Goal: Communication & Community: Answer question/provide support

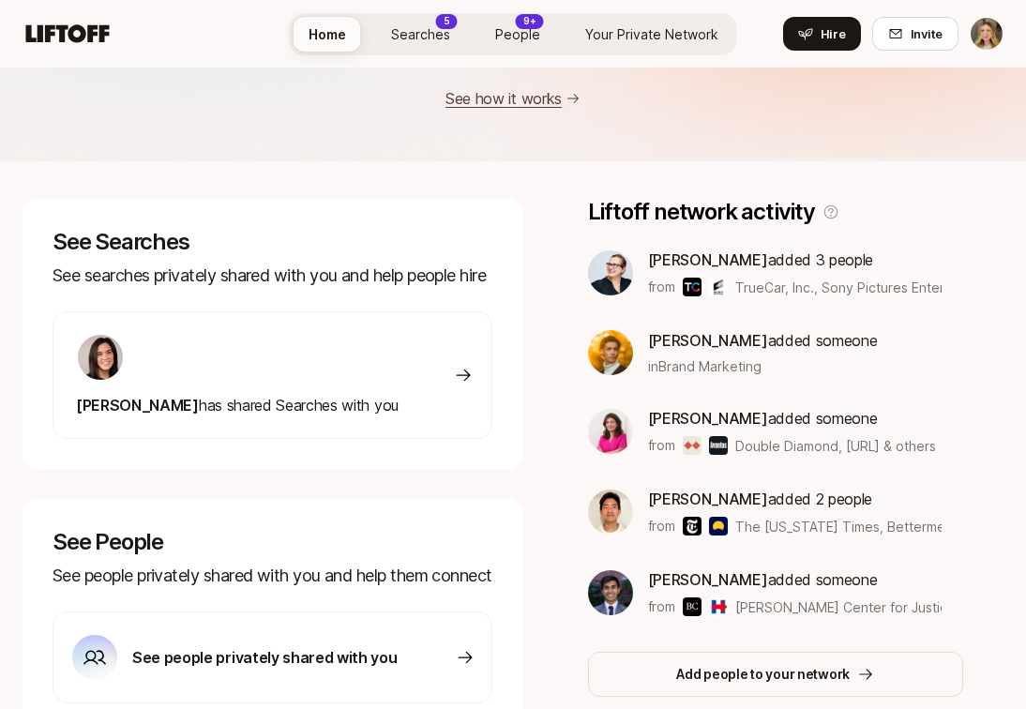
scroll to position [197, 0]
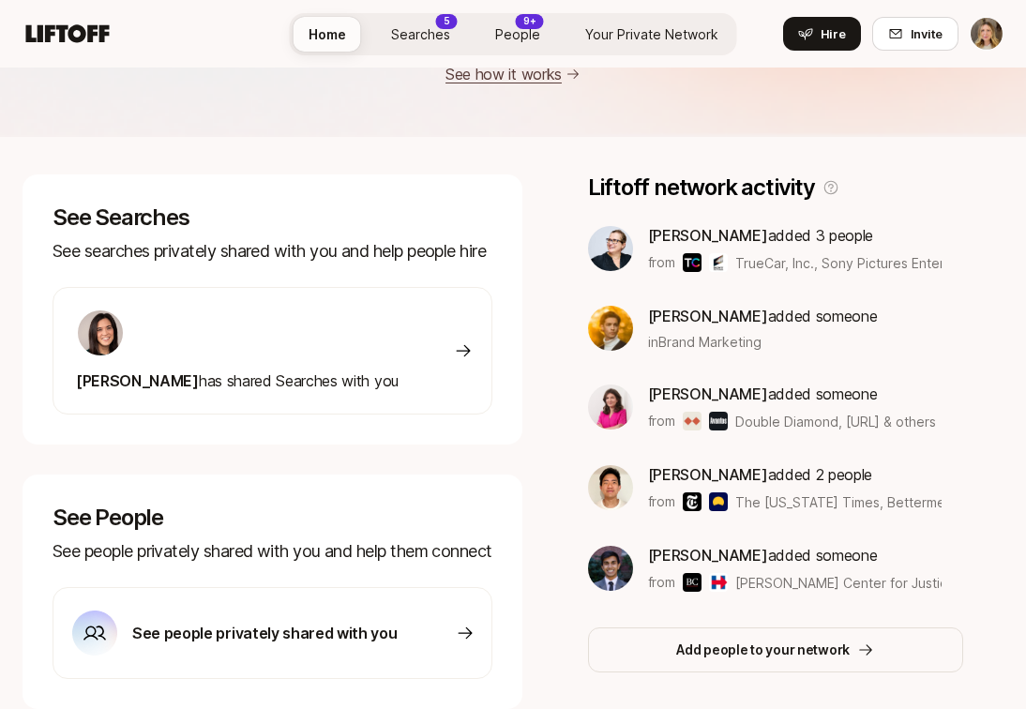
click at [410, 326] on div "[PERSON_NAME] has shared Searches with you" at bounding box center [273, 351] width 440 height 128
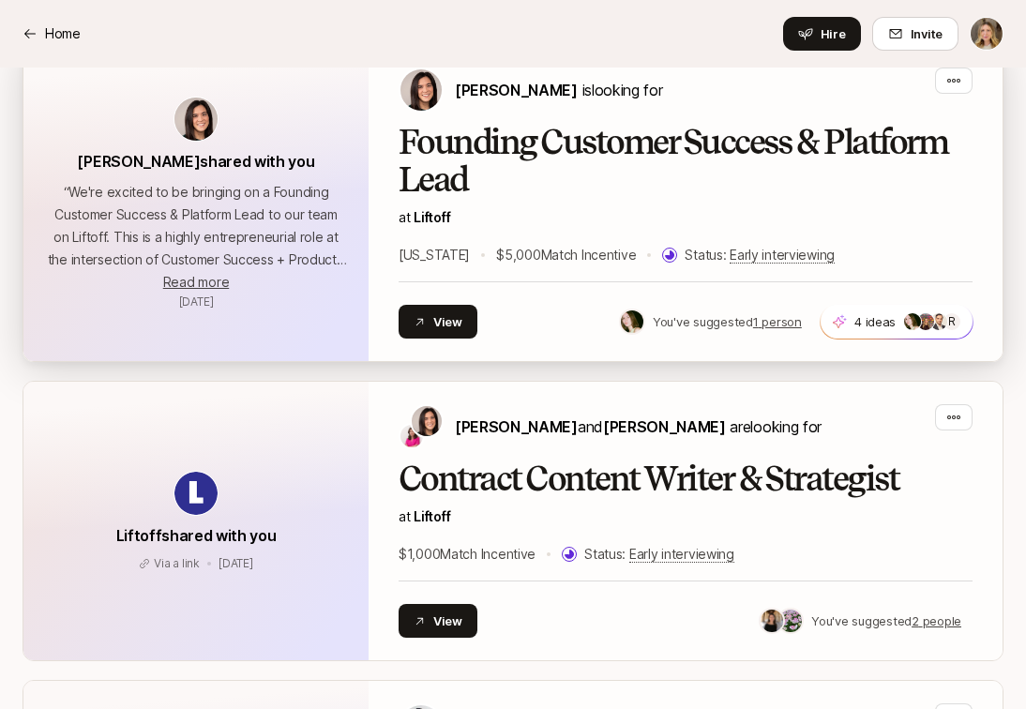
scroll to position [8448, 0]
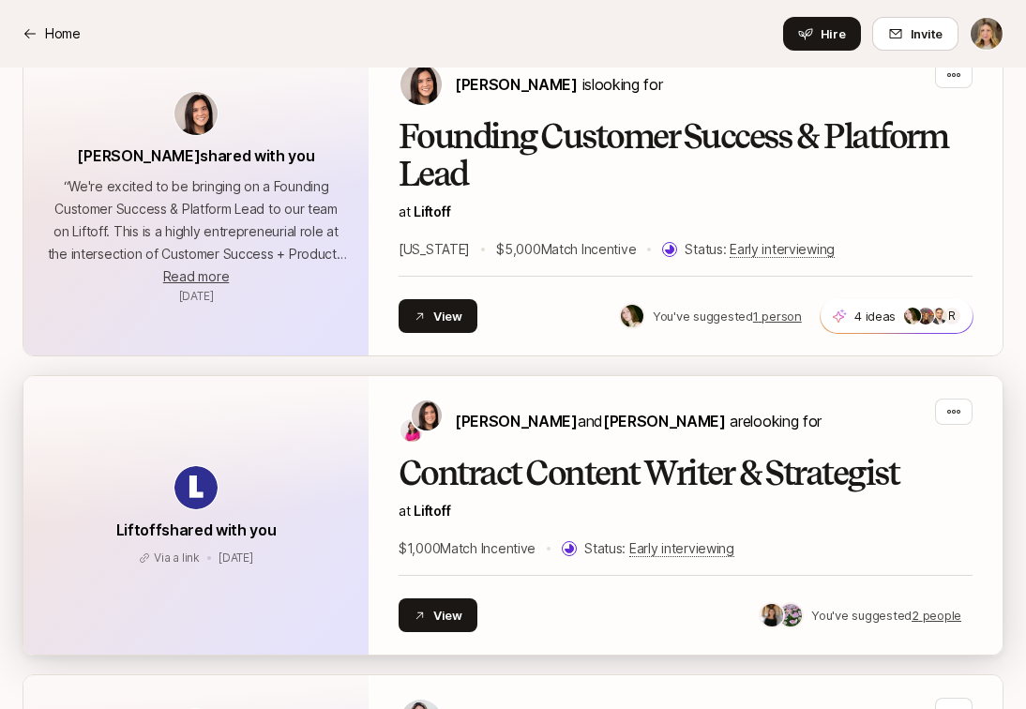
click at [591, 455] on h2 "Contract Content Writer & Strategist" at bounding box center [686, 474] width 574 height 38
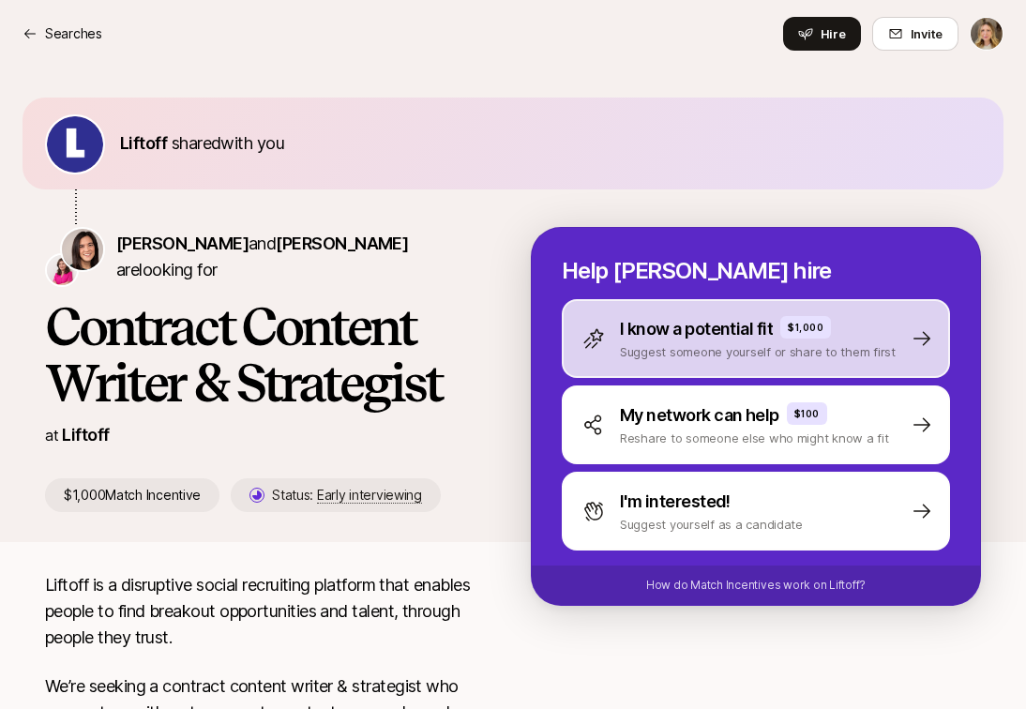
click at [677, 346] on p "Suggest someone yourself or share to them first" at bounding box center [758, 351] width 276 height 19
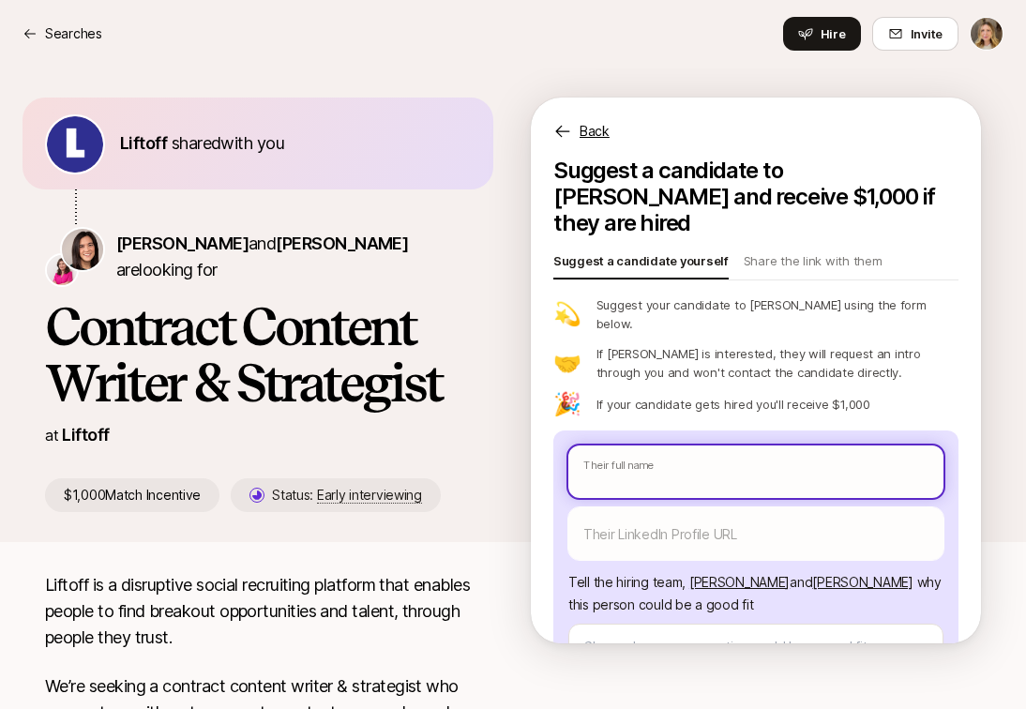
click at [657, 446] on input "text" at bounding box center [755, 472] width 375 height 53
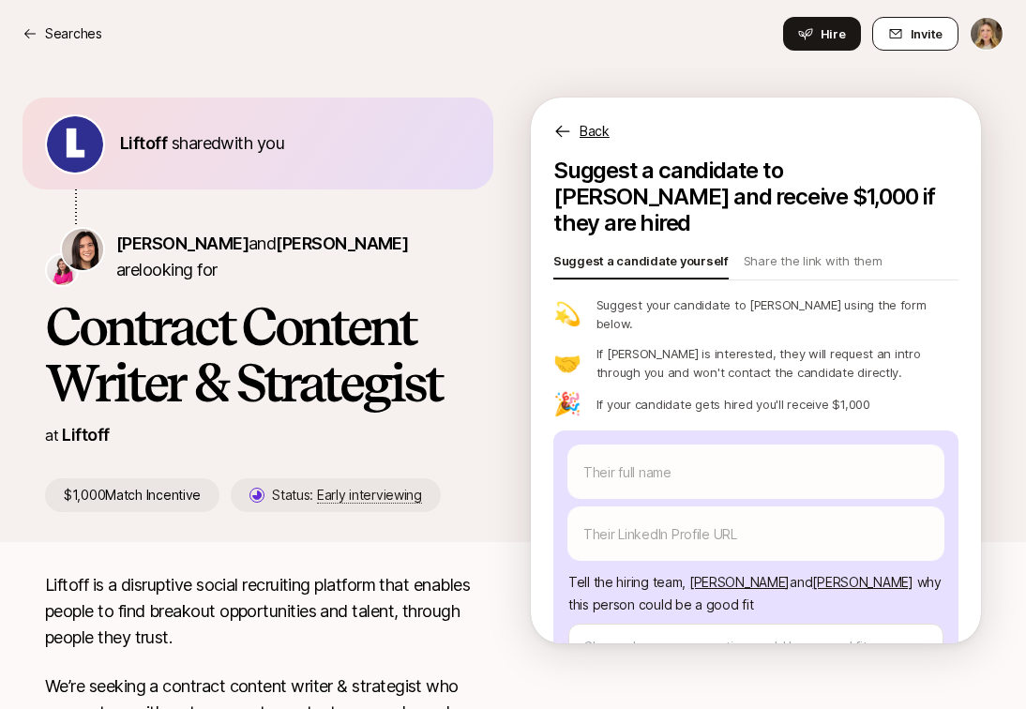
type textarea "x"
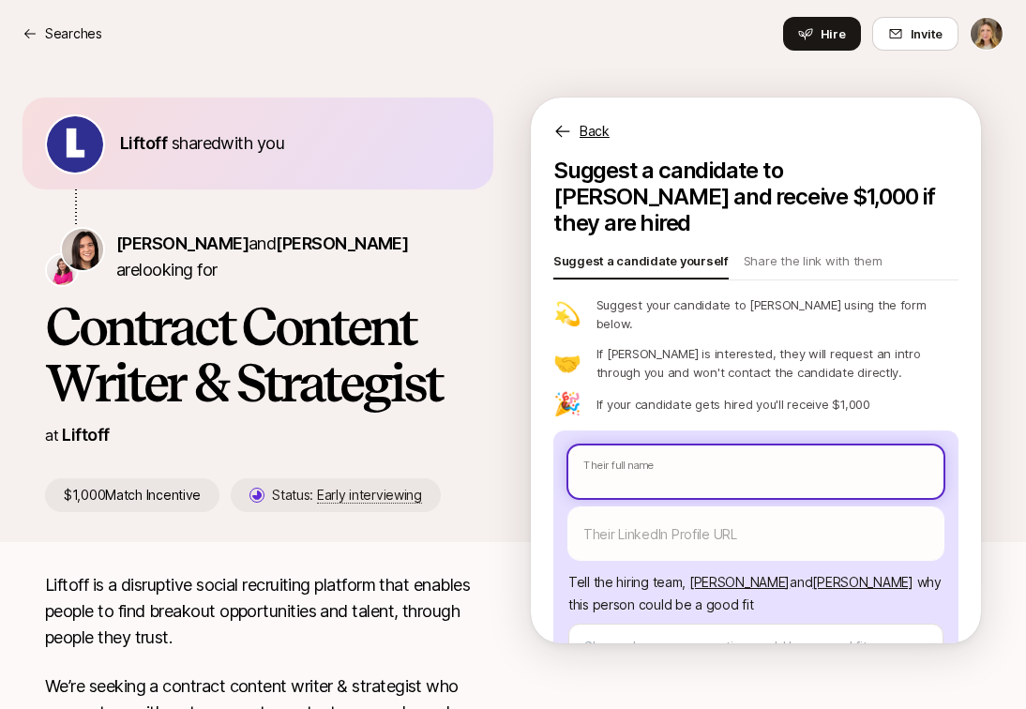
paste input "Melanie Levitin"
type input "Melanie Levitin"
type textarea "x"
type input "Melanie Levitin"
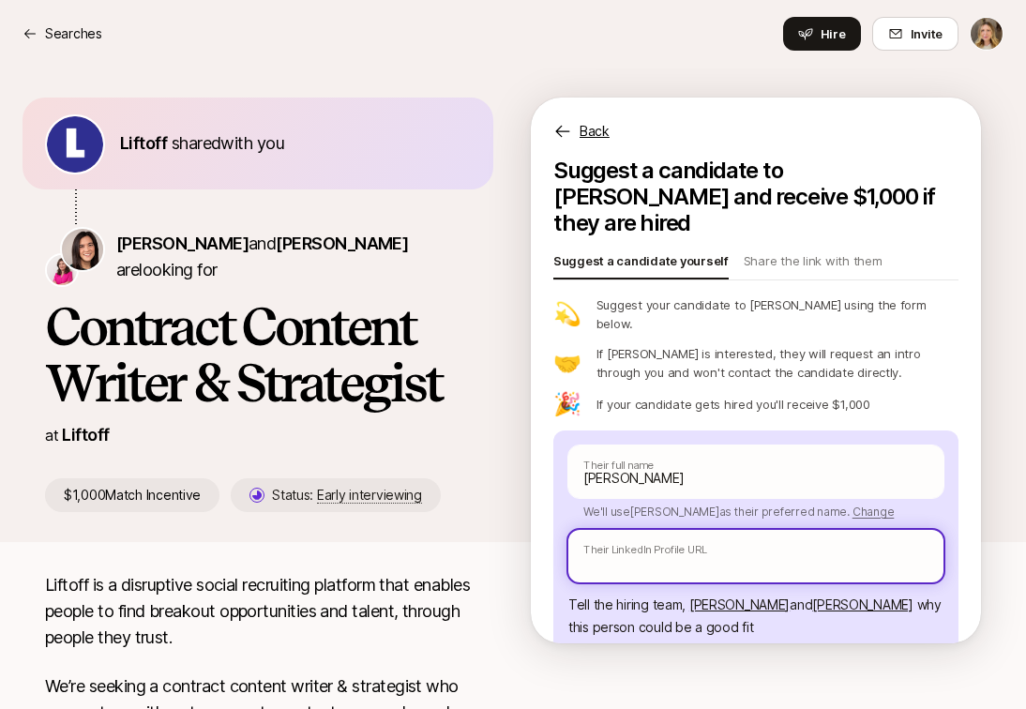
click at [598, 530] on input "text" at bounding box center [755, 556] width 375 height 53
paste input "https://www.linkedin.com/in/melanie-levitin-01993033/"
type textarea "x"
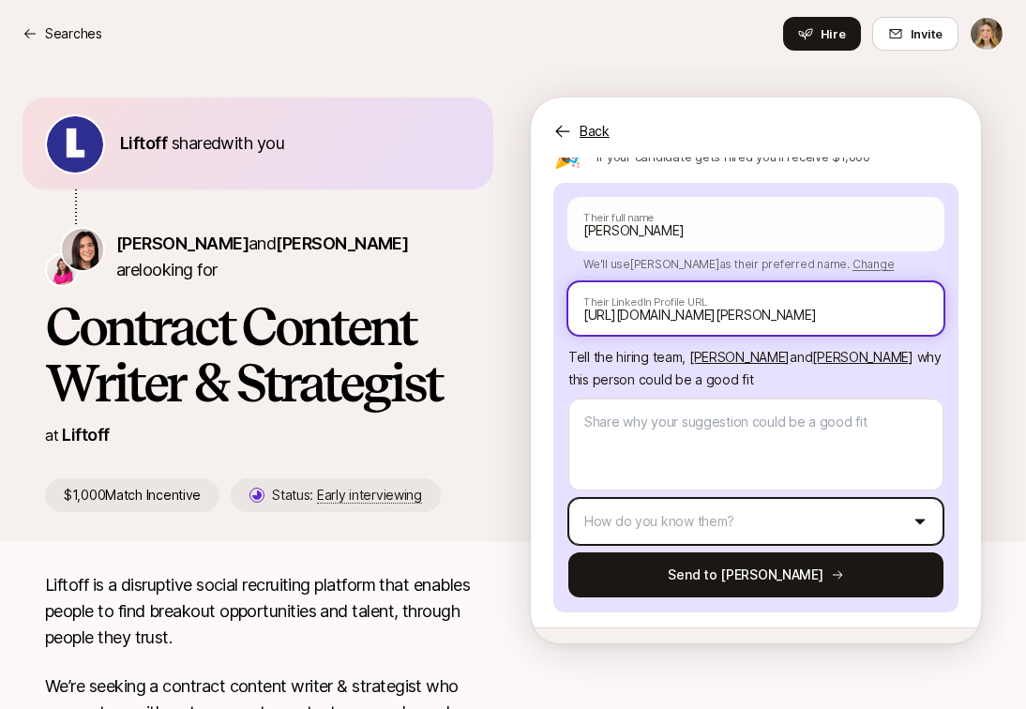
type input "https://www.linkedin.com/in/melanie-levitin-01993033/"
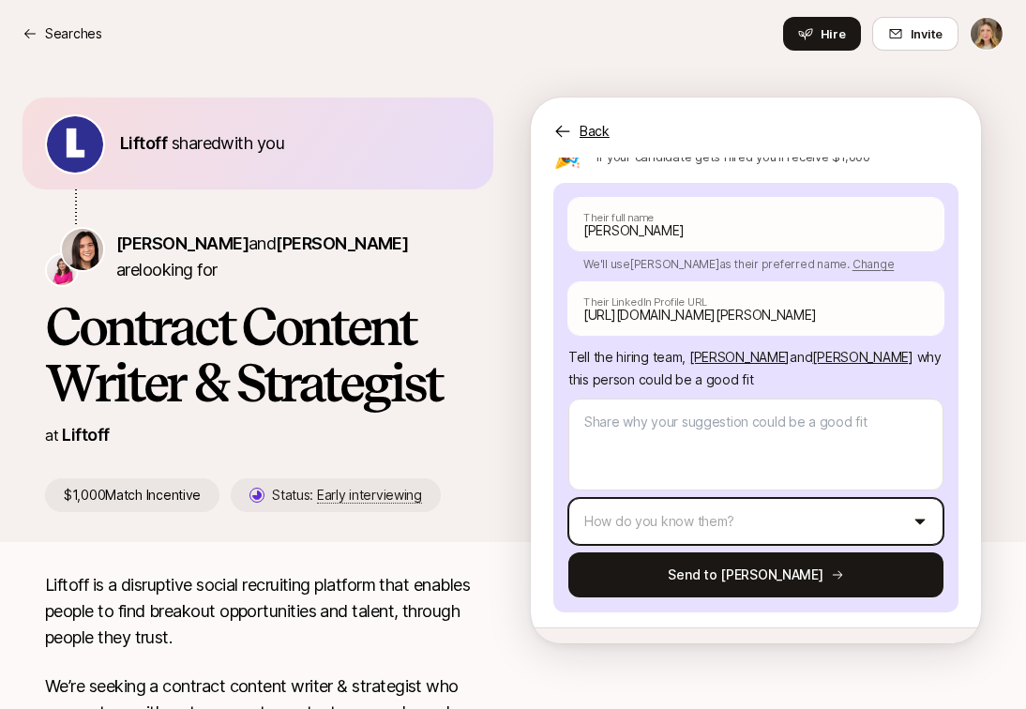
click at [599, 482] on html "Searches Searches Hire Invite Liftoff shared with you Eleanor Morgan and Emma F…" at bounding box center [513, 354] width 1026 height 709
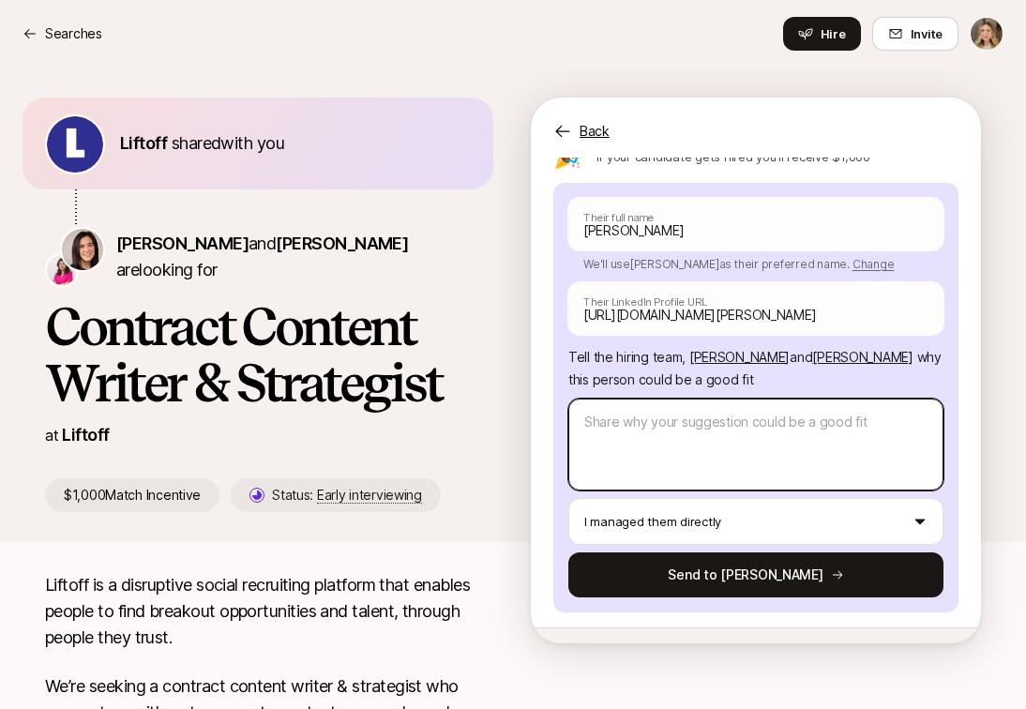
click at [702, 399] on textarea at bounding box center [755, 445] width 375 height 92
type textarea "x"
type textarea "M"
type textarea "x"
type textarea "Me"
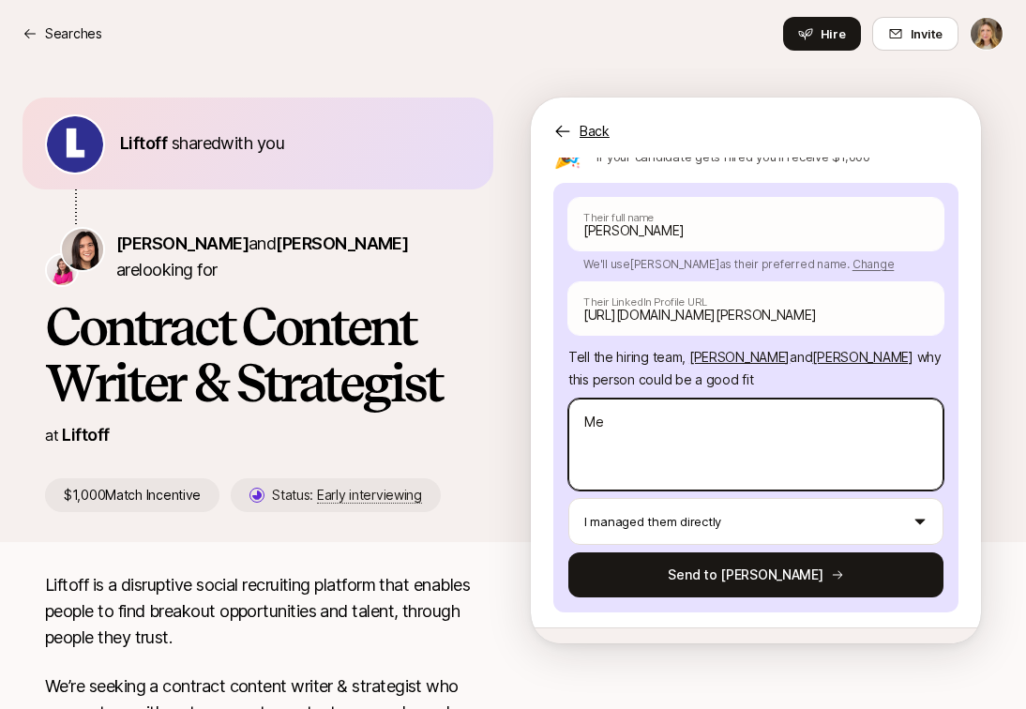
type textarea "x"
type textarea "Mel"
type textarea "x"
type textarea "Melan"
type textarea "x"
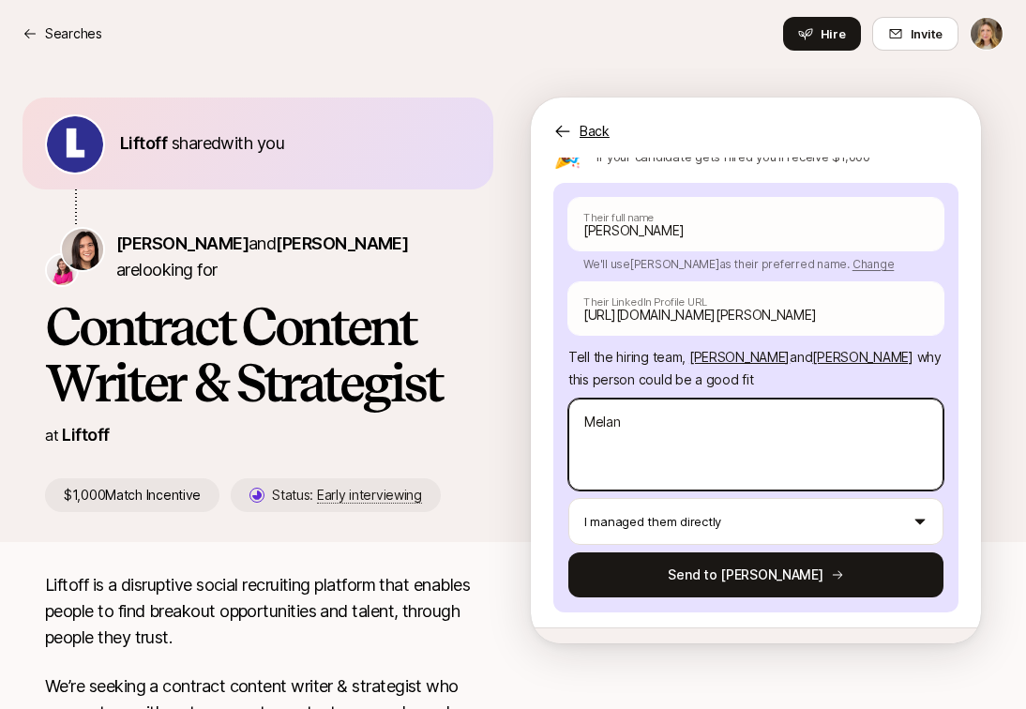
type textarea "Melani"
type textarea "x"
type textarea "Melanie"
type textarea "x"
type textarea "Melanie"
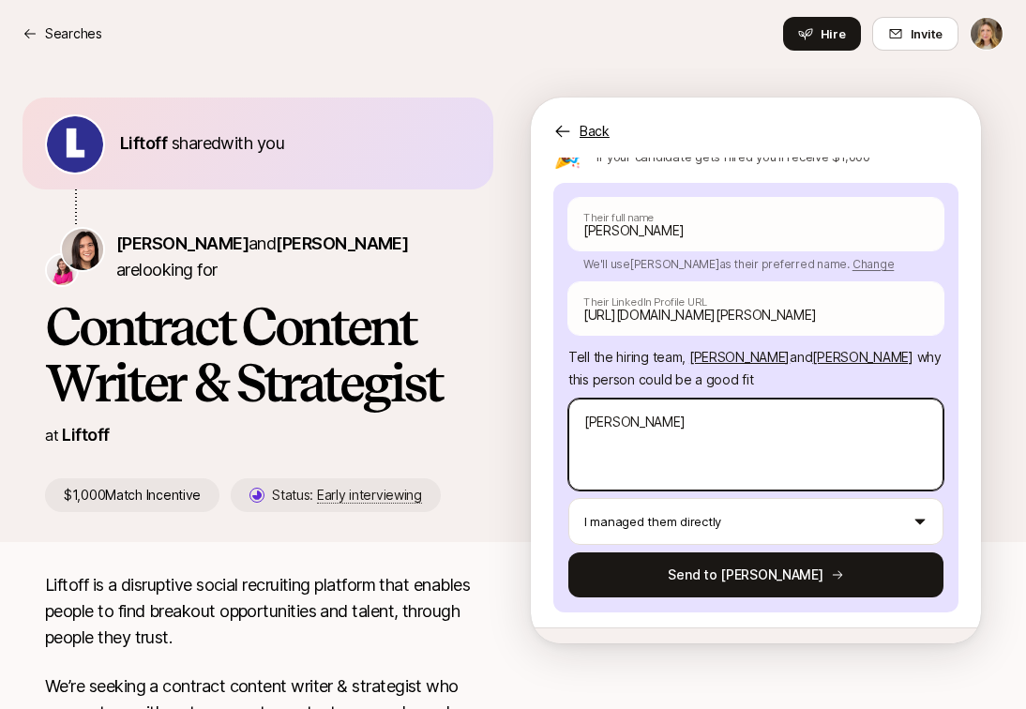
type textarea "x"
type textarea "Melanie i"
type textarea "x"
type textarea "Melanie is"
type textarea "x"
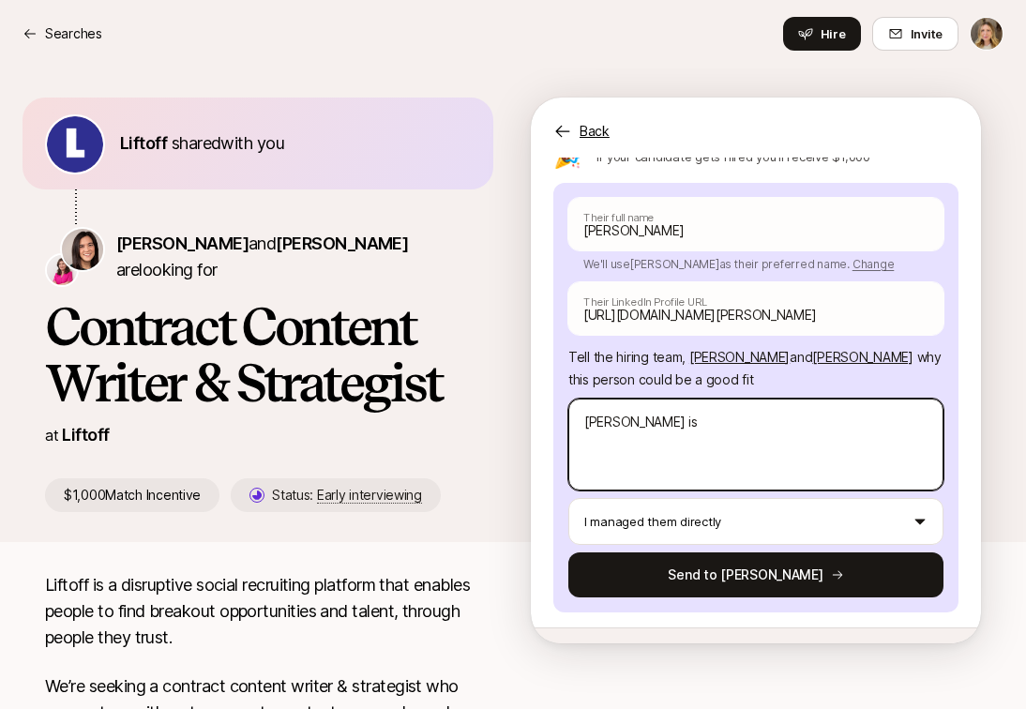
type textarea "Melanie is"
type textarea "x"
type textarea "Melanie is a"
type textarea "x"
type textarea "Melanie is an"
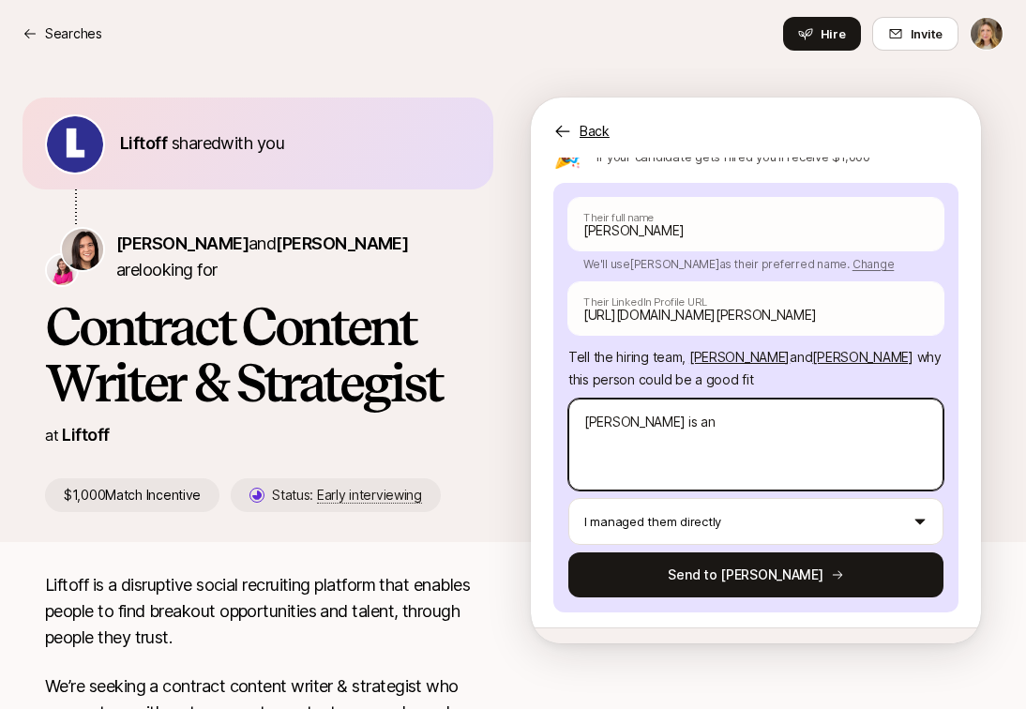
type textarea "x"
type textarea "Melanie is an"
type textarea "x"
type textarea "Melanie is an e"
type textarea "x"
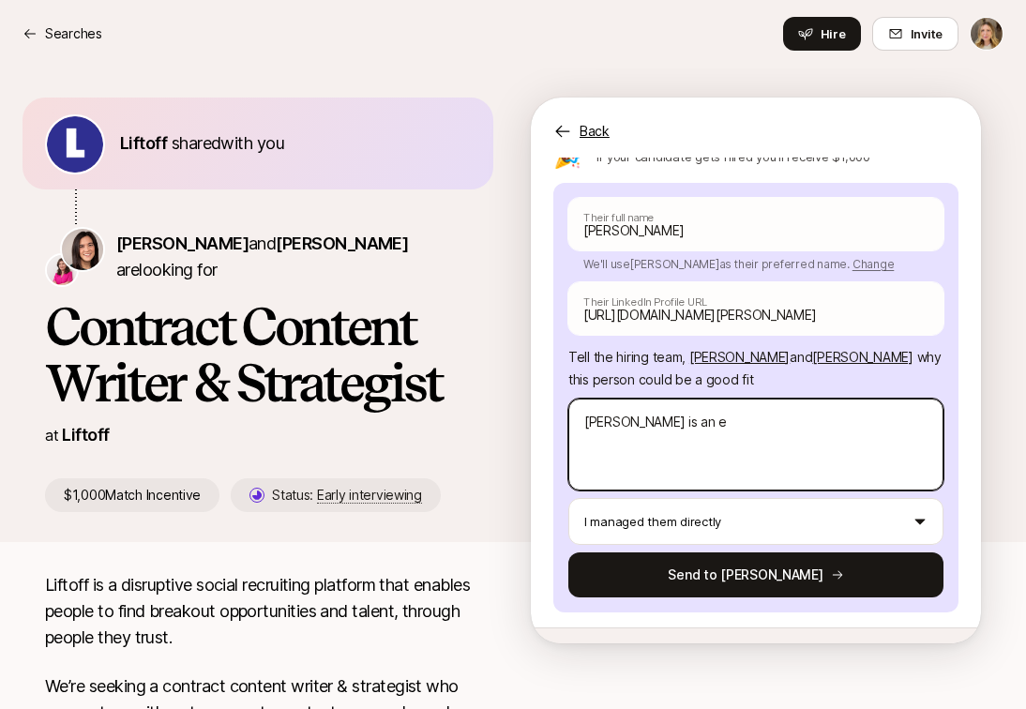
type textarea "Melanie is an ex"
type textarea "x"
type textarea "Melanie is an exc"
type textarea "x"
type textarea "Melanie is an exce"
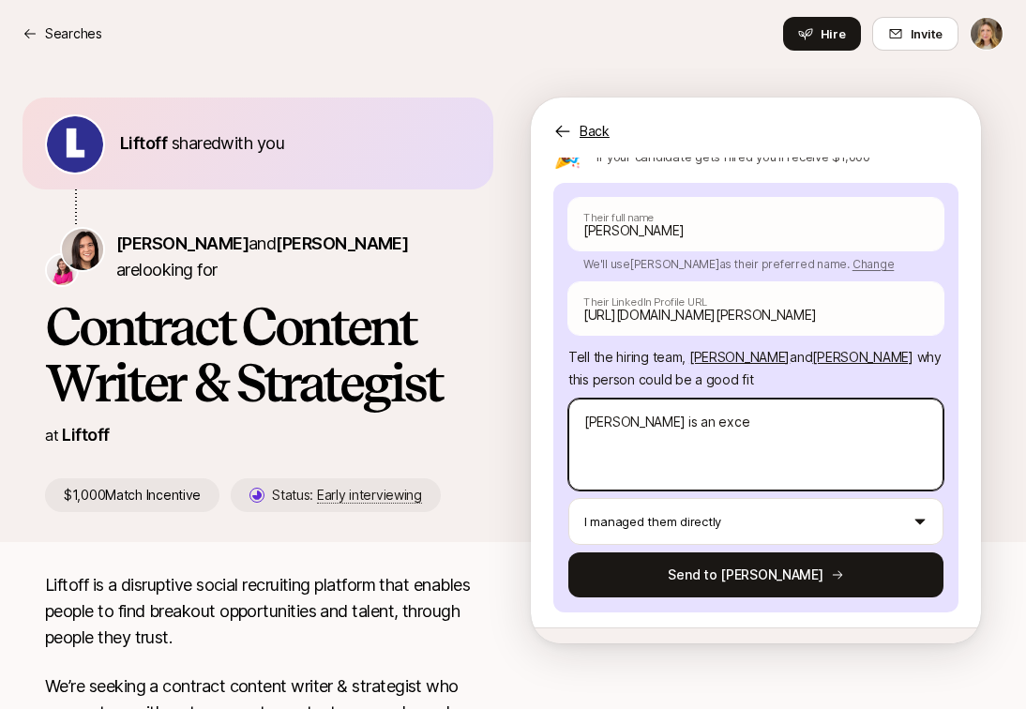
type textarea "x"
type textarea "Melanie is an excel"
type textarea "x"
type textarea "Melanie is an excell"
type textarea "x"
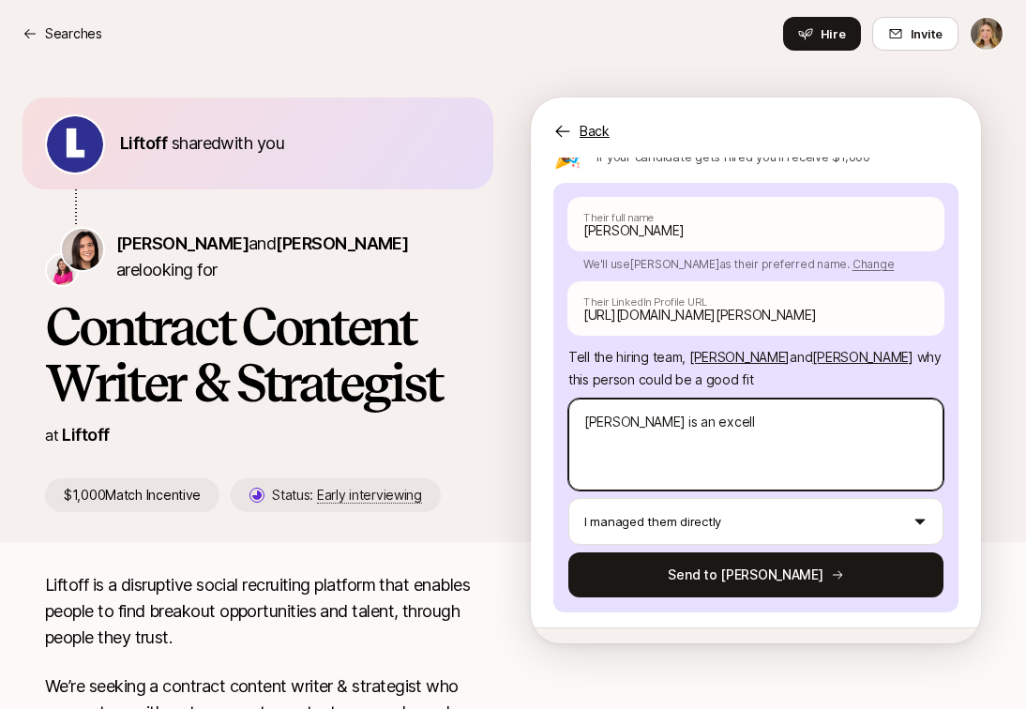
type textarea "Melanie is an excelle"
type textarea "x"
type textarea "Melanie is an excellen"
type textarea "x"
type textarea "Melanie is an excellent"
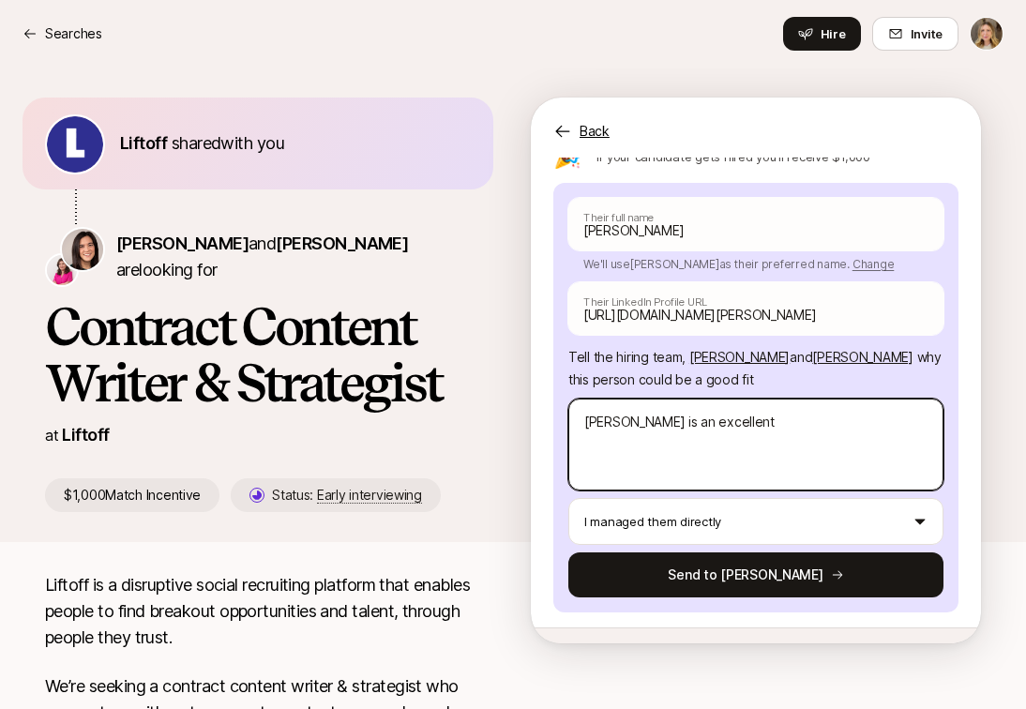
type textarea "x"
type textarea "Melanie is an excellent"
type textarea "x"
type textarea "Melanie is an excellent w"
type textarea "x"
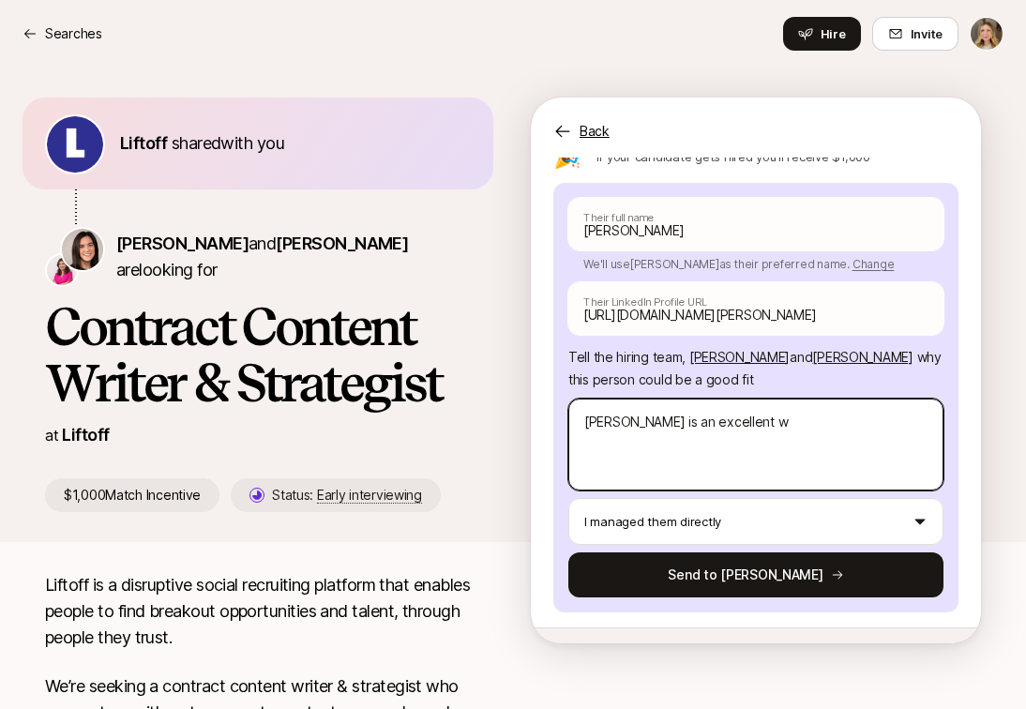
type textarea "Melanie is an excellent wr"
type textarea "x"
type textarea "Melanie is an excellent wri"
type textarea "x"
type textarea "Melanie is an excellent writ"
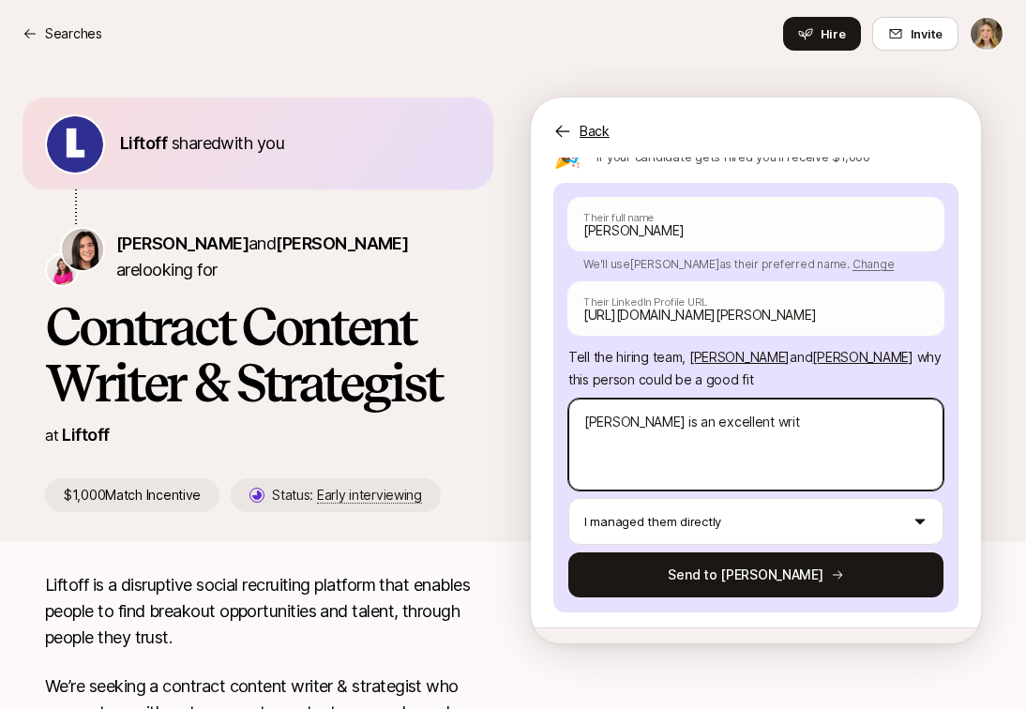
type textarea "x"
type textarea "Melanie is an excellent write"
type textarea "x"
type textarea "Melanie is an excellent write"
type textarea "x"
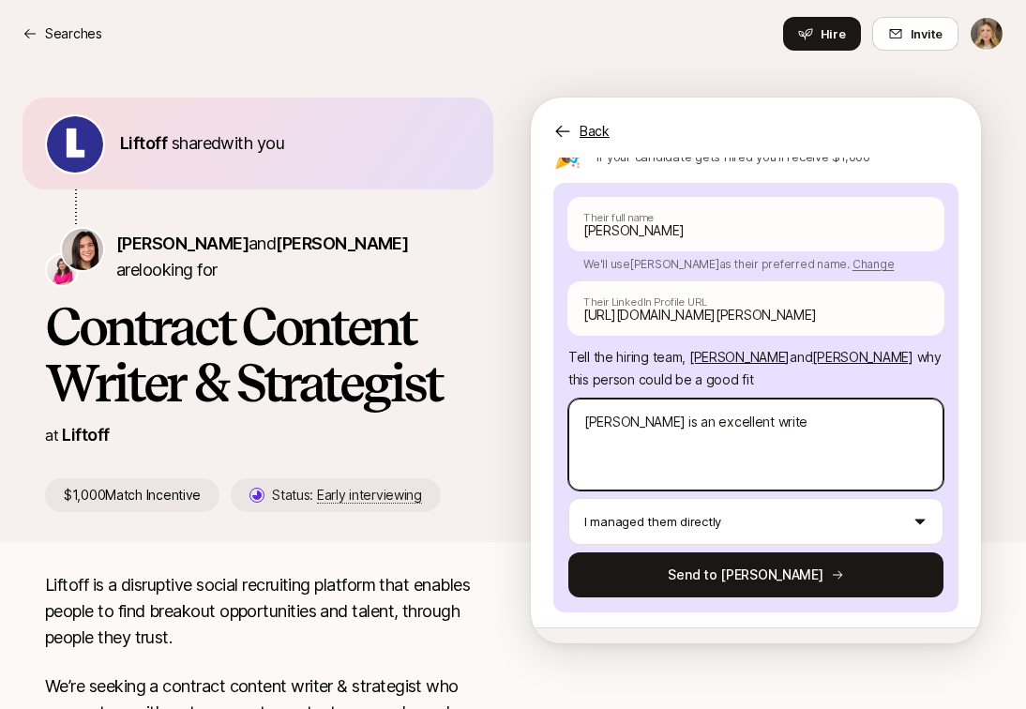
type textarea "Melanie is an excellent write"
type textarea "x"
type textarea "Melanie is an excellent writer"
type textarea "x"
type textarea "Melanie is an excellent writer"
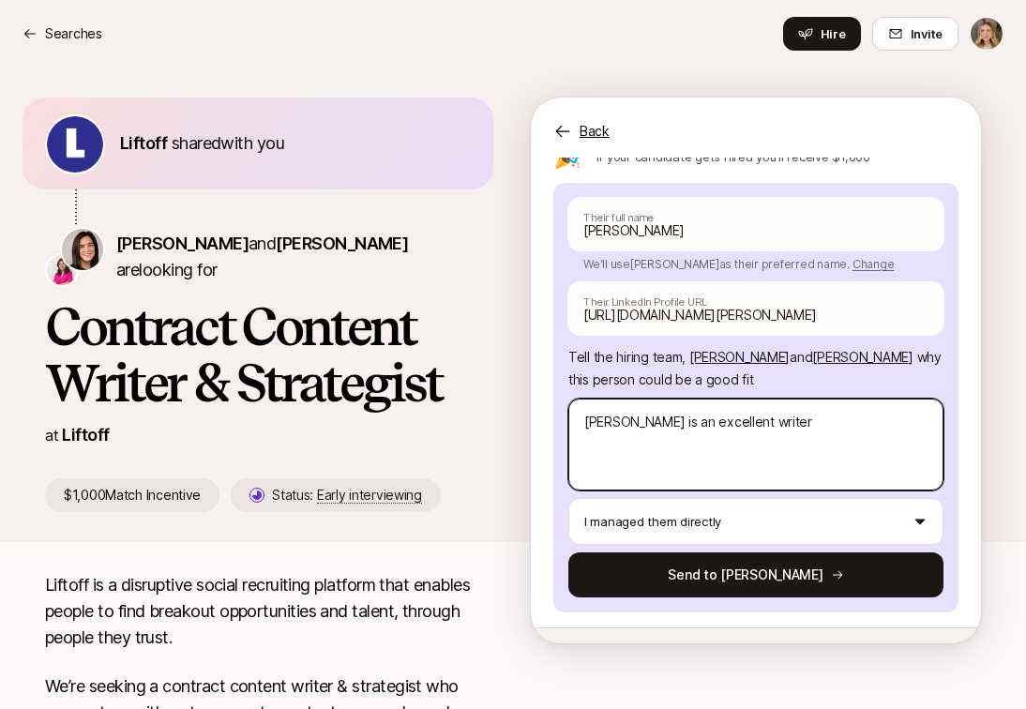
type textarea "x"
type textarea "Melanie is an excellent writer w"
type textarea "x"
type textarea "Melanie is an excellent writer wi"
type textarea "x"
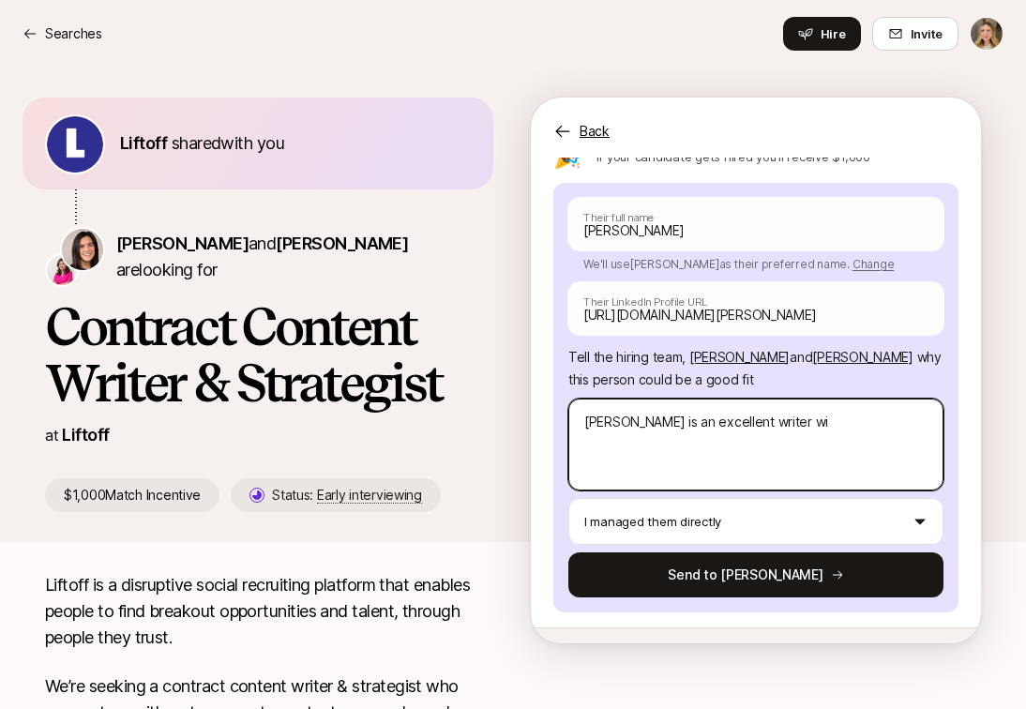
type textarea "Melanie is an excellent writer wit"
type textarea "x"
type textarea "Melanie is an excellent writer with"
type textarea "x"
type textarea "Melanie is an excellent writer with"
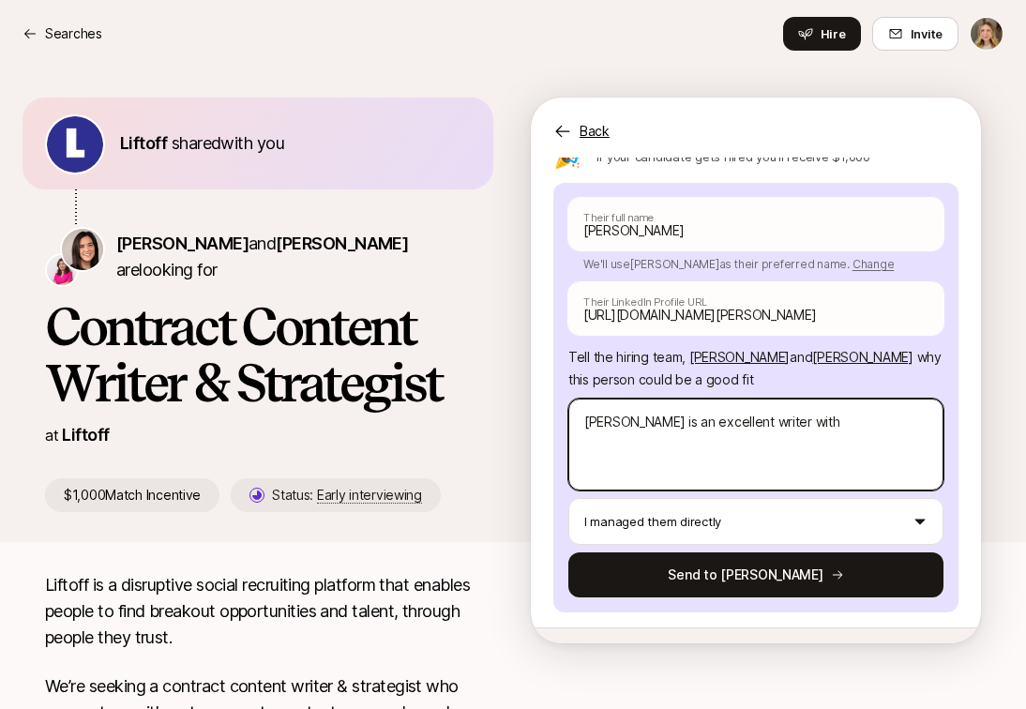
type textarea "x"
type textarea "Melanie is an excellent writer with a"
type textarea "x"
type textarea "Melanie is an excellent writer with a"
type textarea "x"
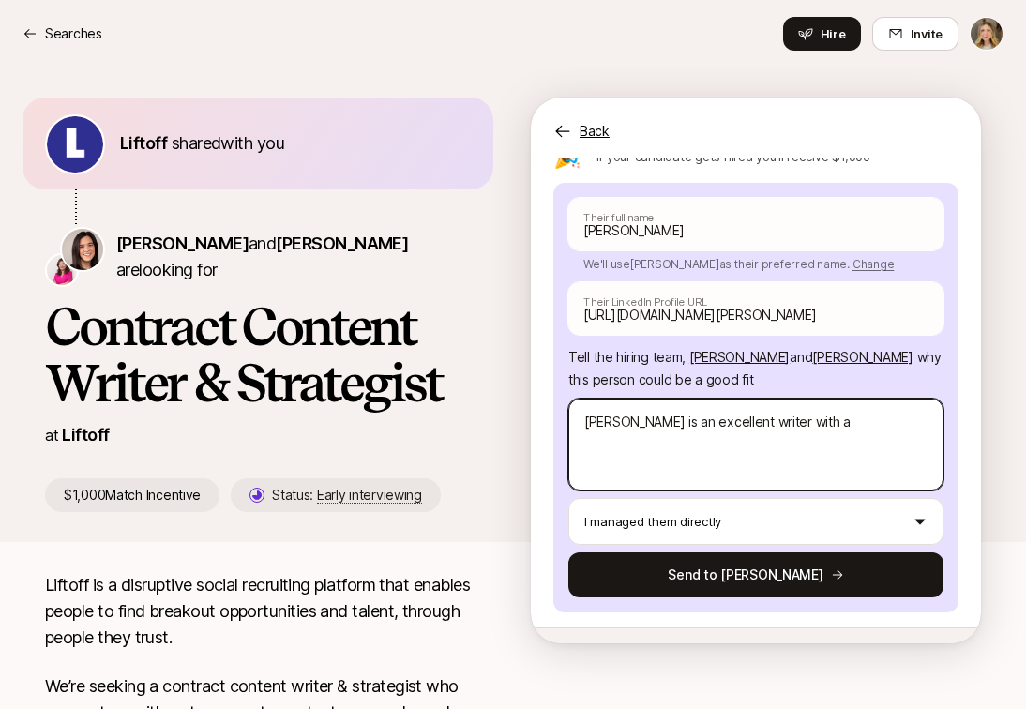
type textarea "Melanie is an excellent writer with a d"
type textarea "x"
type textarea "Melanie is an excellent writer with a de"
type textarea "x"
type textarea "Melanie is an excellent writer with a dep"
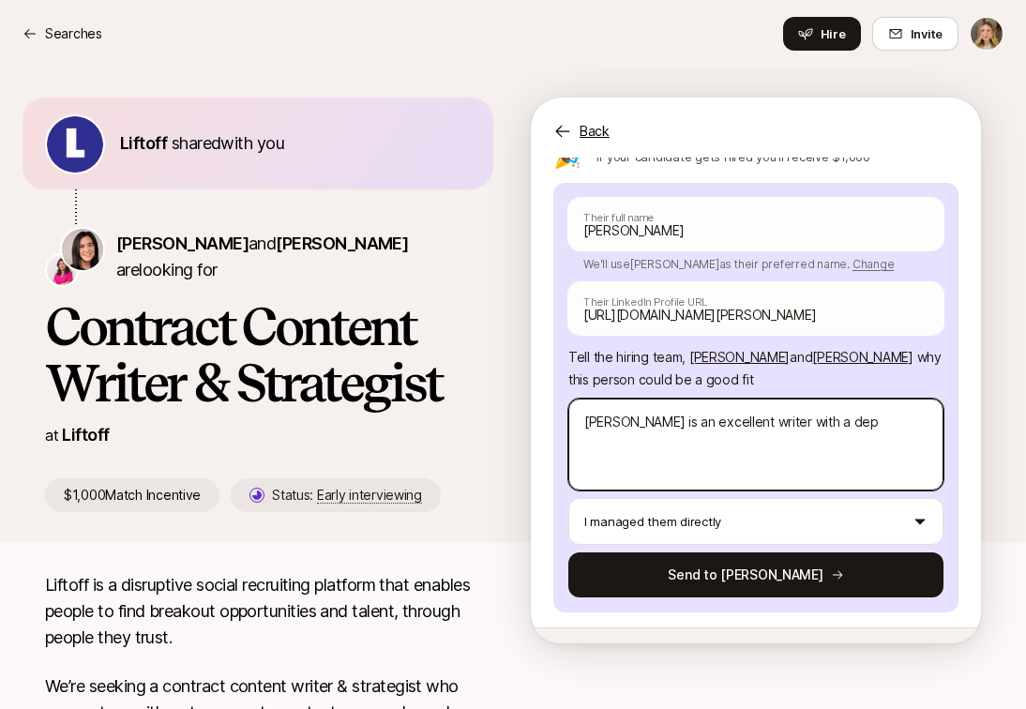
type textarea "x"
type textarea "Melanie is an excellent writer with a dept"
type textarea "x"
type textarea "Melanie is an excellent writer with a depth"
type textarea "x"
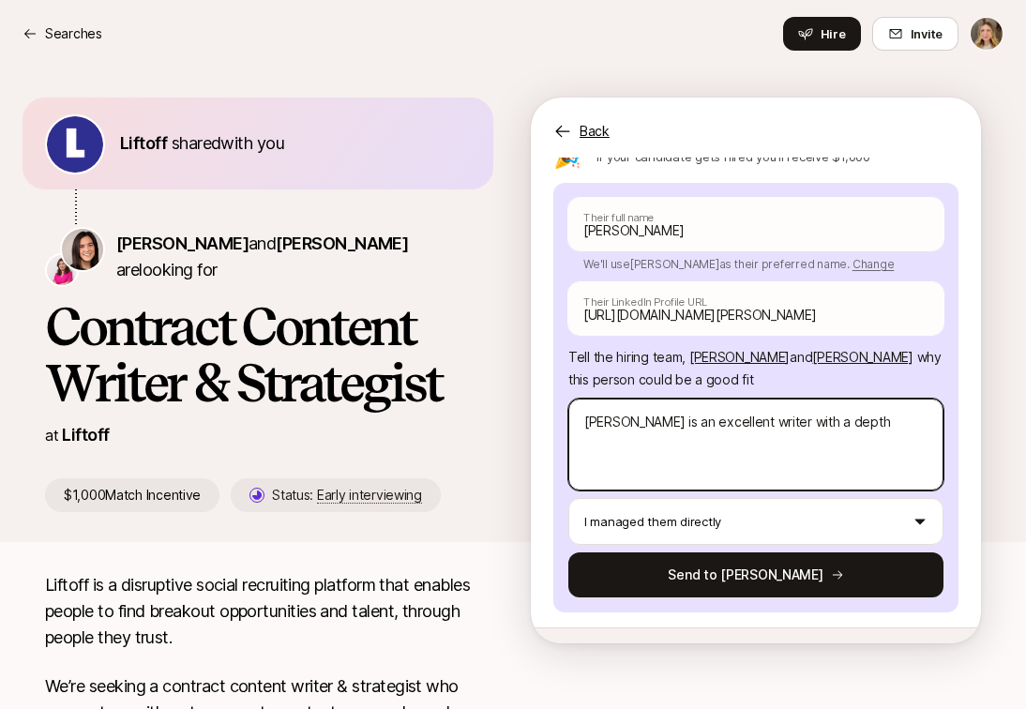
type textarea "Melanie is an excellent writer with a depth"
type textarea "x"
type textarea "Melanie is an excellent writer with a depth of"
type textarea "x"
type textarea "Melanie is an excellent writer with a depth of"
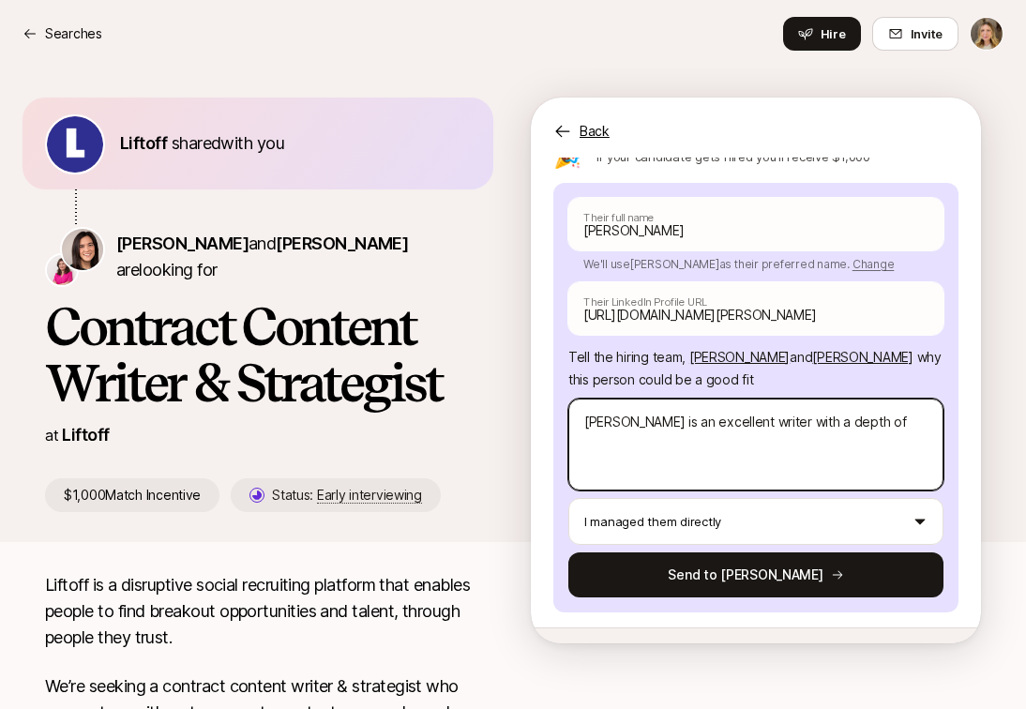
type textarea "x"
type textarea "Melanie is an excellent writer with a depth of kn"
type textarea "x"
type textarea "Melanie is an excellent writer with a depth of kno"
type textarea "x"
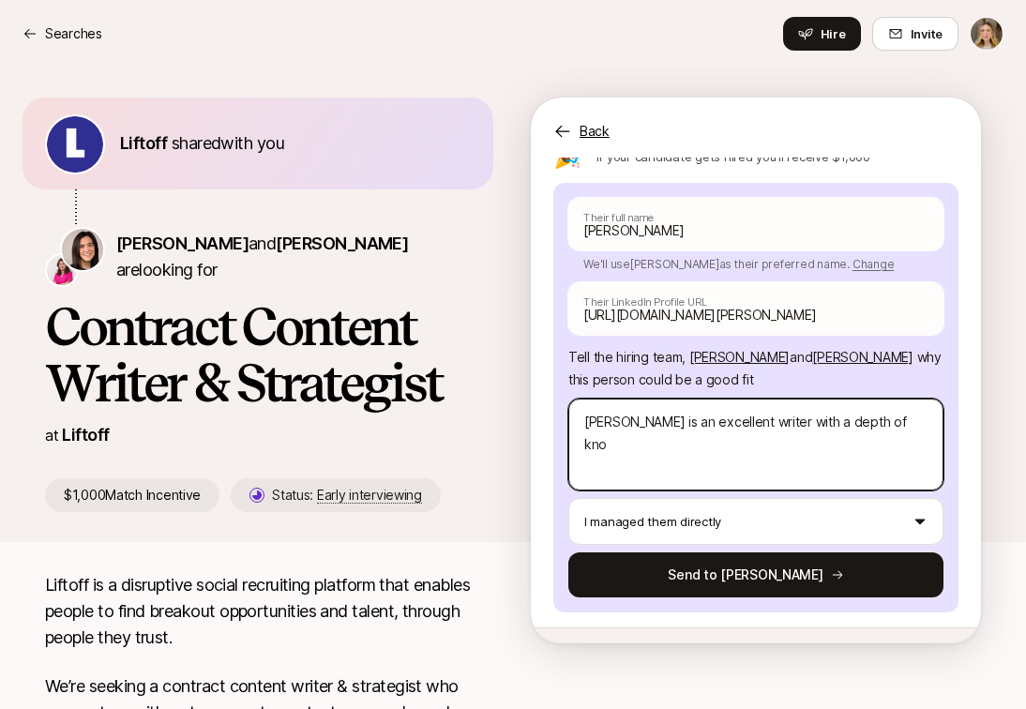
type textarea "Melanie is an excellent writer with a depth of know"
type textarea "x"
type textarea "Melanie is an excellent writer with a depth of knowl"
type textarea "x"
type textarea "Melanie is an excellent writer with a depth of knowle"
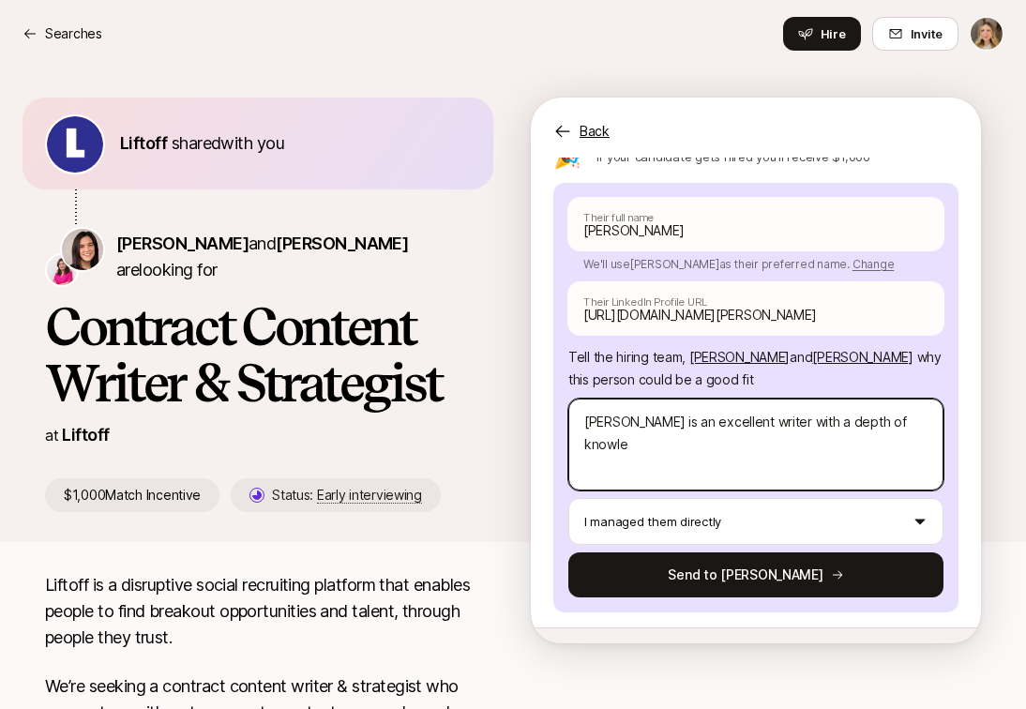
type textarea "x"
type textarea "Melanie is an excellent writer with a depth of knowled"
type textarea "x"
type textarea "Melanie is an excellent writer with a depth of knowledg"
type textarea "x"
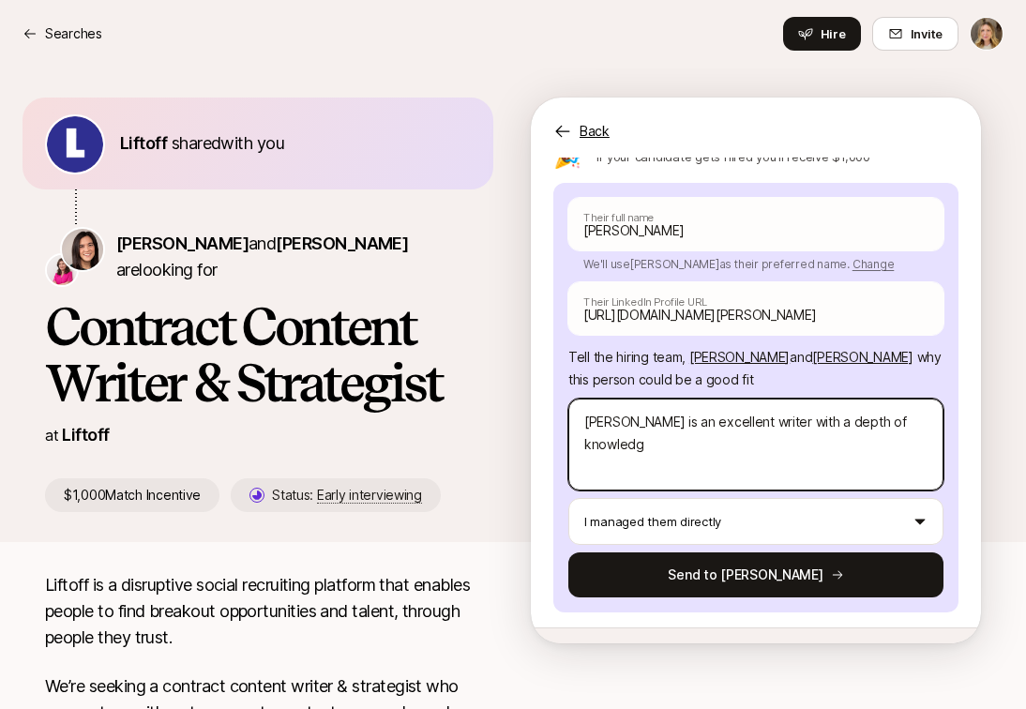
type textarea "Melanie is an excellent writer with a depth of knowledge"
type textarea "x"
type textarea "Melanie is an excellent writer with a depth of knowledge"
type textarea "x"
type textarea "Melanie is an excellent writer with a depth of knowledge i"
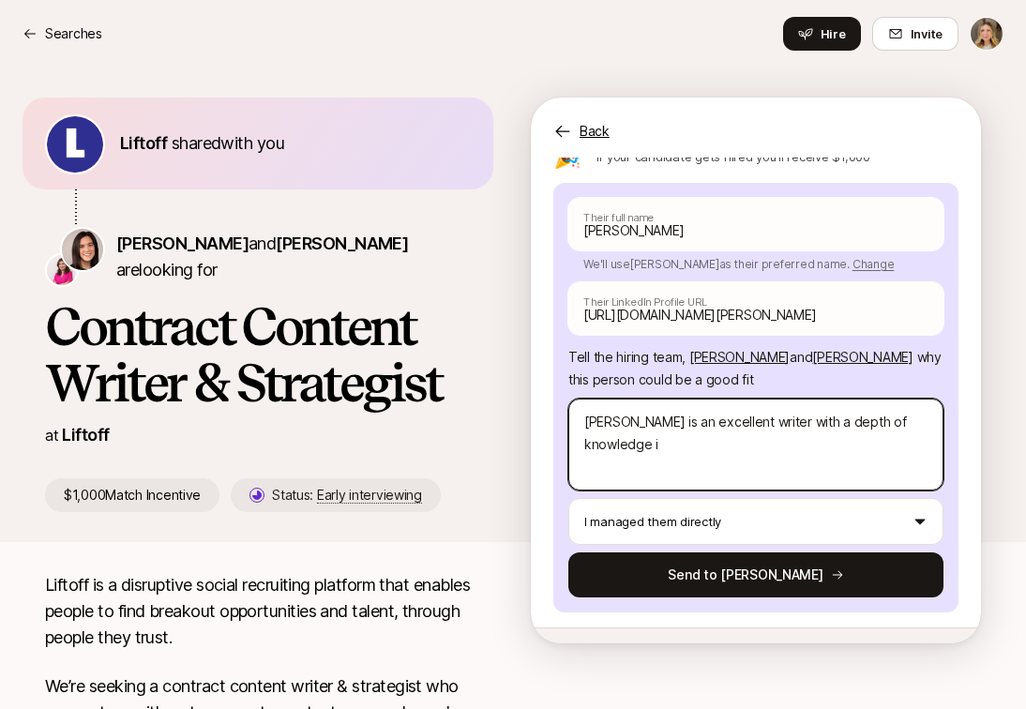
type textarea "x"
type textarea "Melanie is an excellent writer with a depth of knowledge in"
type textarea "x"
type textarea "Melanie is an excellent writer with a depth of knowledge in"
type textarea "x"
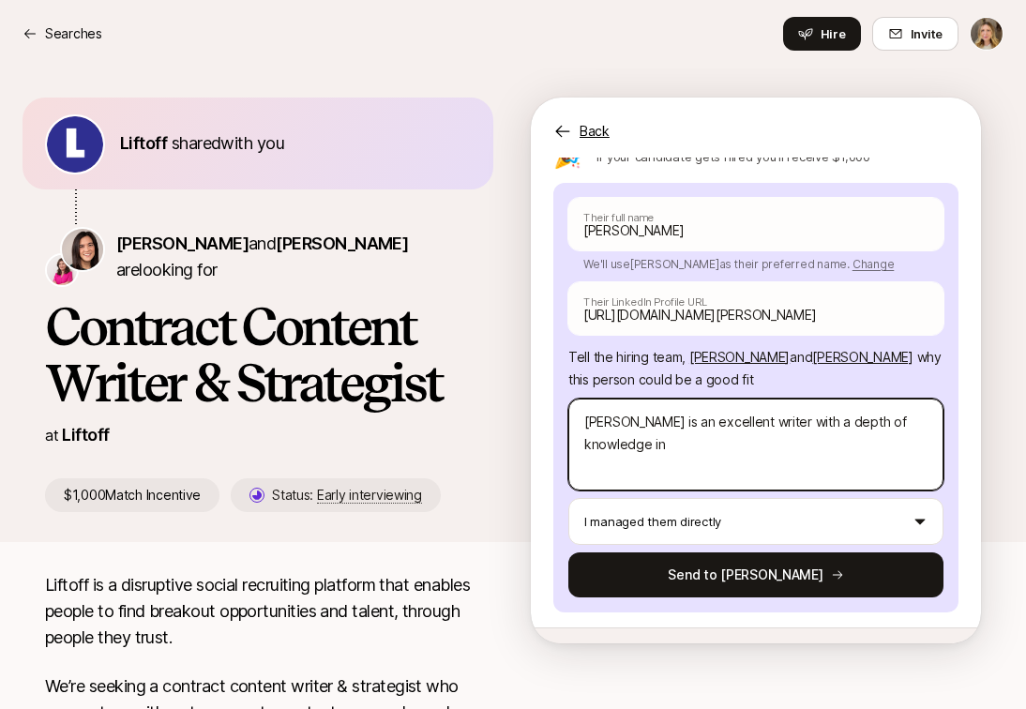
type textarea "Melanie is an excellent writer with a depth of knowledge in b"
type textarea "x"
type textarea "Melanie is an excellent writer with a depth of knowledge in br"
type textarea "x"
type textarea "Melanie is an excellent writer with a depth of knowledge in bra"
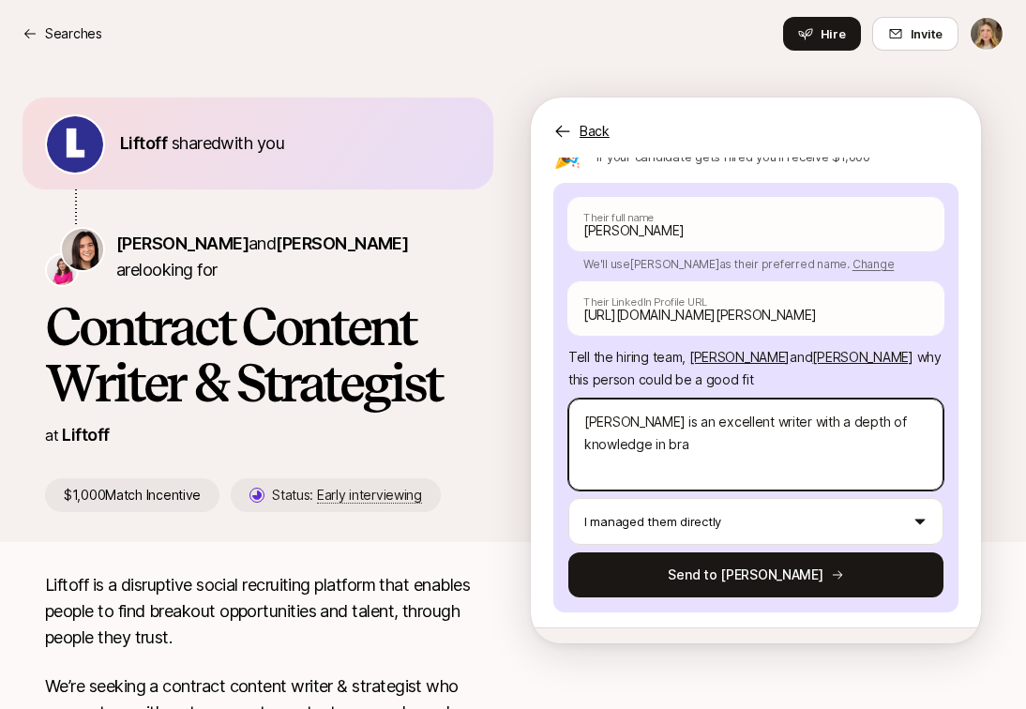
type textarea "x"
type textarea "Melanie is an excellent writer with a depth of knowledge in bran"
type textarea "x"
type textarea "Melanie is an excellent writer with a depth of knowledge in brand"
type textarea "x"
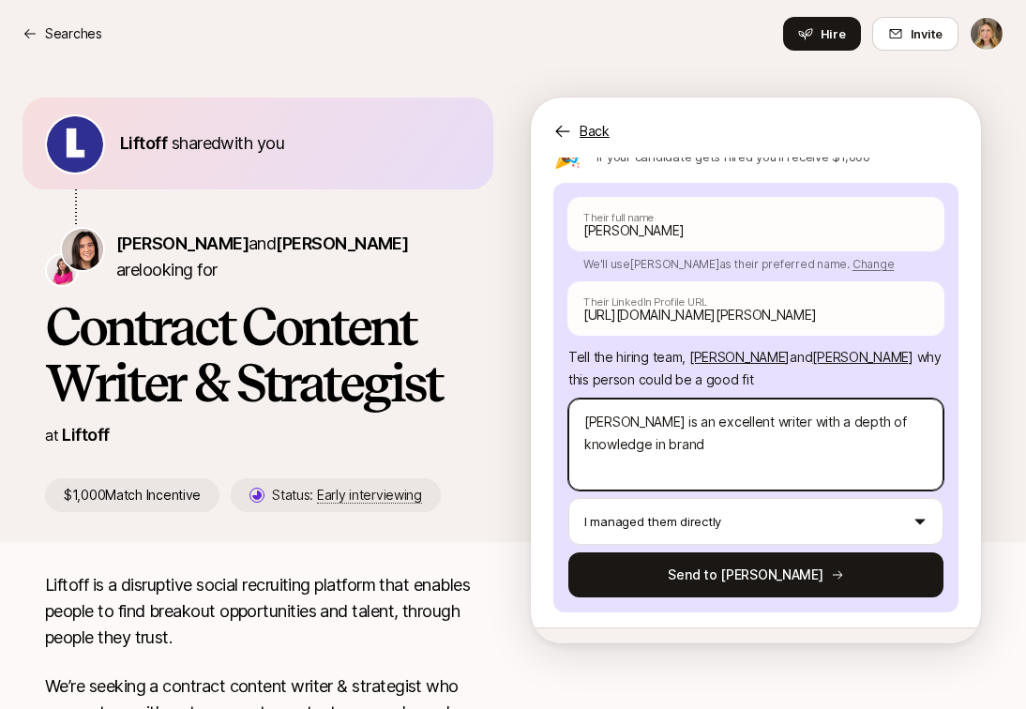
type textarea "Melanie is an excellent writer with a depth of knowledge in brand"
type textarea "x"
type textarea "Melanie is an excellent writer with a depth of knowledge in brand s"
type textarea "x"
type textarea "Melanie is an excellent writer with a depth of knowledge in brand st"
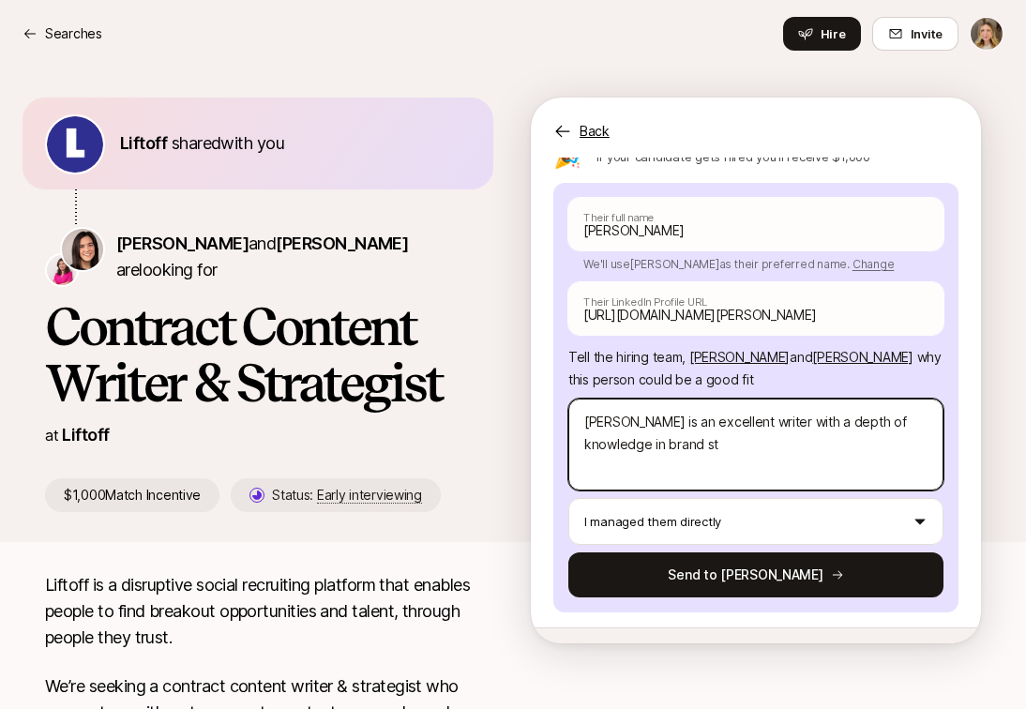
type textarea "x"
type textarea "Melanie is an excellent writer with a depth of knowledge in brand str"
type textarea "x"
type textarea "Melanie is an excellent writer with a depth of knowledge in brand stra"
type textarea "x"
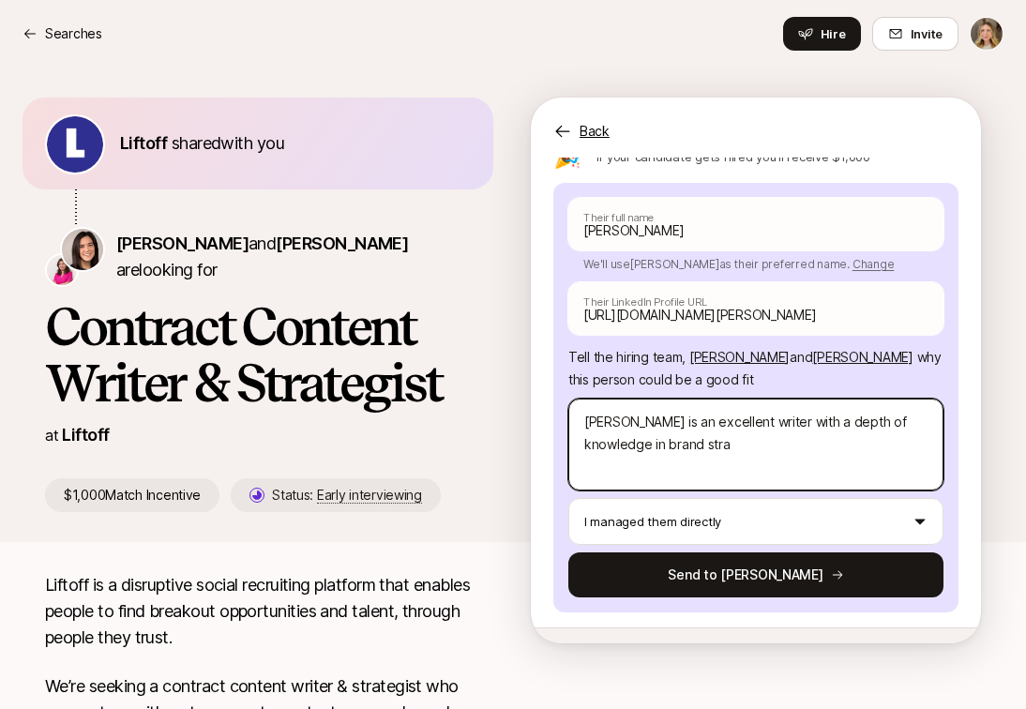
type textarea "Melanie is an excellent writer with a depth of knowledge in brand strat"
type textarea "x"
type textarea "Melanie is an excellent writer with a depth of knowledge in brand strate"
type textarea "x"
type textarea "Melanie is an excellent writer with a depth of knowledge in brand strateg"
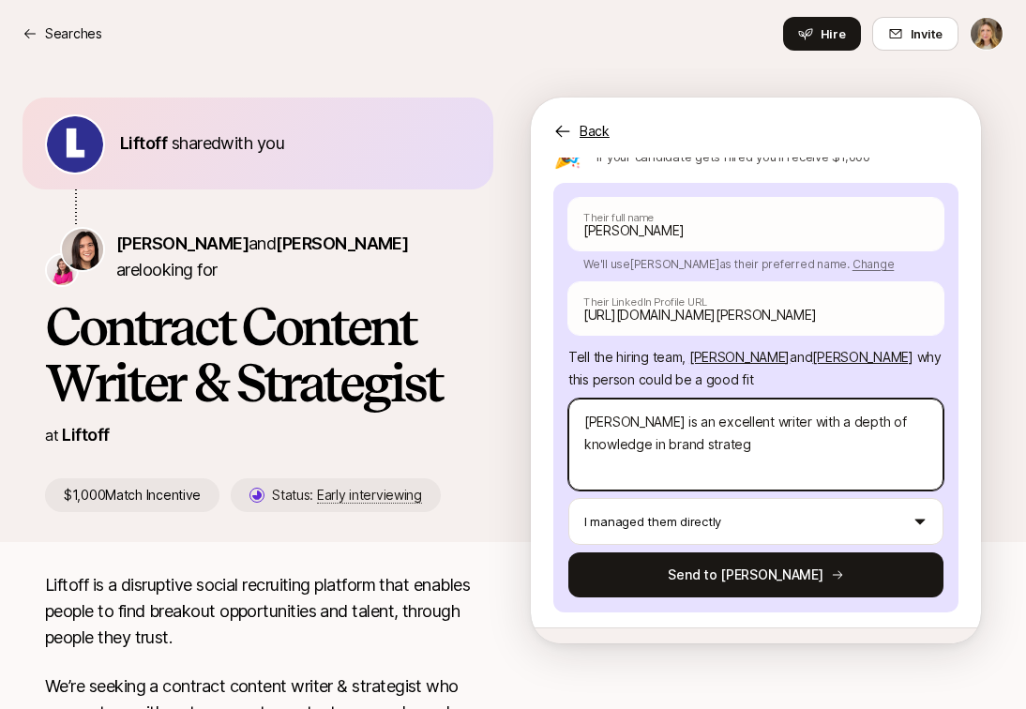
type textarea "x"
type textarea "Melanie is an excellent writer with a depth of knowledge in brand strategy"
type textarea "x"
type textarea "Melanie is an excellent writer with a depth of knowledge in brand strategy."
type textarea "x"
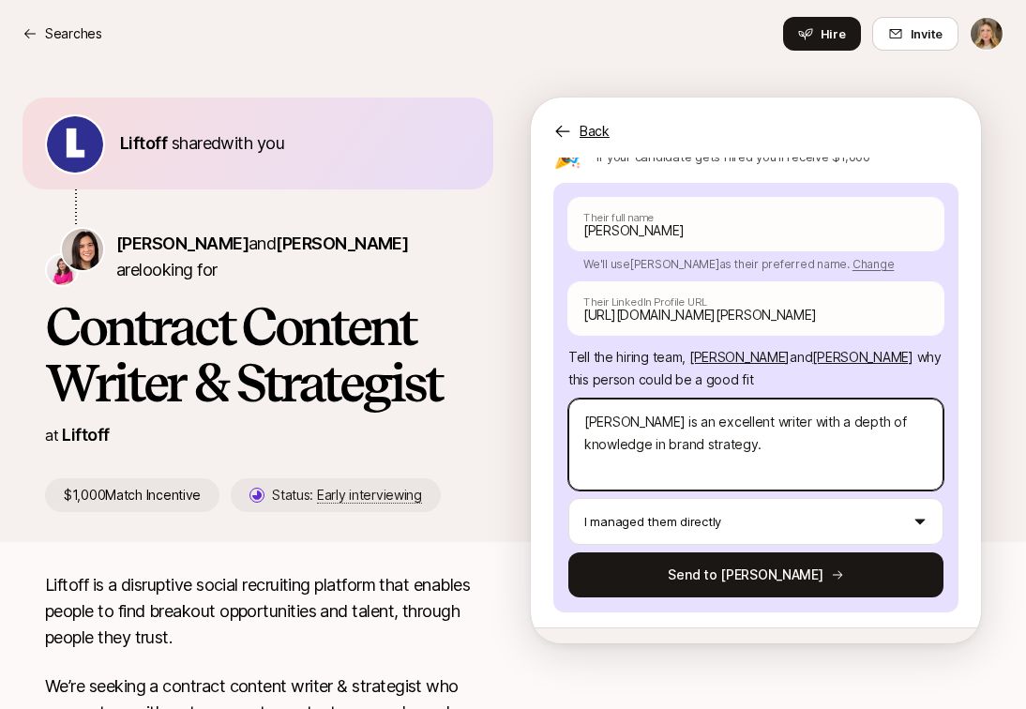
type textarea "Melanie is an excellent writer with a depth of knowledge in brand strategy."
type textarea "x"
type textarea "Melanie is an excellent writer with a depth of knowledge in brand strategy. W"
type textarea "x"
type textarea "Melanie is an excellent writer with a depth of knowledge in brand strategy. We"
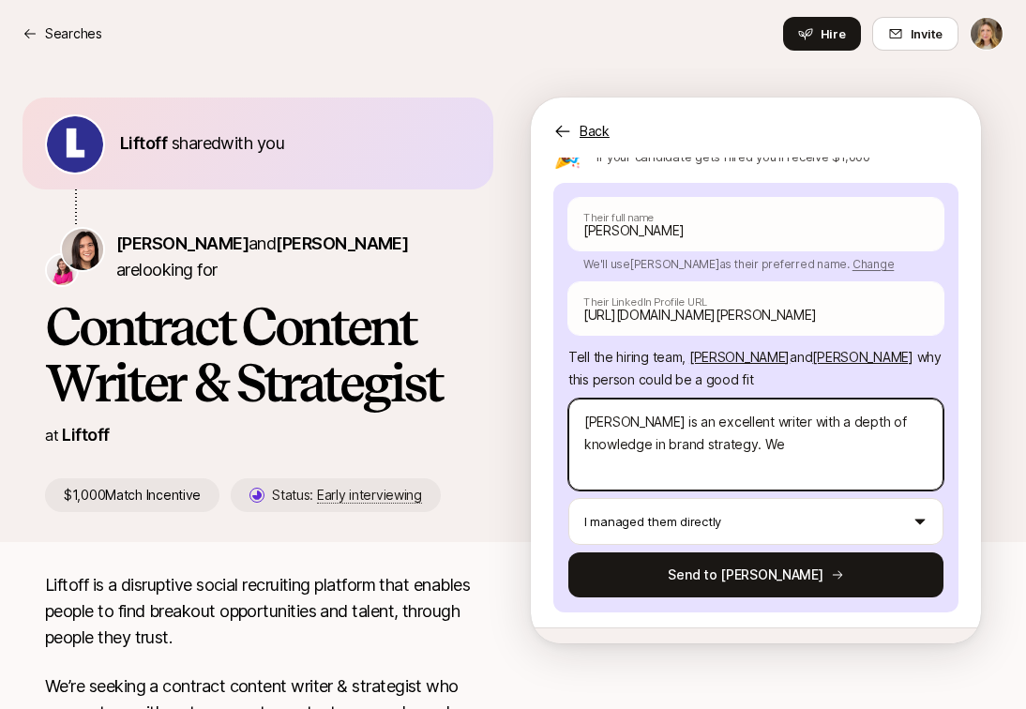
type textarea "x"
type textarea "Melanie is an excellent writer with a depth of knowledge in brand strategy. We"
type textarea "x"
type textarea "Melanie is an excellent writer with a depth of knowledge in brand strategy. We w"
type textarea "x"
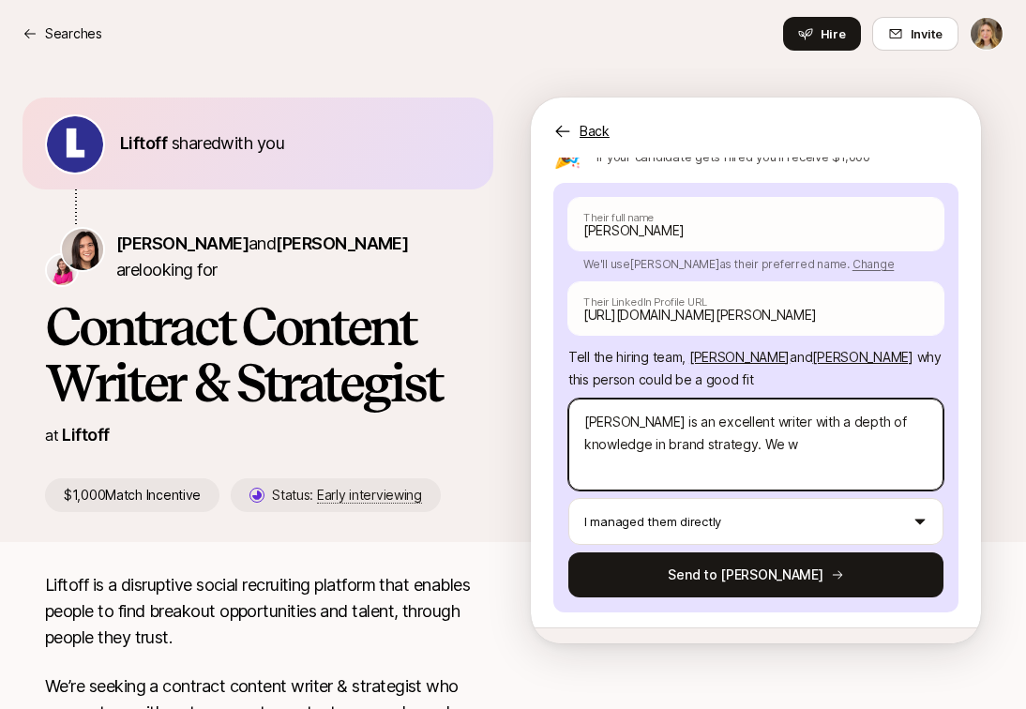
type textarea "Melanie is an excellent writer with a depth of knowledge in brand strategy. We …"
type textarea "x"
type textarea "Melanie is an excellent writer with a depth of knowledge in brand strategy. We …"
type textarea "x"
type textarea "Melanie is an excellent writer with a depth of knowledge in brand strategy. We …"
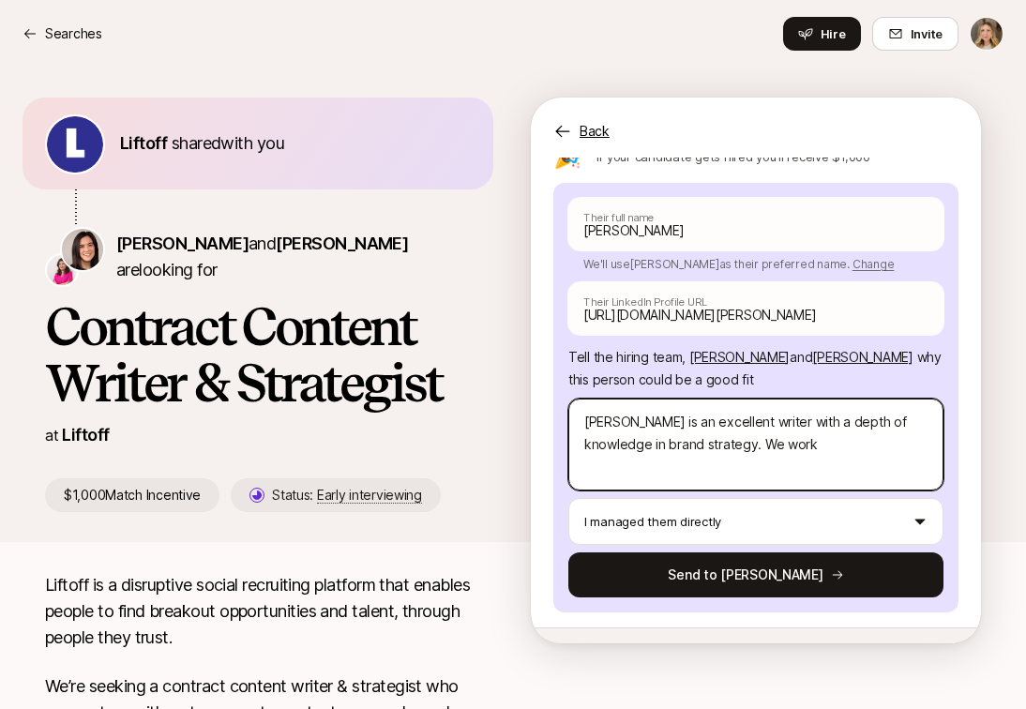
type textarea "x"
type textarea "Melanie is an excellent writer with a depth of knowledge in brand strategy. We …"
type textarea "x"
type textarea "Melanie is an excellent writer with a depth of knowledge in brand strategy. We …"
type textarea "x"
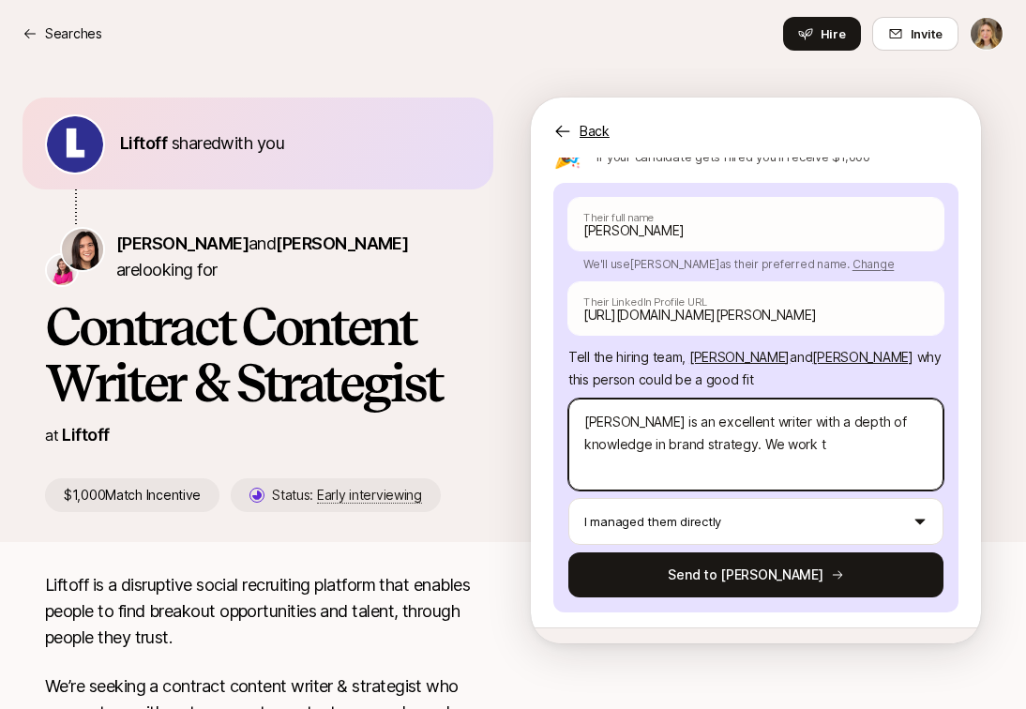
type textarea "Melanie is an excellent writer with a depth of knowledge in brand strategy. We …"
type textarea "x"
type textarea "Melanie is an excellent writer with a depth of knowledge in brand strategy. We …"
type textarea "x"
type textarea "Melanie is an excellent writer with a depth of knowledge in brand strategy. We …"
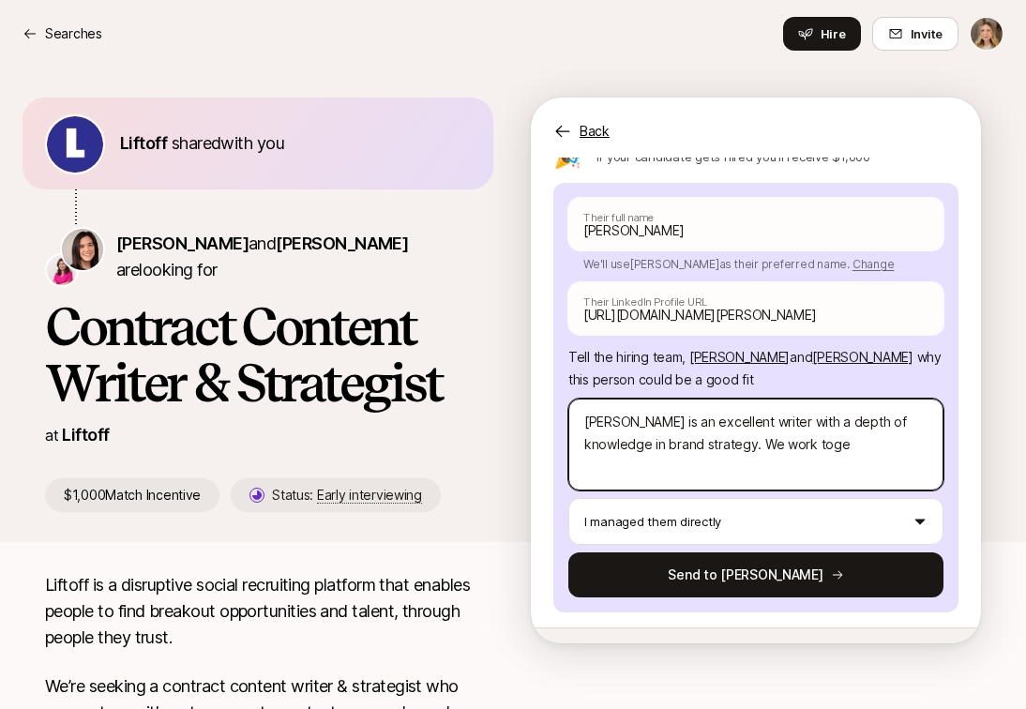
type textarea "x"
type textarea "Melanie is an excellent writer with a depth of knowledge in brand strategy. We …"
type textarea "x"
type textarea "Melanie is an excellent writer with a depth of knowledge in brand strategy. We …"
type textarea "x"
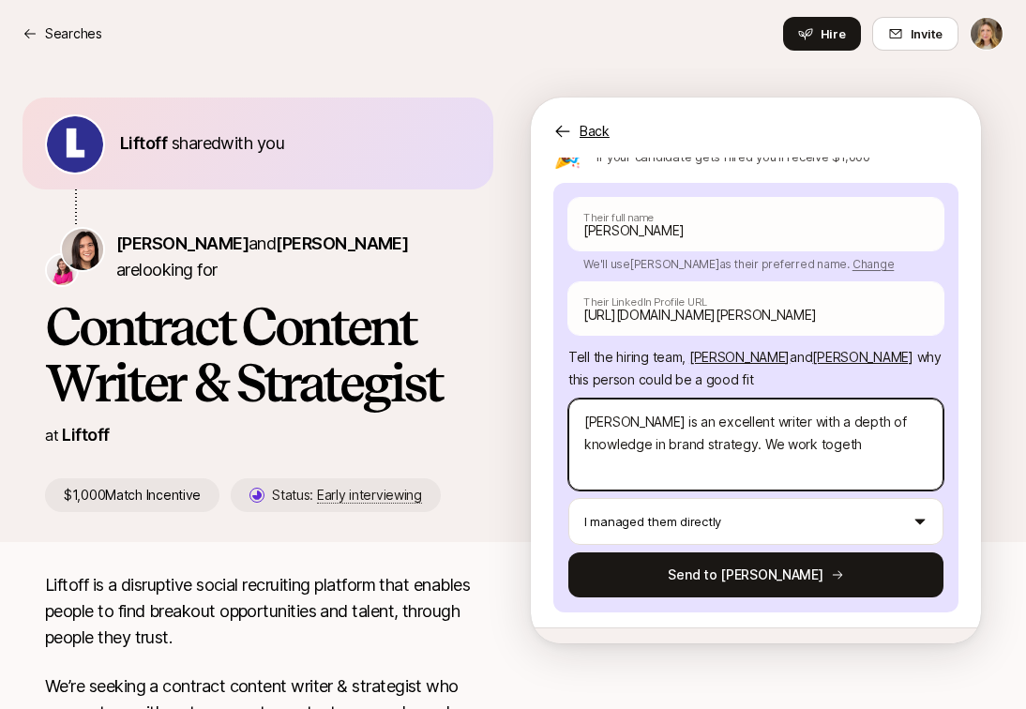
type textarea "Melanie is an excellent writer with a depth of knowledge in brand strategy. We …"
type textarea "x"
type textarea "Melanie is an excellent writer with a depth of knowledge in brand strategy. We …"
type textarea "x"
type textarea "Melanie is an excellent writer with a depth of knowledge in brand strategy. We …"
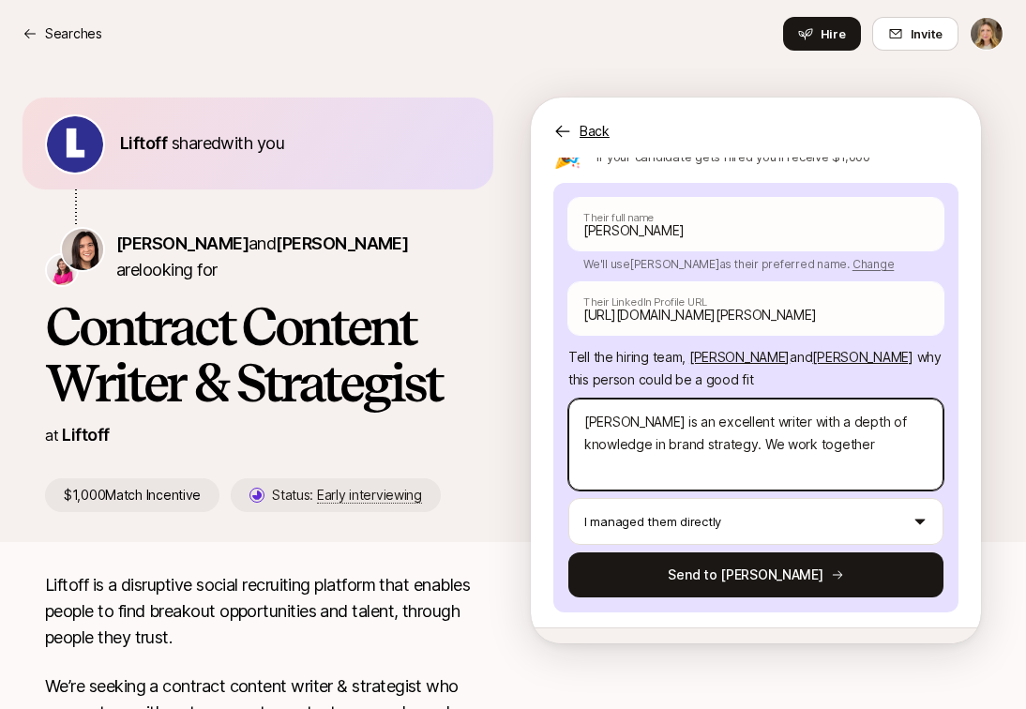
type textarea "x"
type textarea "Melanie is an excellent writer with a depth of knowledge in brand strategy. We …"
type textarea "x"
type textarea "Melanie is an excellent writer with a depth of knowledge in brand strategy. We …"
type textarea "x"
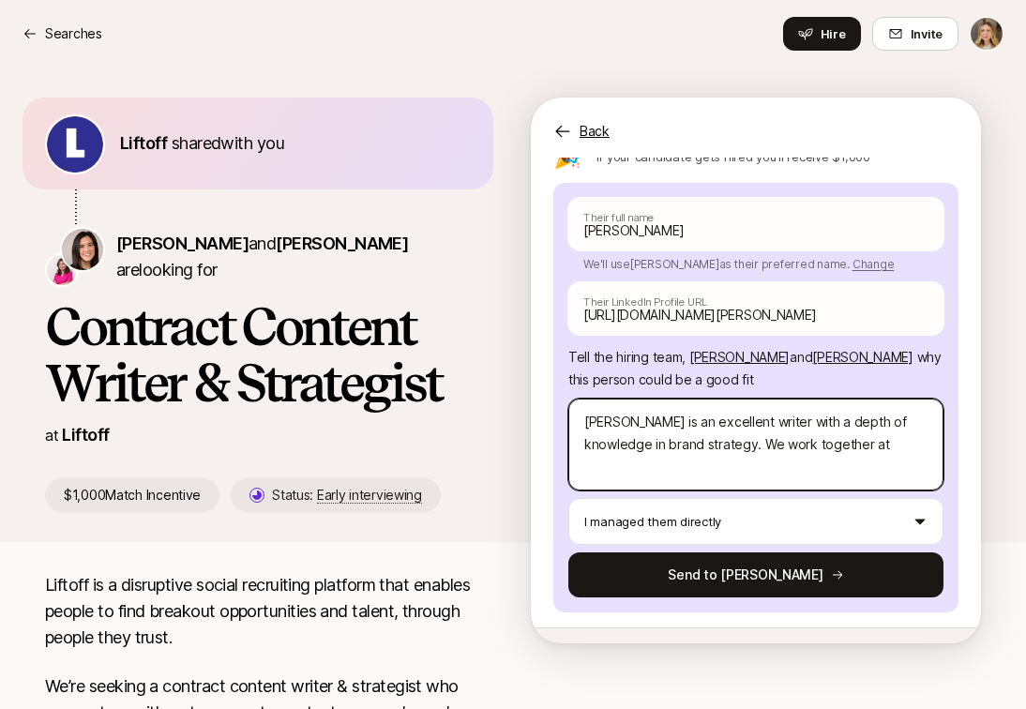
type textarea "Melanie is an excellent writer with a depth of knowledge in brand strategy. We …"
type textarea "x"
type textarea "Melanie is an excellent writer with a depth of knowledge in brand strategy. We …"
type textarea "x"
type textarea "Melanie is an excellent writer with a depth of knowledge in brand strategy. We …"
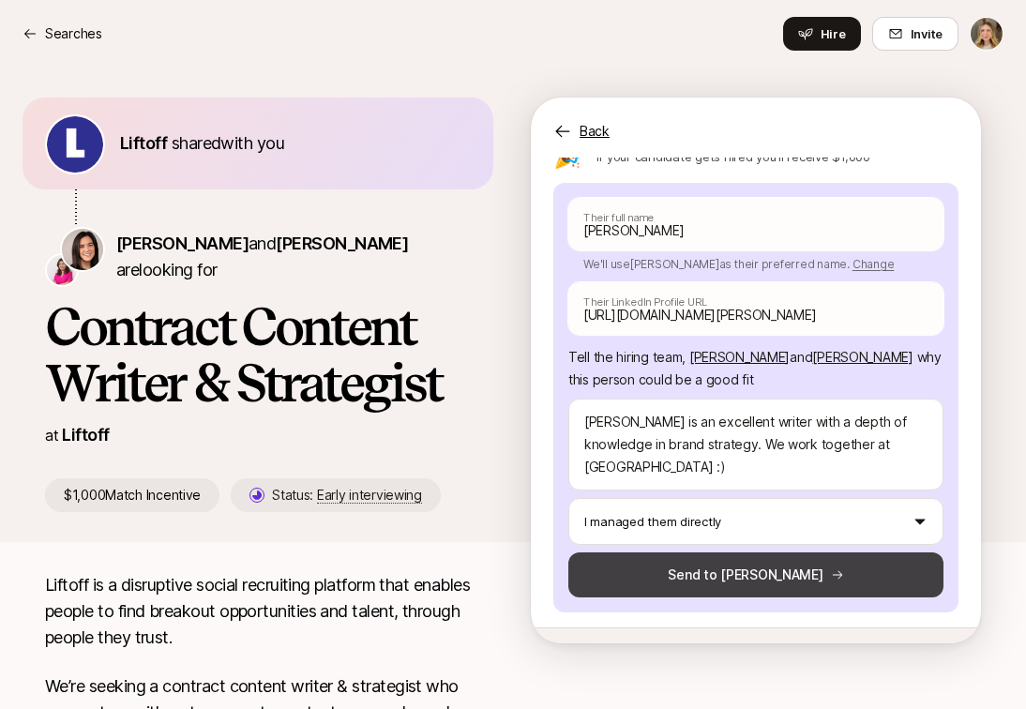
click at [753, 553] on button "Send to Eleanor" at bounding box center [755, 575] width 375 height 45
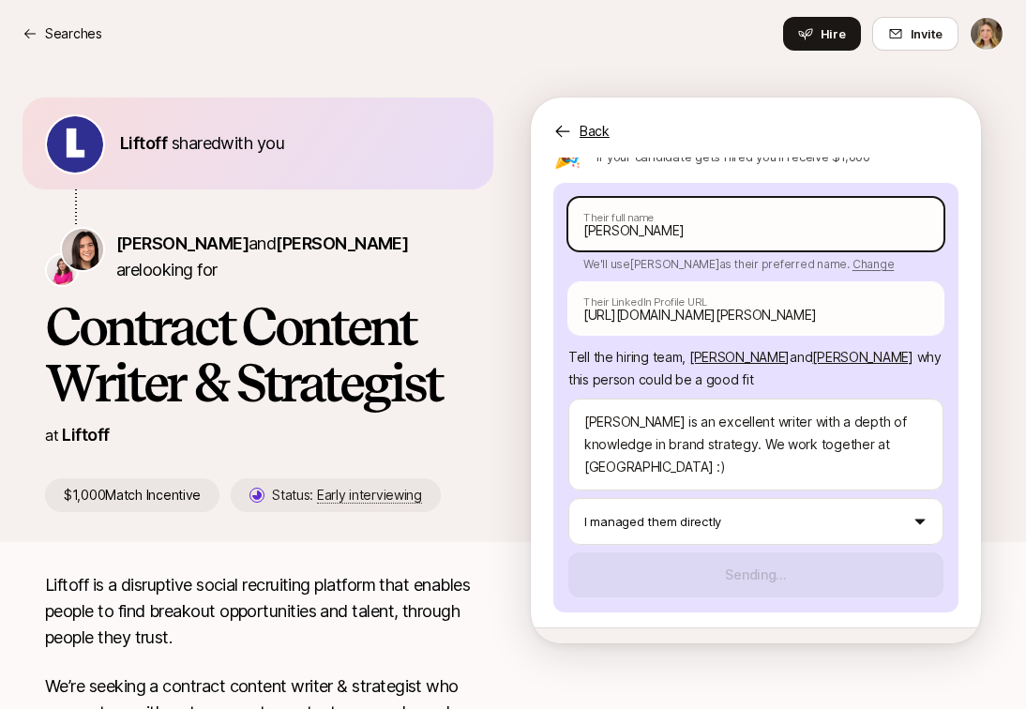
scroll to position [126, 0]
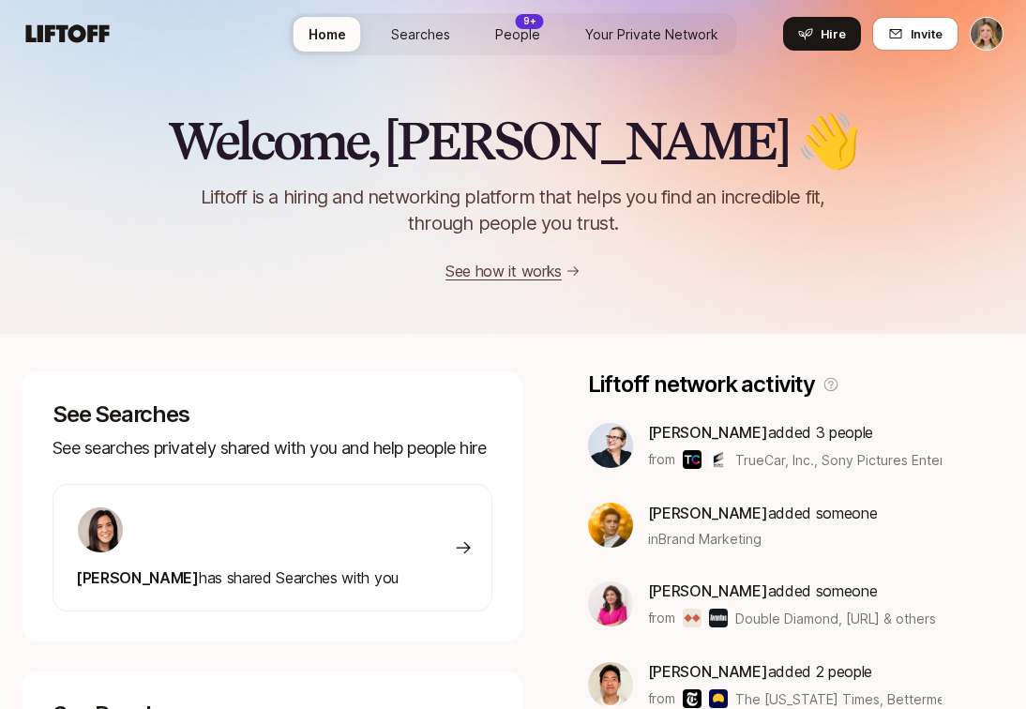
click at [311, 542] on div at bounding box center [237, 530] width 323 height 49
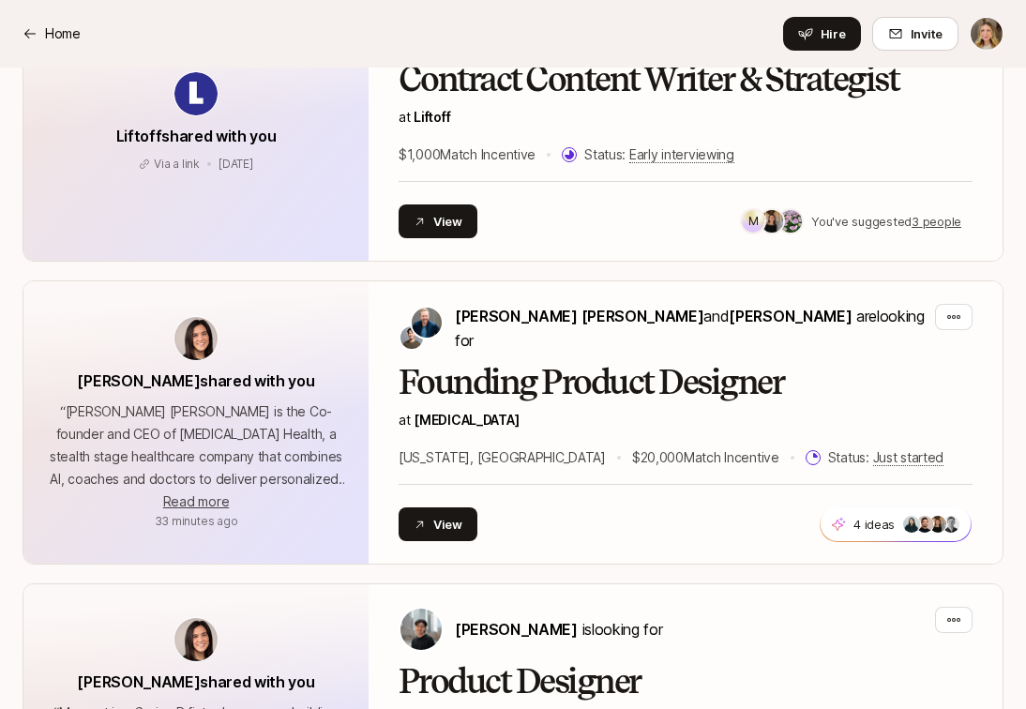
scroll to position [531, 0]
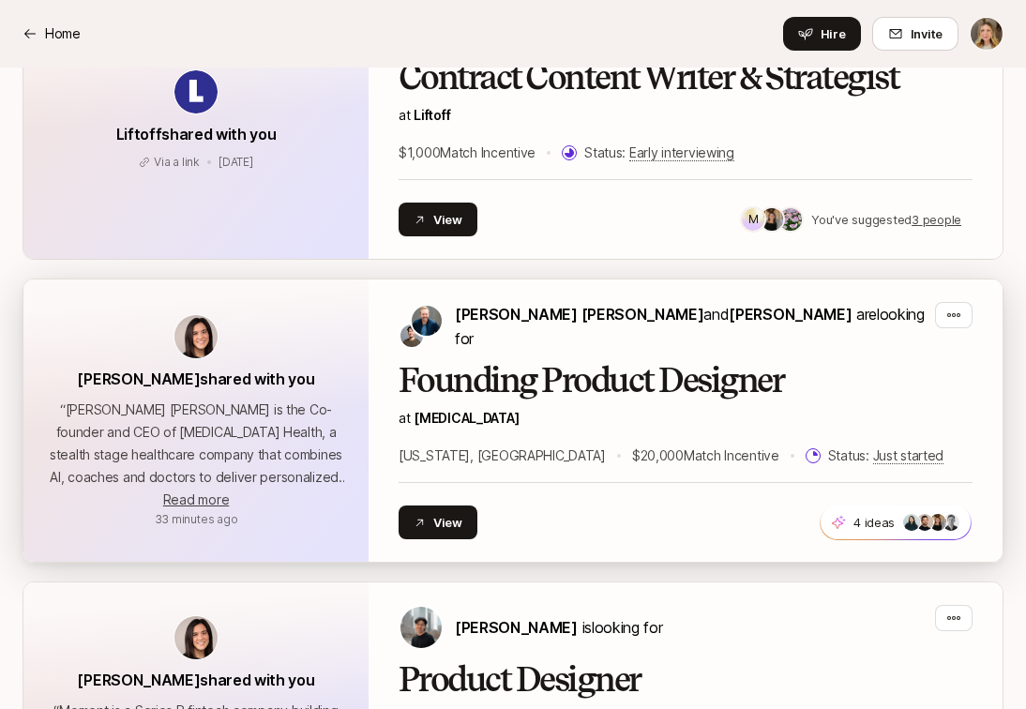
click at [792, 327] on div "[PERSON_NAME] [PERSON_NAME] and [PERSON_NAME] are looking for" at bounding box center [686, 326] width 574 height 49
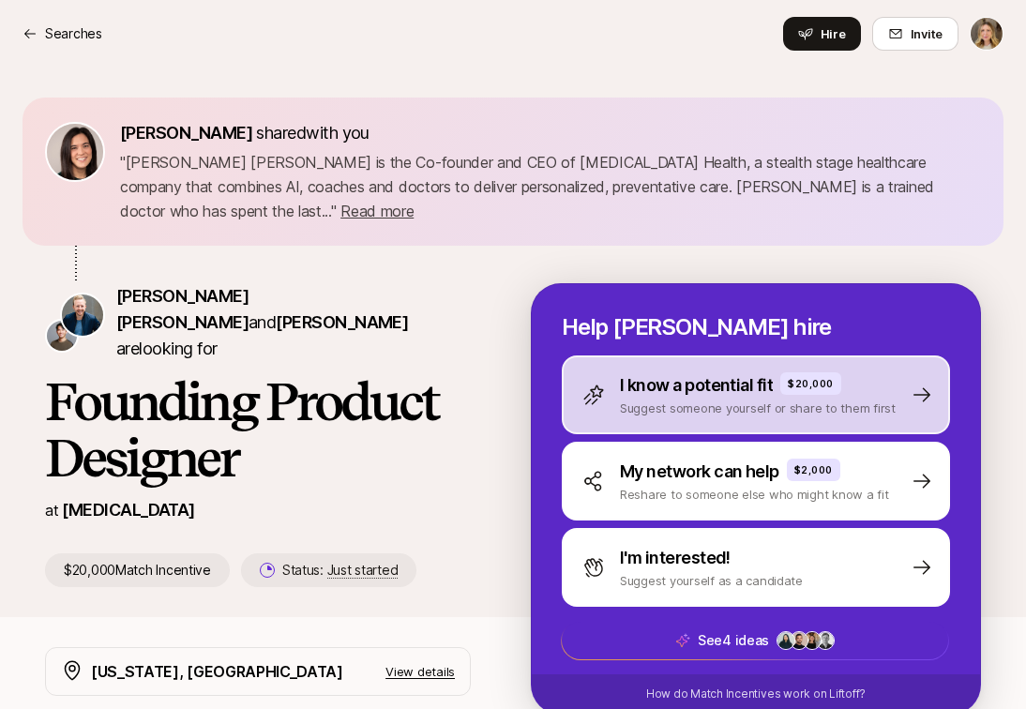
click at [673, 372] on p "I know a potential fit" at bounding box center [696, 385] width 153 height 26
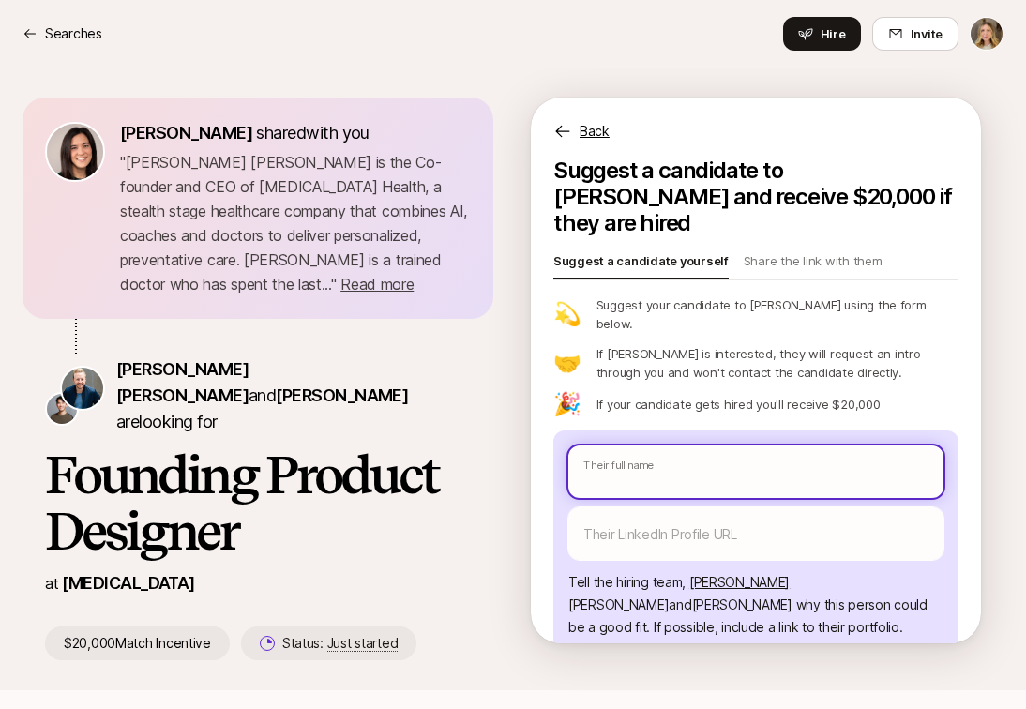
click at [603, 446] on input "text" at bounding box center [755, 472] width 375 height 53
paste input "[PERSON_NAME] [PERSON_NAME]"
type textarea "x"
type input "[PERSON_NAME] [PERSON_NAME]"
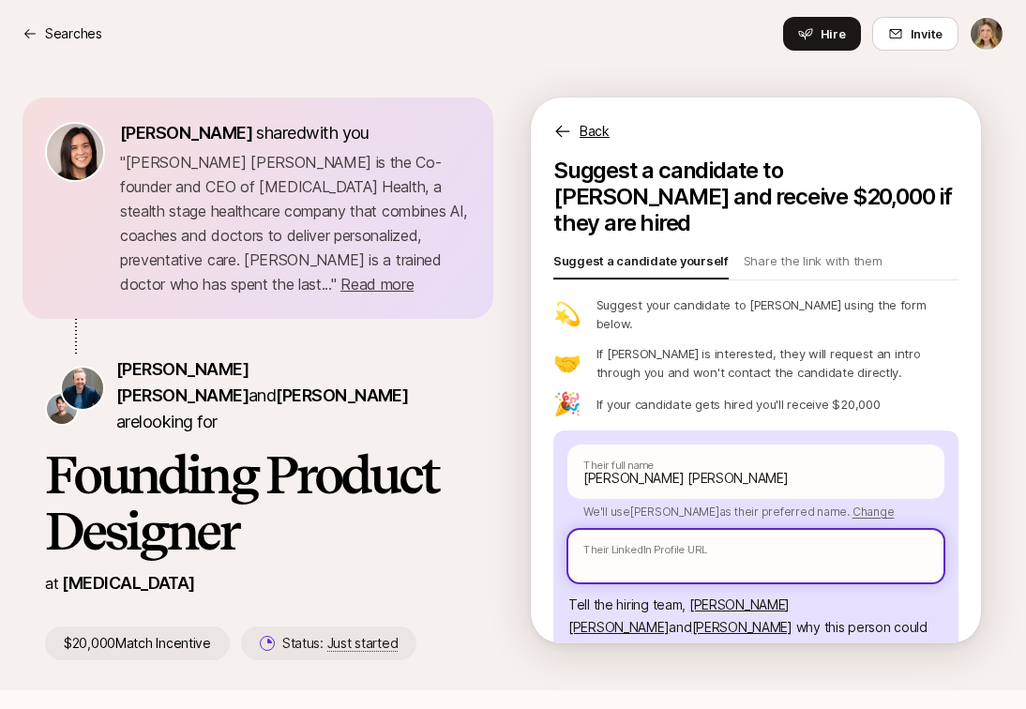
click at [656, 530] on input "text" at bounding box center [755, 556] width 375 height 53
paste input "[URL][DOMAIN_NAME]"
type textarea "x"
type input "[URL][DOMAIN_NAME]"
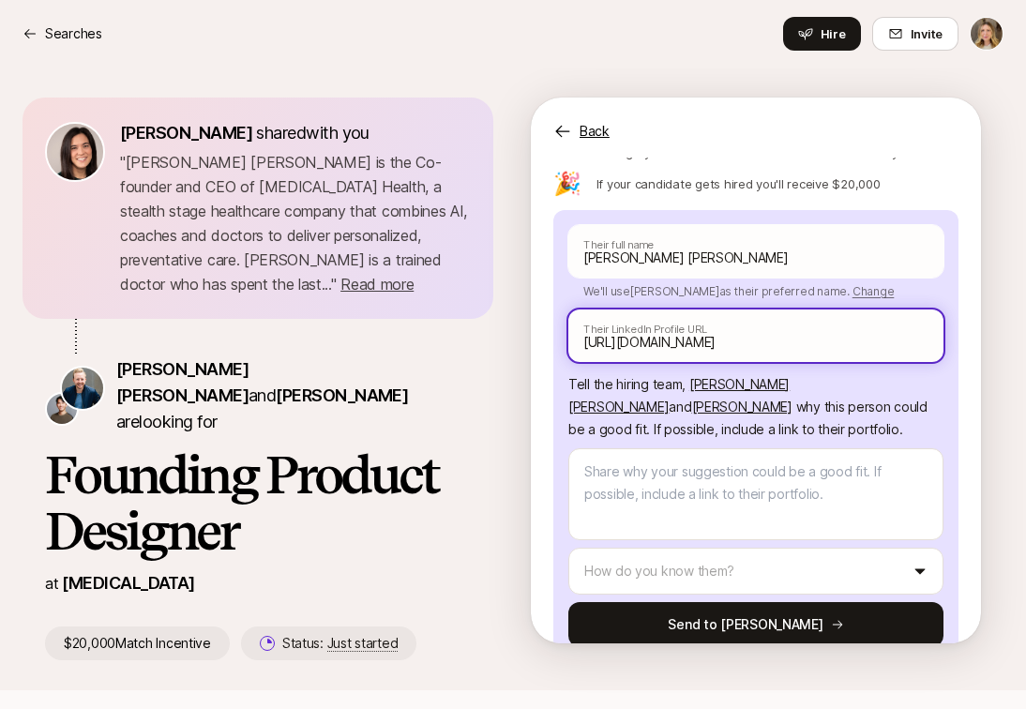
drag, startPoint x: 928, startPoint y: 300, endPoint x: 800, endPoint y: 300, distance: 127.6
click at [800, 310] on input "[URL][DOMAIN_NAME]" at bounding box center [755, 336] width 375 height 53
type textarea "x"
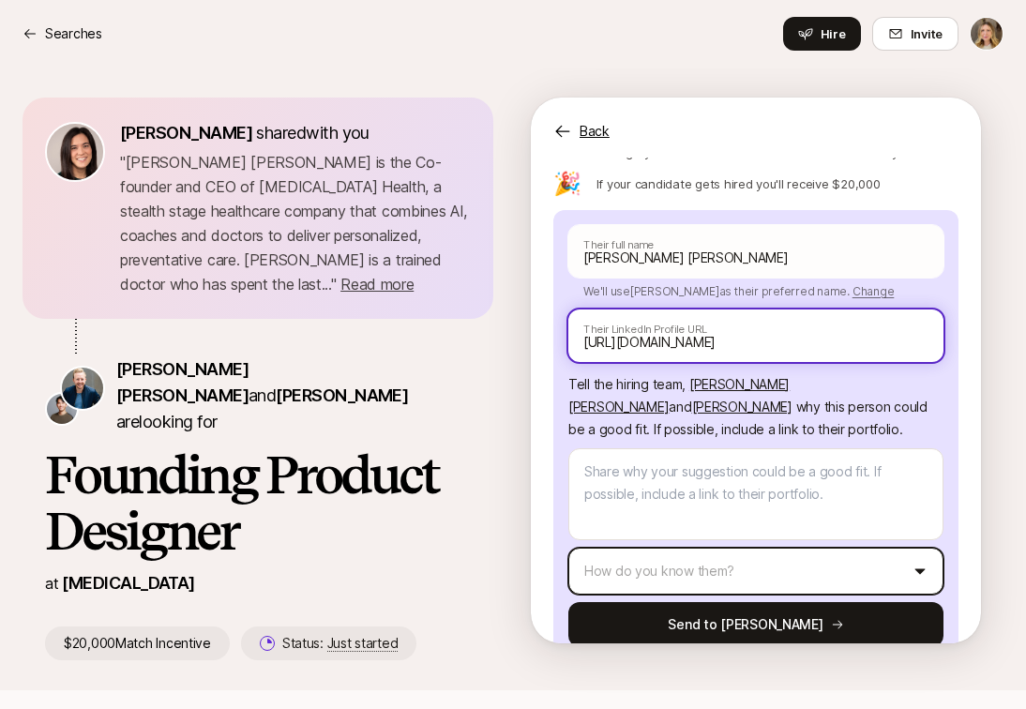
type input "[URL][DOMAIN_NAME]"
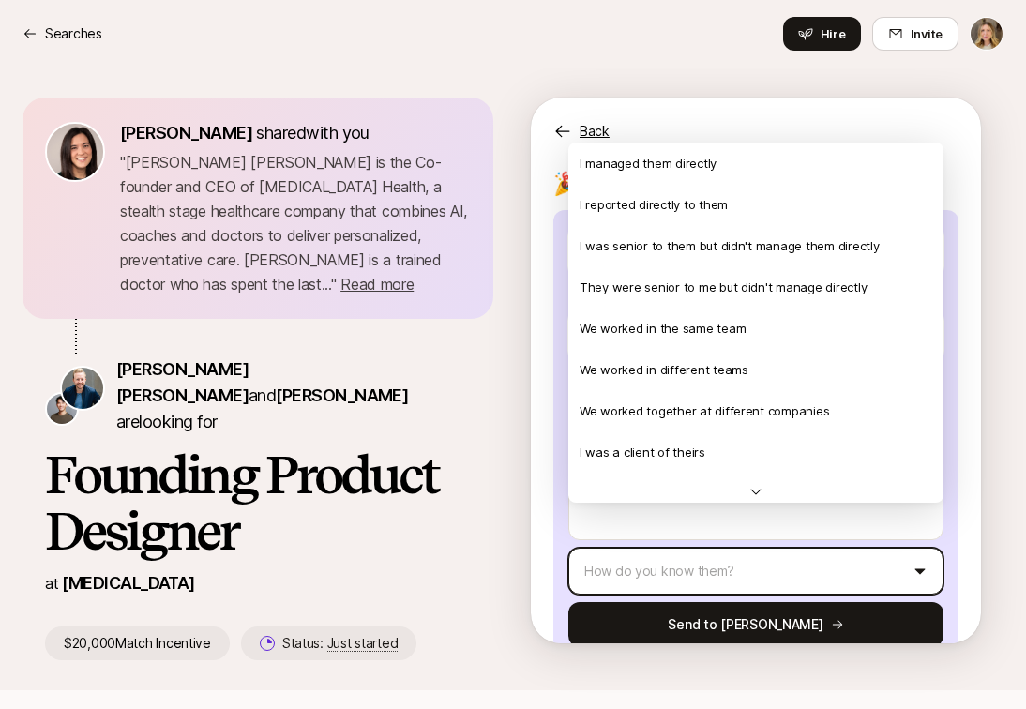
click at [672, 526] on html "Searches Searches Hire Invite [PERSON_NAME] shared with you " [PERSON_NAME] [PE…" at bounding box center [513, 354] width 1026 height 709
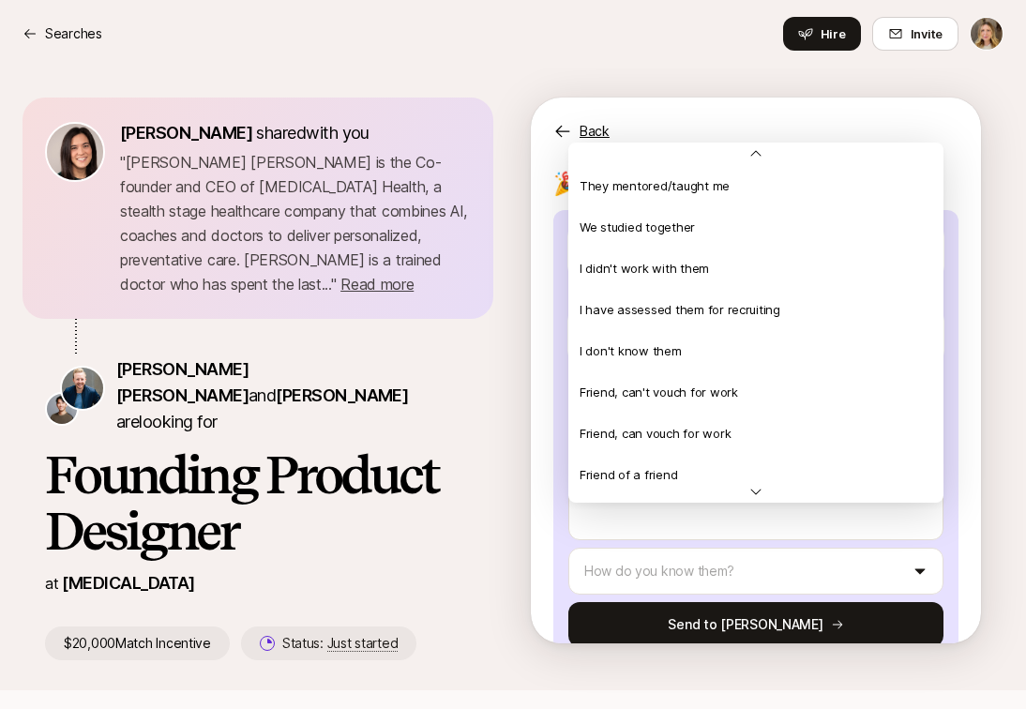
scroll to position [405, 0]
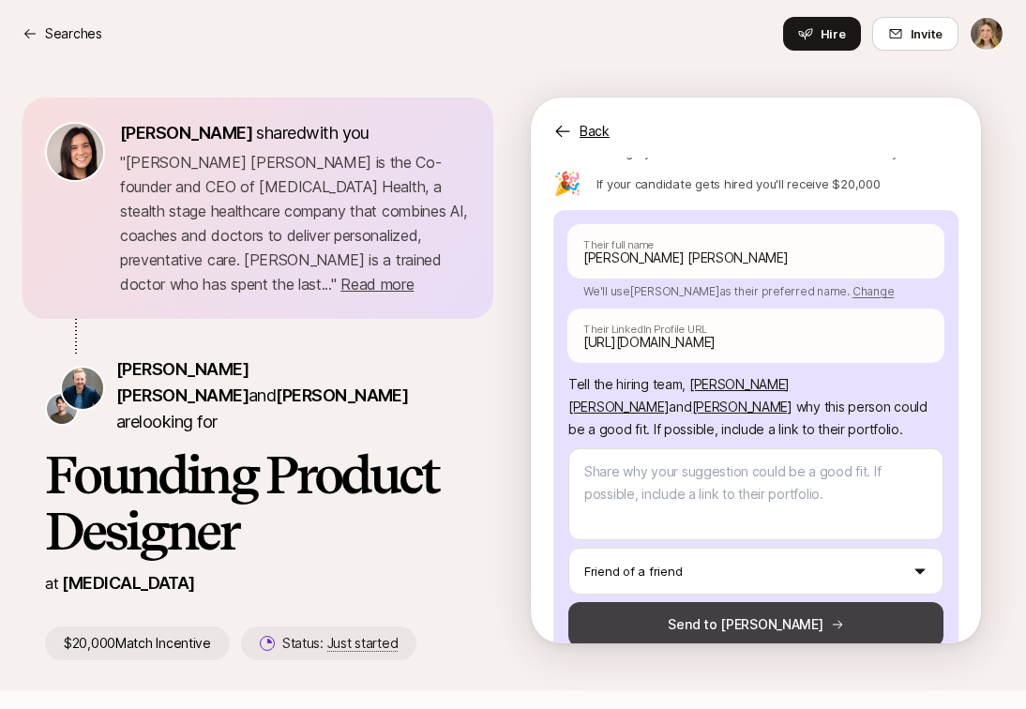
click at [769, 602] on button "Send to [PERSON_NAME]" at bounding box center [755, 624] width 375 height 45
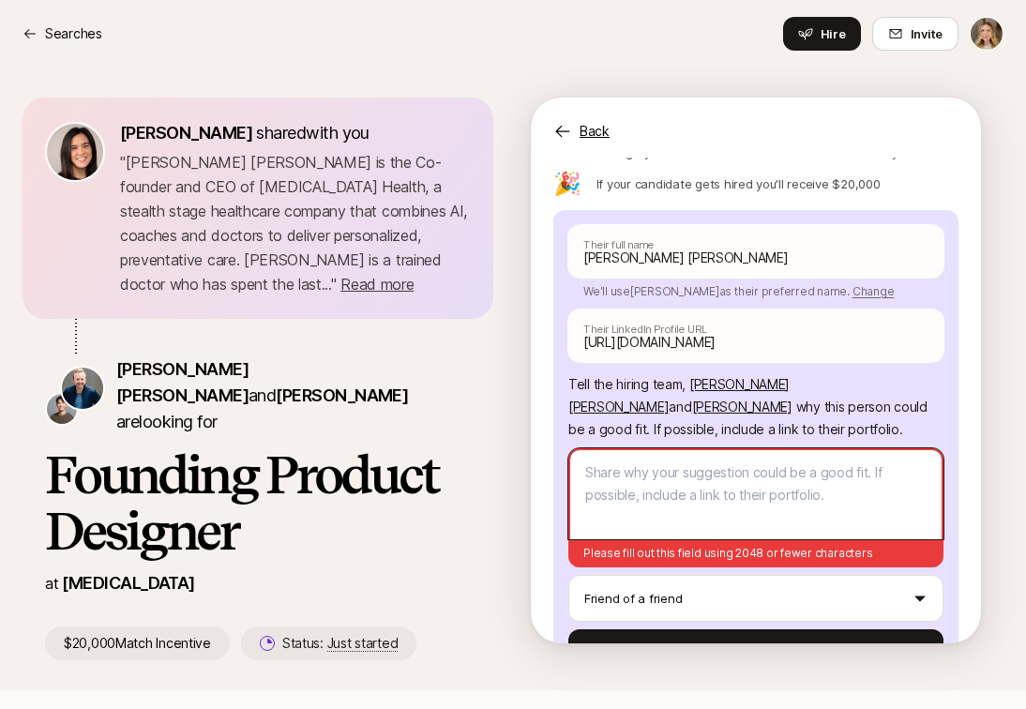
click at [658, 448] on textarea at bounding box center [755, 493] width 375 height 91
type textarea "x"
type textarea "T"
type textarea "x"
type textarea "Ta"
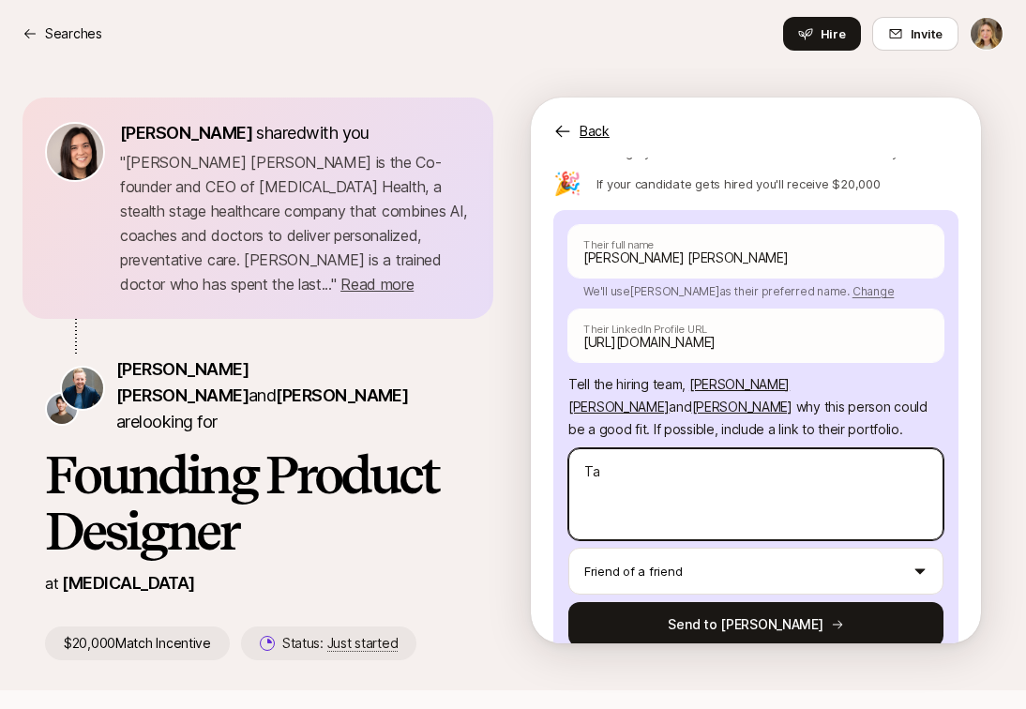
type textarea "x"
type textarea "Tan"
type textarea "x"
type textarea "Tani"
type textarea "x"
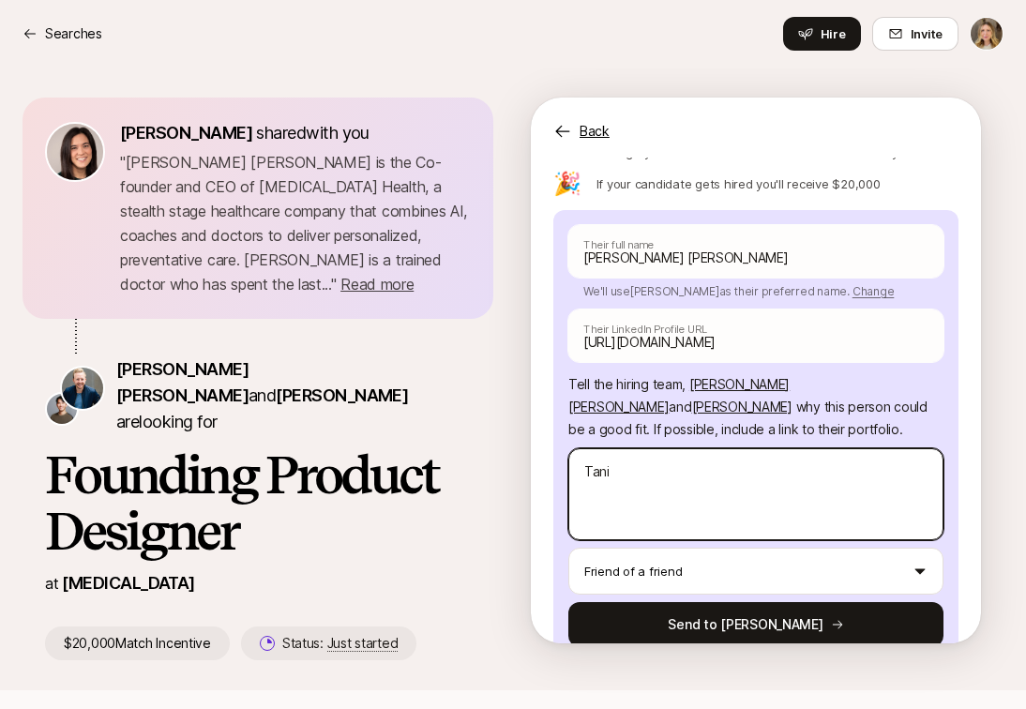
type textarea "[PERSON_NAME]"
type textarea "x"
type textarea "[PERSON_NAME]"
type textarea "x"
type textarea "[PERSON_NAME] i"
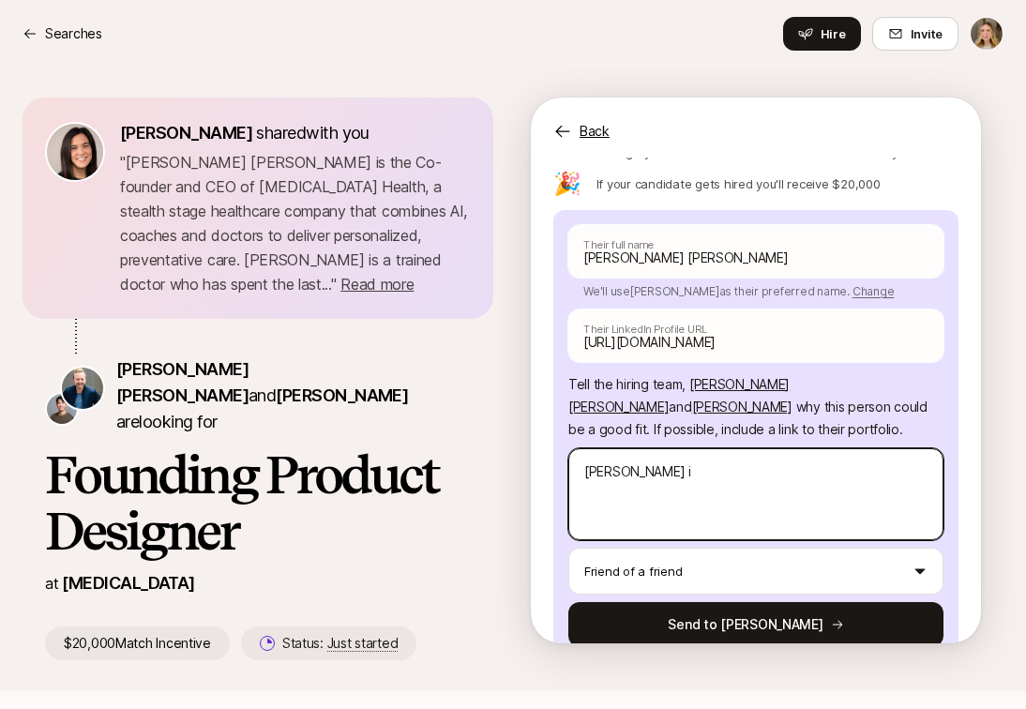
type textarea "x"
type textarea "[PERSON_NAME] is"
type textarea "x"
type textarea "[PERSON_NAME] i"
type textarea "x"
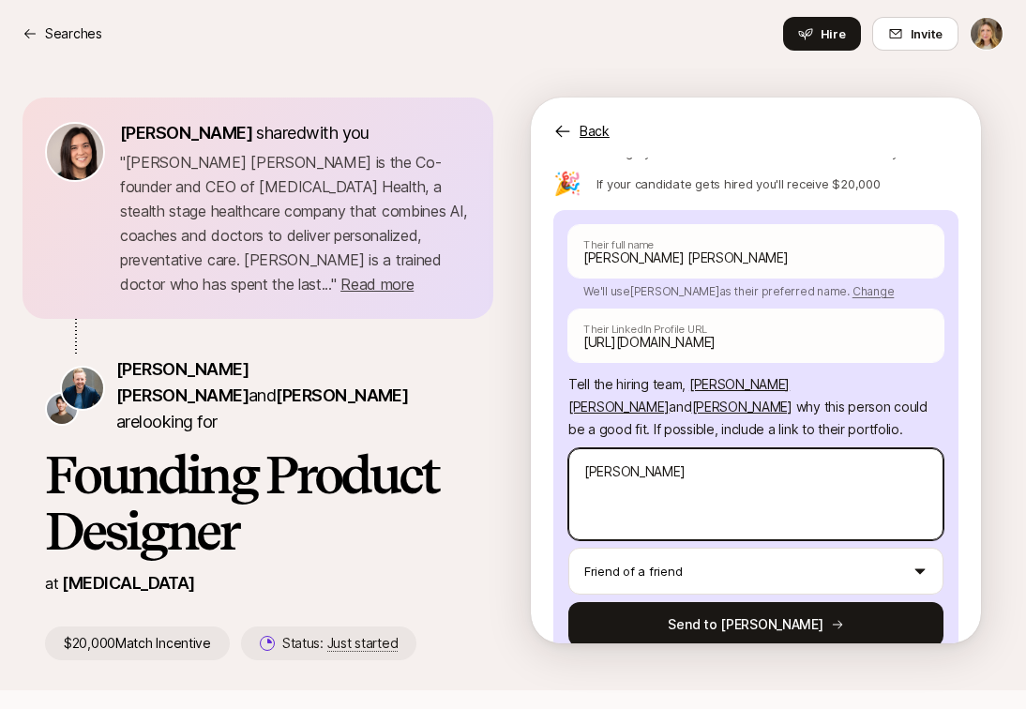
type textarea "[PERSON_NAME]"
type textarea "x"
type textarea "[PERSON_NAME] w"
type textarea "x"
type textarea "[PERSON_NAME] wo"
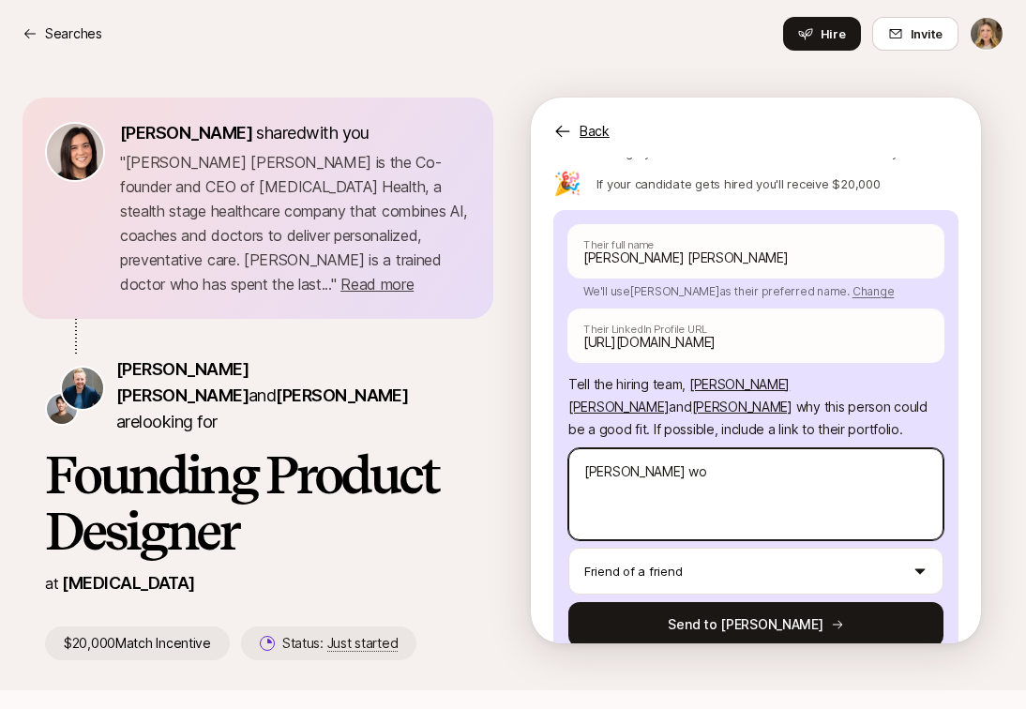
type textarea "x"
type textarea "[PERSON_NAME] wor"
type textarea "x"
type textarea "[PERSON_NAME] work"
type textarea "x"
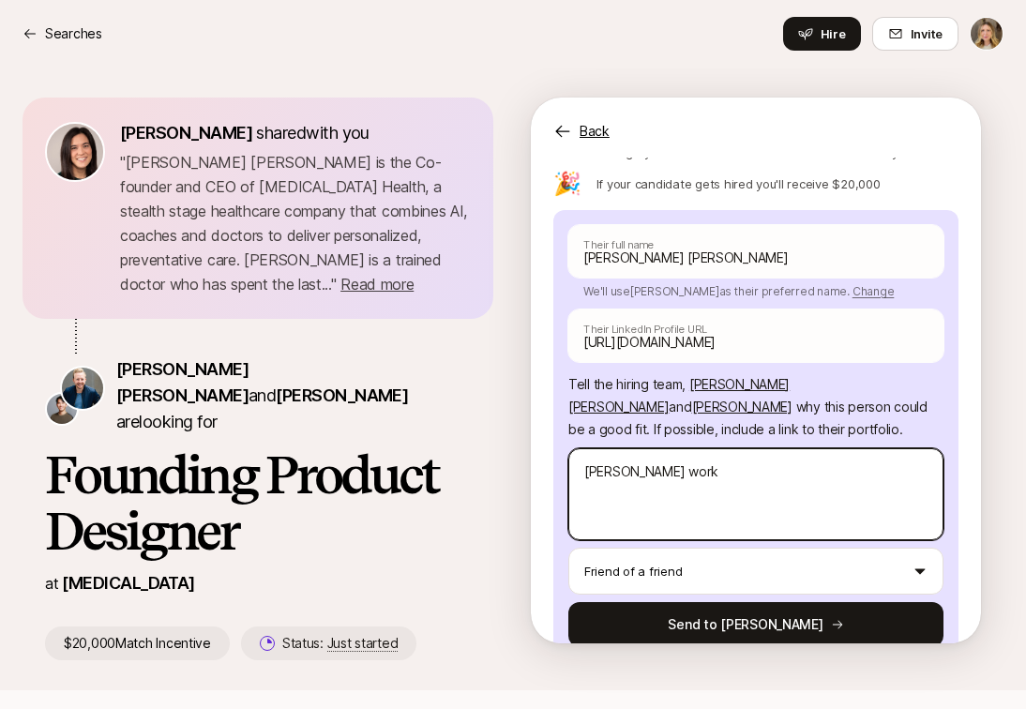
type textarea "[PERSON_NAME]"
type textarea "x"
type textarea "[PERSON_NAME] worked"
type textarea "x"
type textarea "[PERSON_NAME] worked"
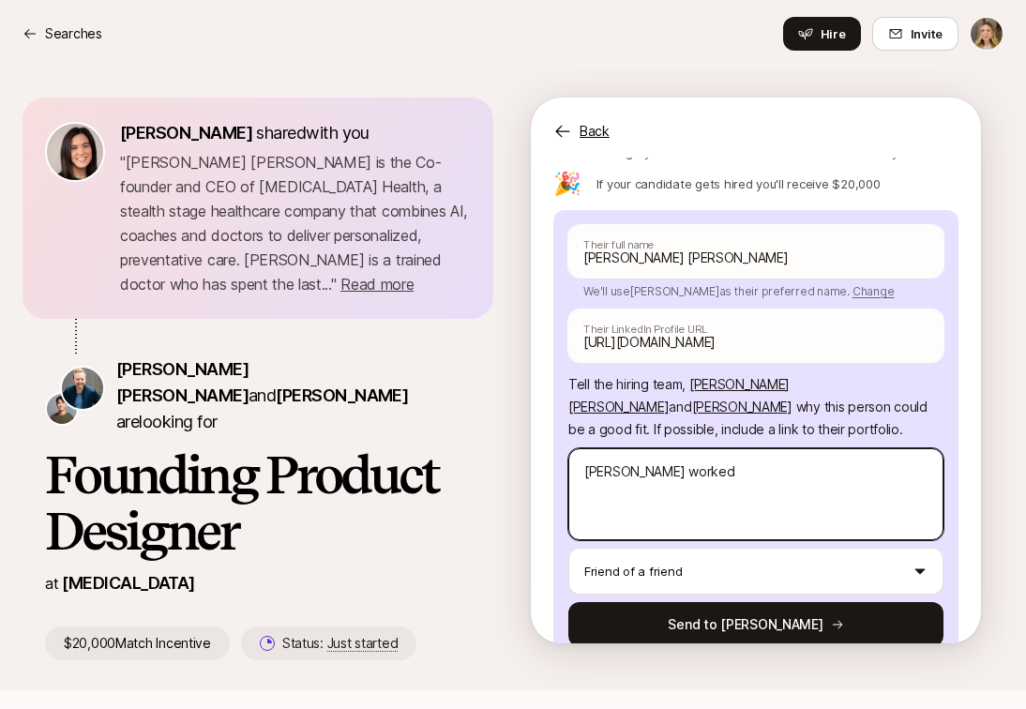
type textarea "x"
type textarea "[PERSON_NAME] worked wi"
type textarea "x"
type textarea "[PERSON_NAME] worked wit"
type textarea "x"
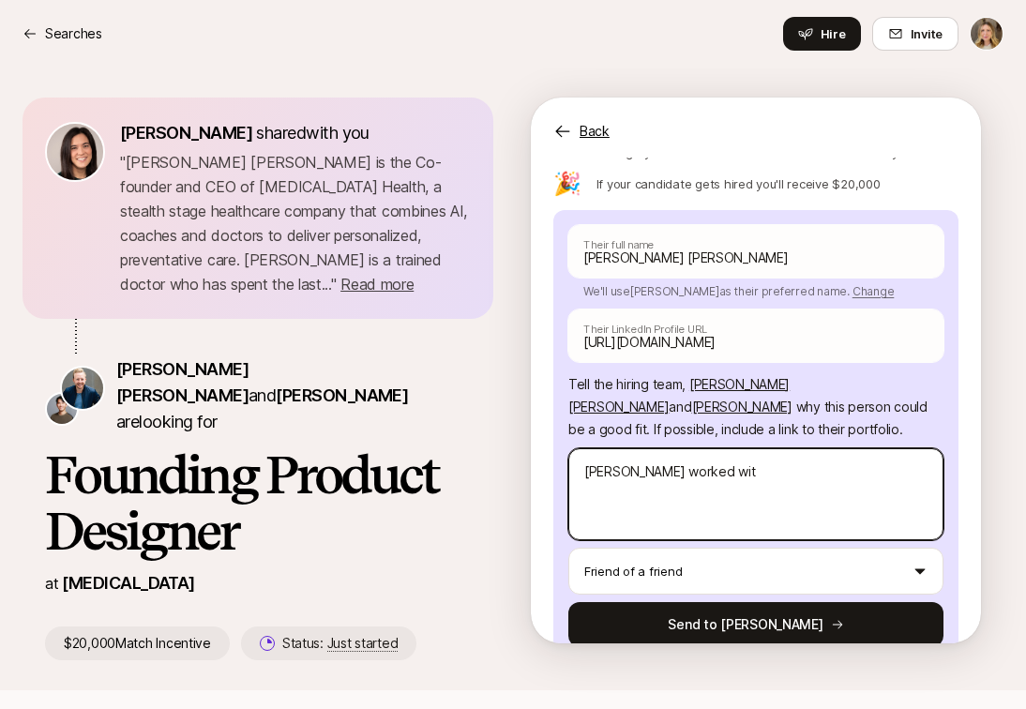
type textarea "[PERSON_NAME] worked with"
type textarea "x"
type textarea "[PERSON_NAME] worked with"
type textarea "x"
type textarea "[PERSON_NAME] worked with m"
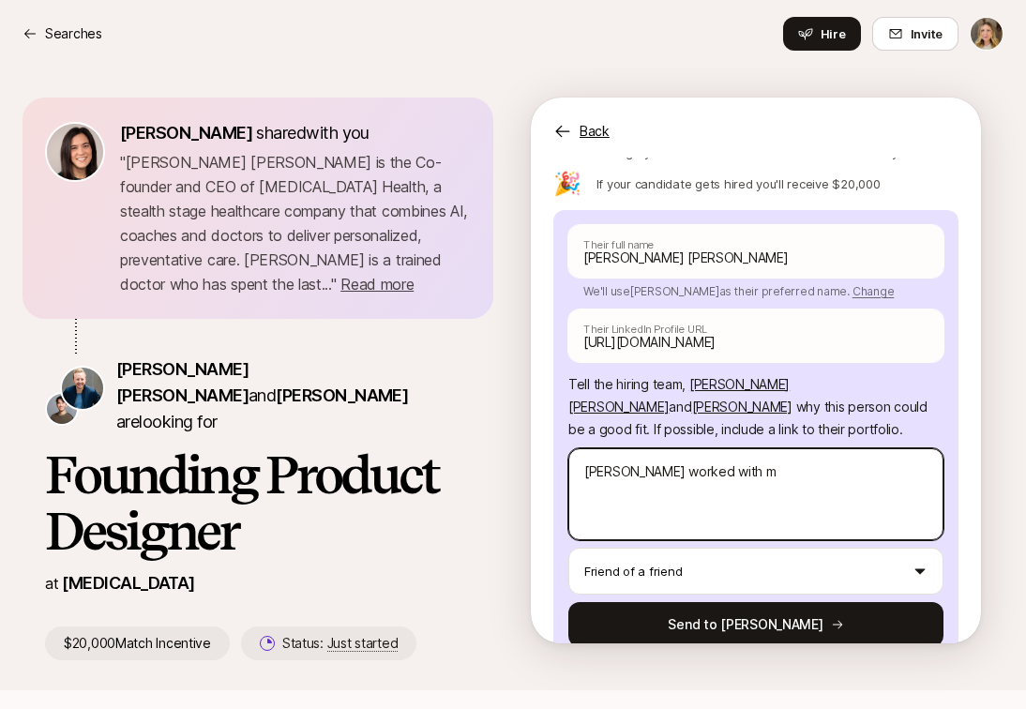
type textarea "x"
type textarea "[PERSON_NAME] worked with my"
type textarea "x"
type textarea "[PERSON_NAME] worked with my"
type textarea "x"
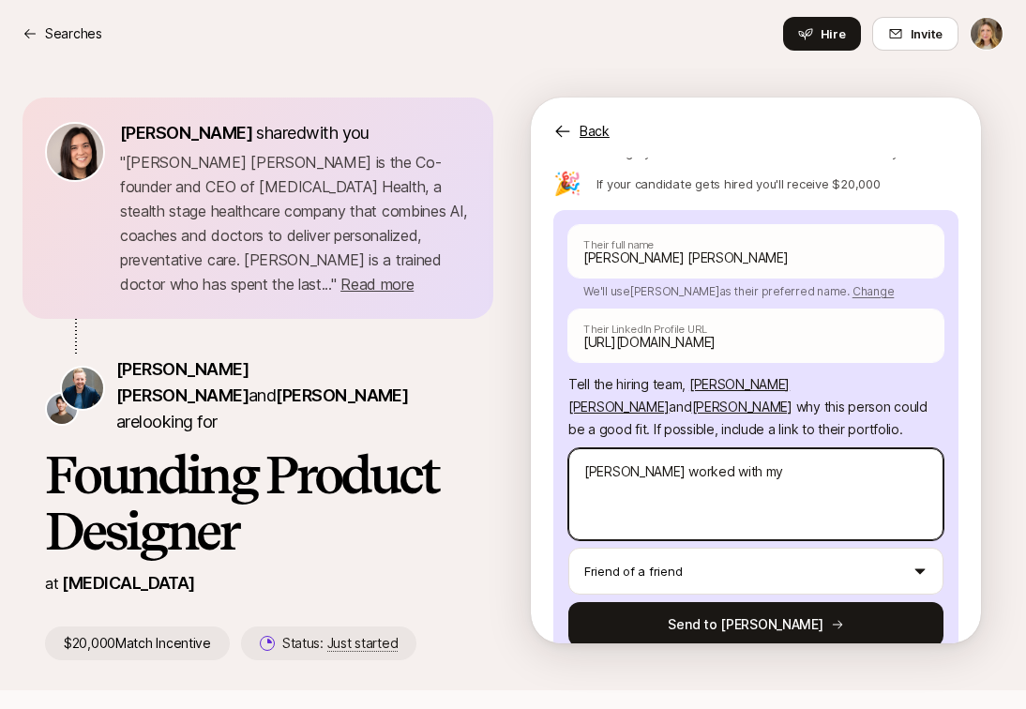
type textarea "[PERSON_NAME] worked with my f"
type textarea "x"
type textarea "[PERSON_NAME] worked with my fr"
type textarea "x"
type textarea "[PERSON_NAME] worked with my fri"
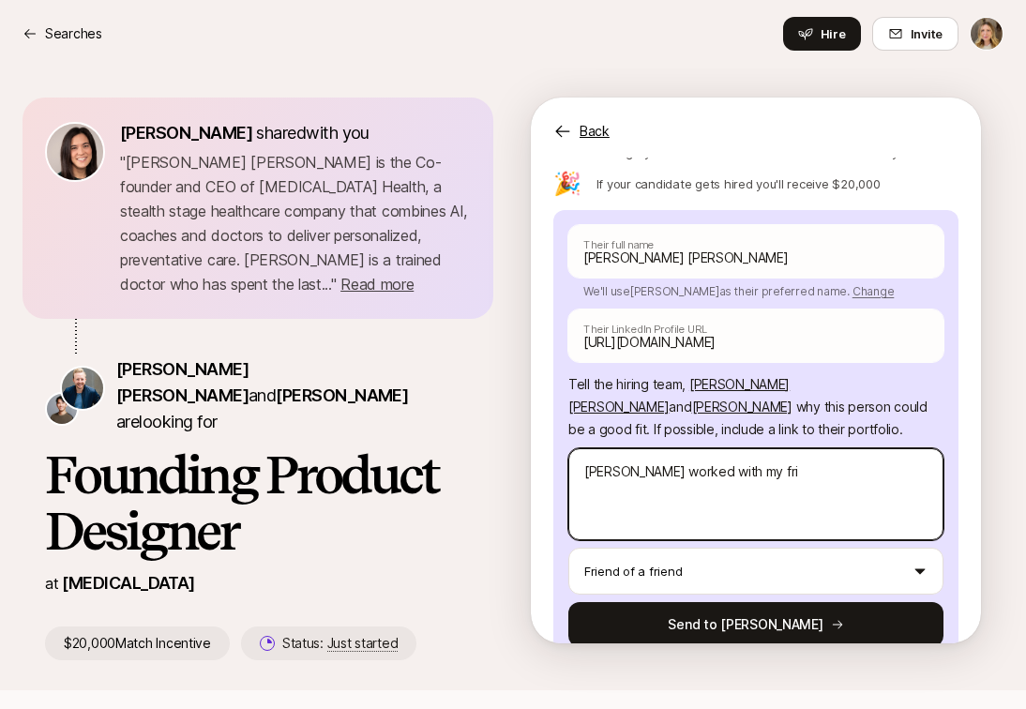
type textarea "x"
type textarea "[PERSON_NAME] worked with my frie"
type textarea "x"
type textarea "[PERSON_NAME] worked with my frien"
type textarea "x"
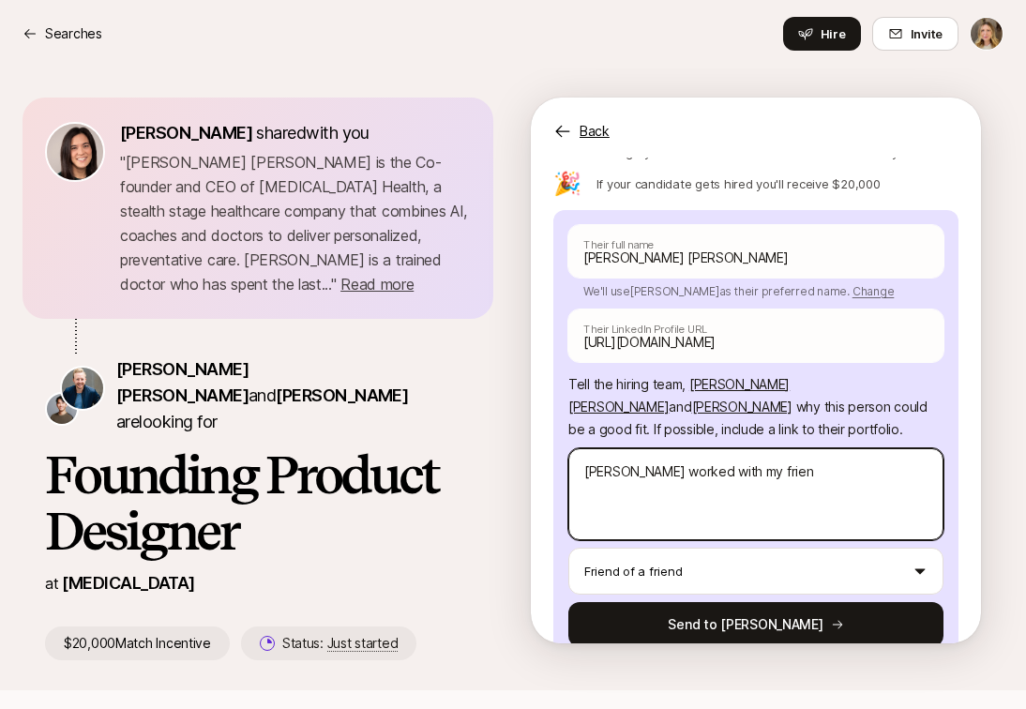
type textarea "[PERSON_NAME] worked with my friend"
type textarea "x"
type textarea "[PERSON_NAME] worked with my friend"
type textarea "x"
type textarea "[PERSON_NAME] worked with my friend a"
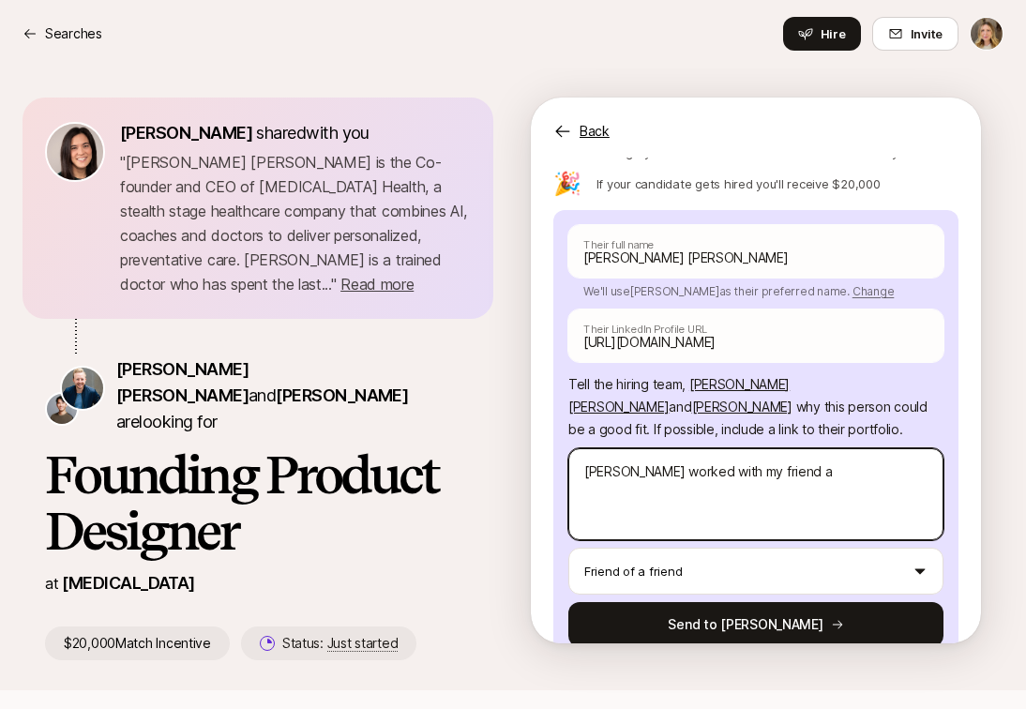
type textarea "x"
type textarea "[PERSON_NAME] worked with my friend at"
type textarea "x"
type textarea "[PERSON_NAME] worked with my friend at"
type textarea "x"
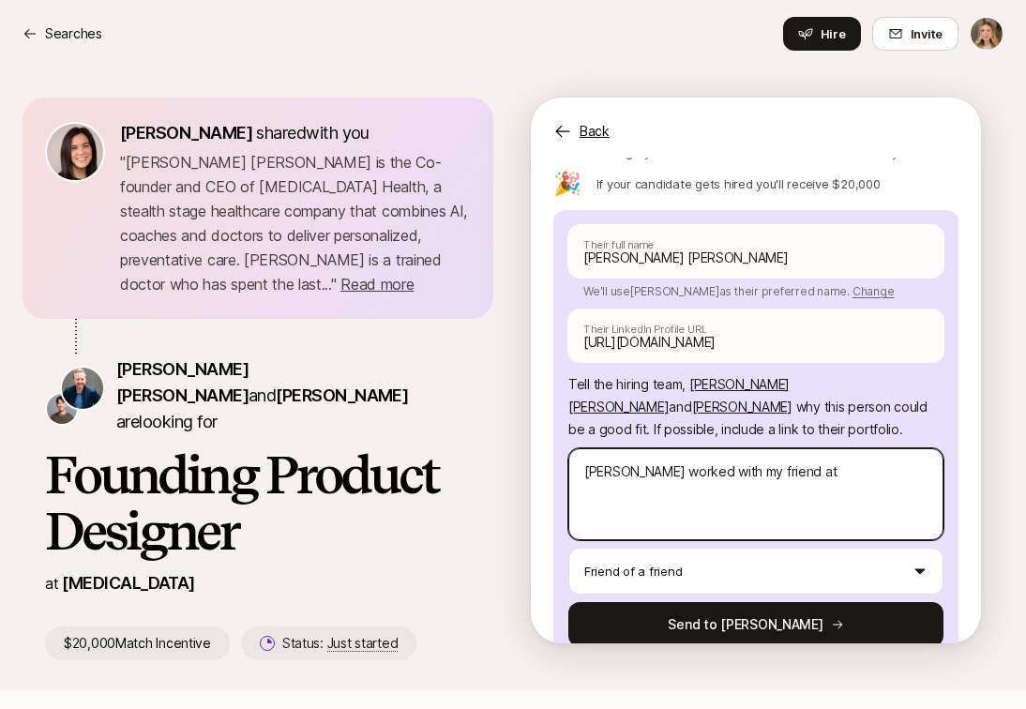
type textarea "[PERSON_NAME] worked with my friend at"
type textarea "x"
type textarea "[PERSON_NAME] worked with my friend a"
type textarea "x"
type textarea "[PERSON_NAME] worked with my friend"
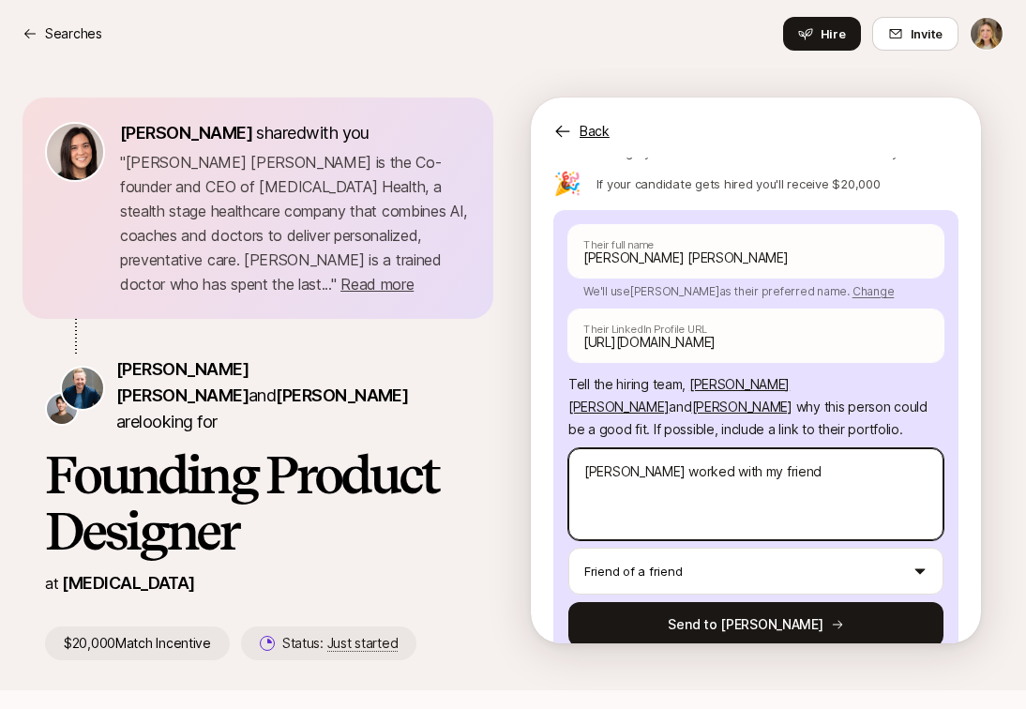
type textarea "x"
type textarea "[PERSON_NAME] worked with my friend"
type textarea "x"
type textarea "[PERSON_NAME] worked with my friends"
type textarea "x"
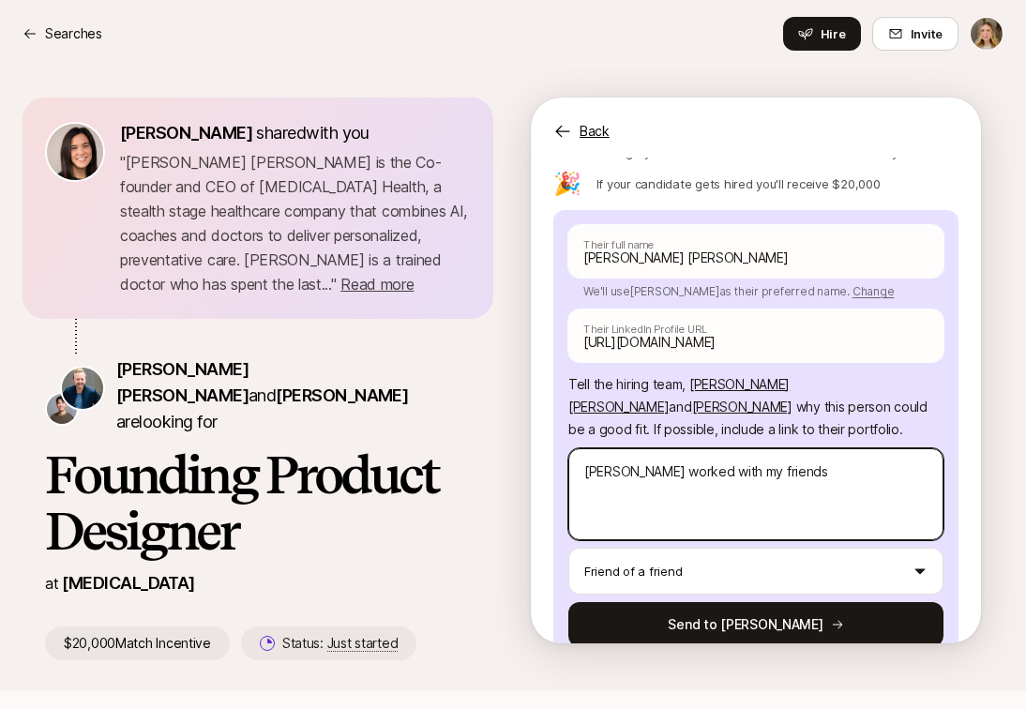
type textarea "[PERSON_NAME] worked with my friends"
type textarea "x"
type textarea "[PERSON_NAME] worked with my friends a"
type textarea "x"
type textarea "[PERSON_NAME] worked with my friends at"
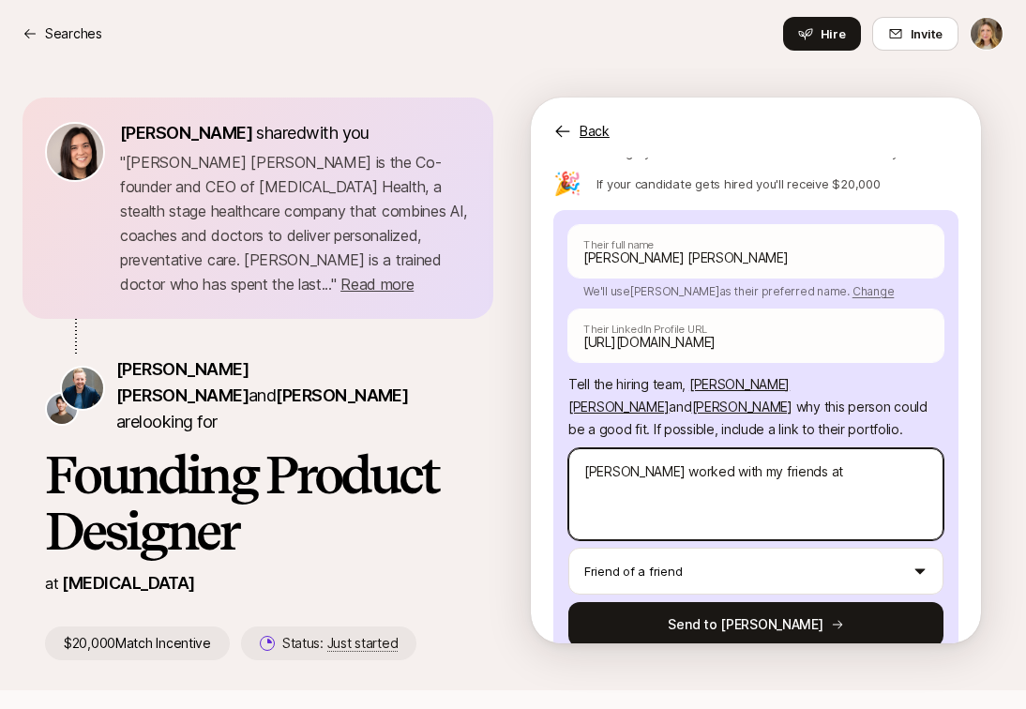
type textarea "x"
type textarea "[PERSON_NAME] worked with my friends at"
type textarea "x"
type textarea "[PERSON_NAME] worked with my friends at G"
type textarea "x"
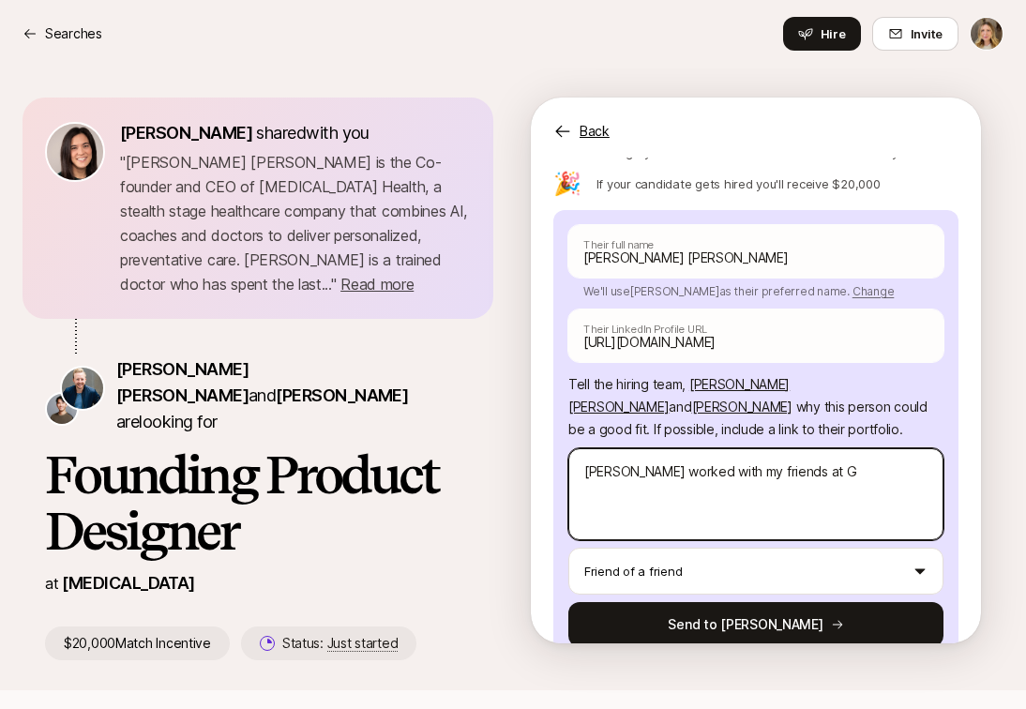
type textarea "[PERSON_NAME] worked with my friends at Go"
type textarea "x"
type textarea "[PERSON_NAME] worked with my friends at [GEOGRAPHIC_DATA]"
type textarea "x"
type textarea "[PERSON_NAME] worked with my friends at [GEOGRAPHIC_DATA]"
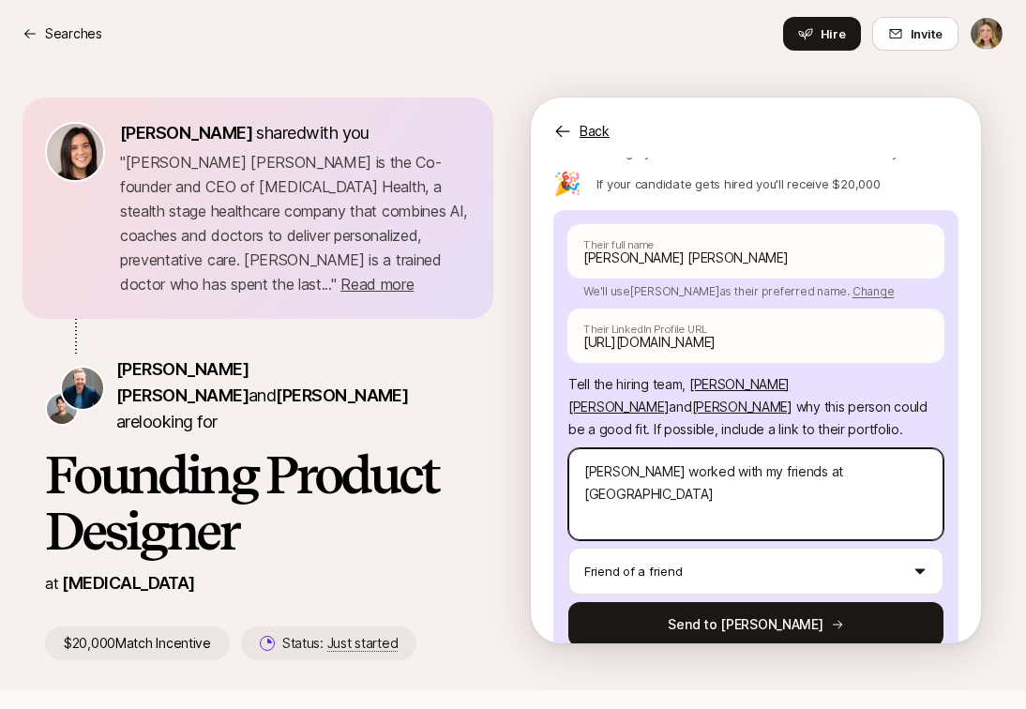
type textarea "x"
type textarea "[PERSON_NAME] worked with my friends at [GEOGRAPHIC_DATA]"
type textarea "x"
type textarea "[PERSON_NAME] worked with my friends at Google"
type textarea "x"
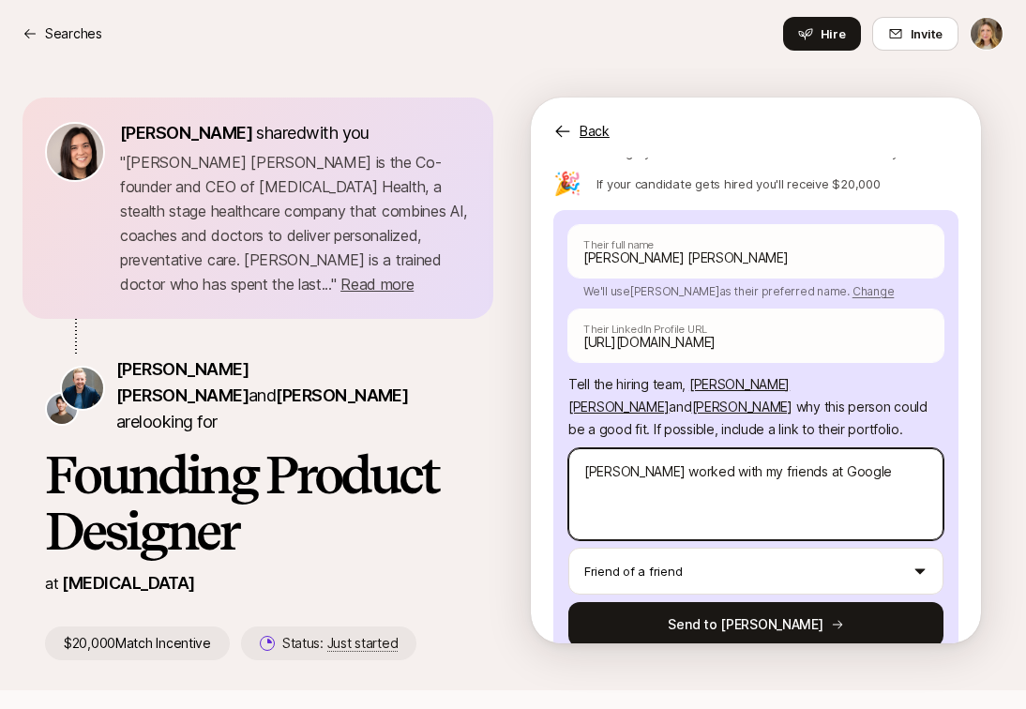
type textarea "[PERSON_NAME] worked with my friends at Google"
type textarea "x"
type textarea "[PERSON_NAME] worked with my friends at Google C"
type textarea "x"
type textarea "[PERSON_NAME] worked with my friends at Google Cr"
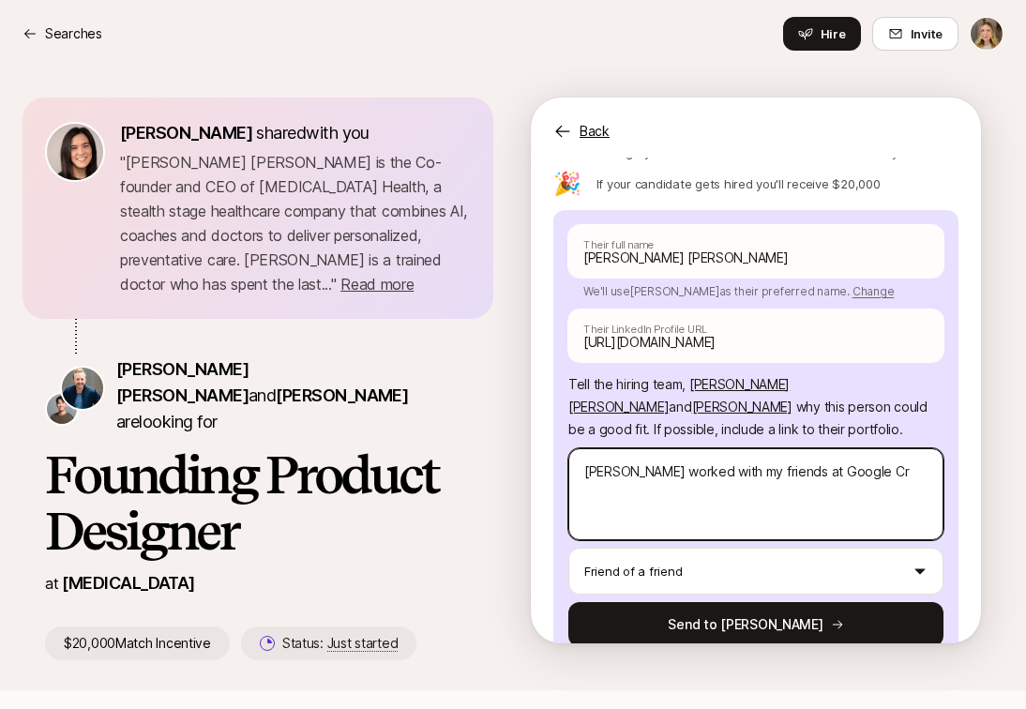
type textarea "x"
type textarea "[PERSON_NAME] worked with my friends at Google Cre"
type textarea "x"
type textarea "[PERSON_NAME] worked with my friends at Google Crea"
type textarea "x"
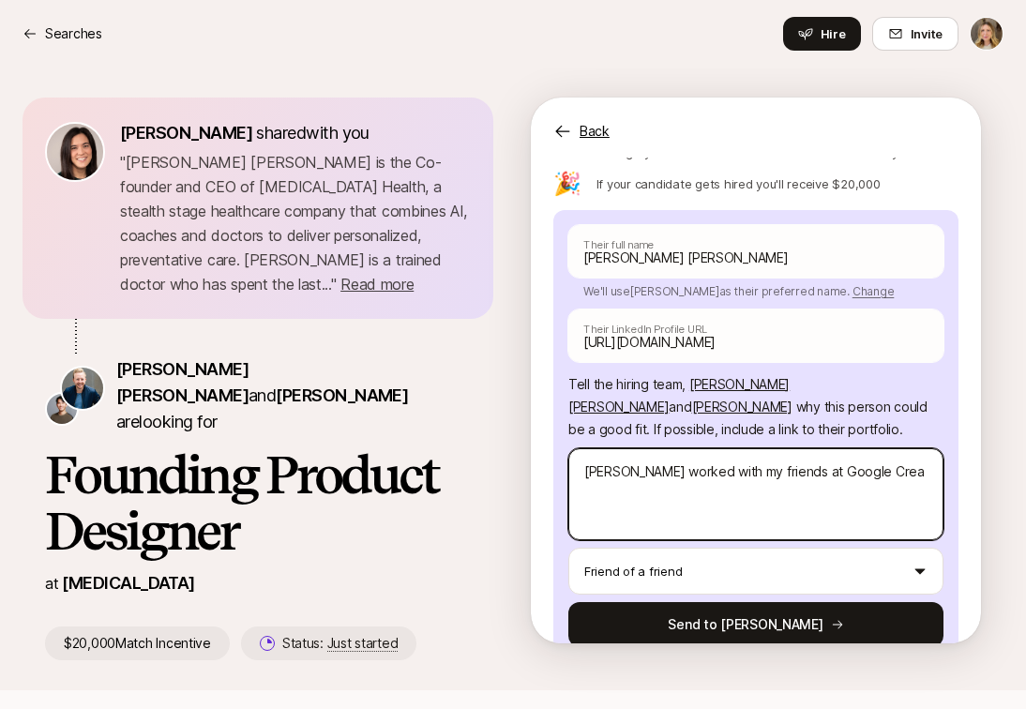
type textarea "[PERSON_NAME] worked with my friends at Google Creat"
type textarea "x"
type textarea "[PERSON_NAME] worked with my friends at Google Creati"
type textarea "x"
type textarea "[PERSON_NAME] worked with my friends at Google Creativ"
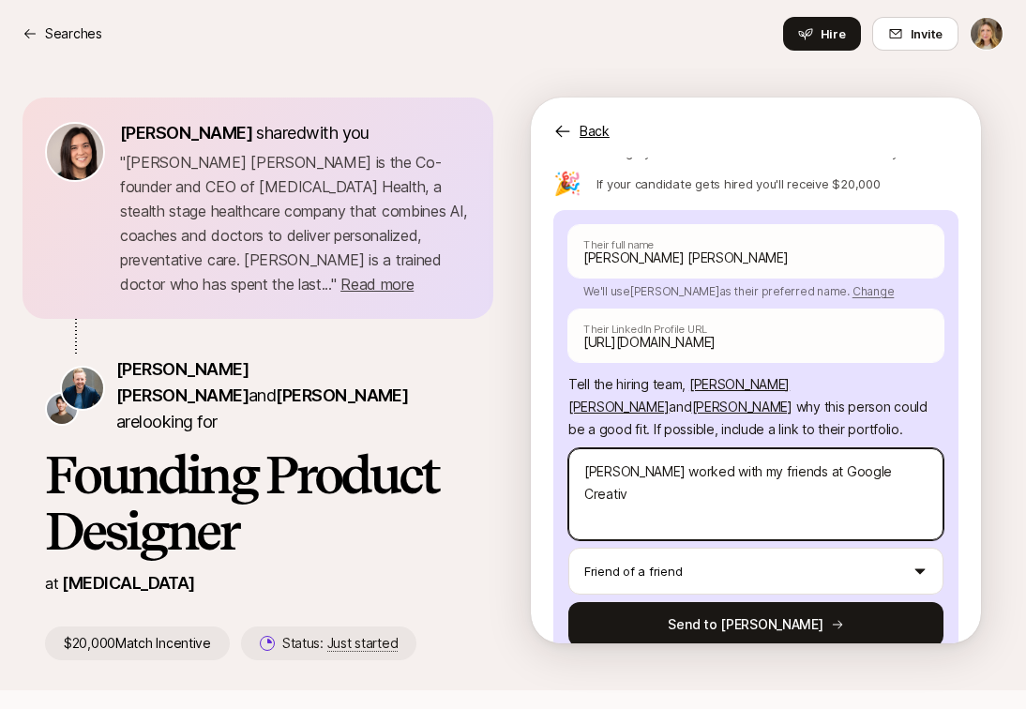
type textarea "x"
type textarea "[PERSON_NAME] worked with my friends at Google Creative"
type textarea "x"
type textarea "[PERSON_NAME] worked with my friends at Google Creative"
type textarea "x"
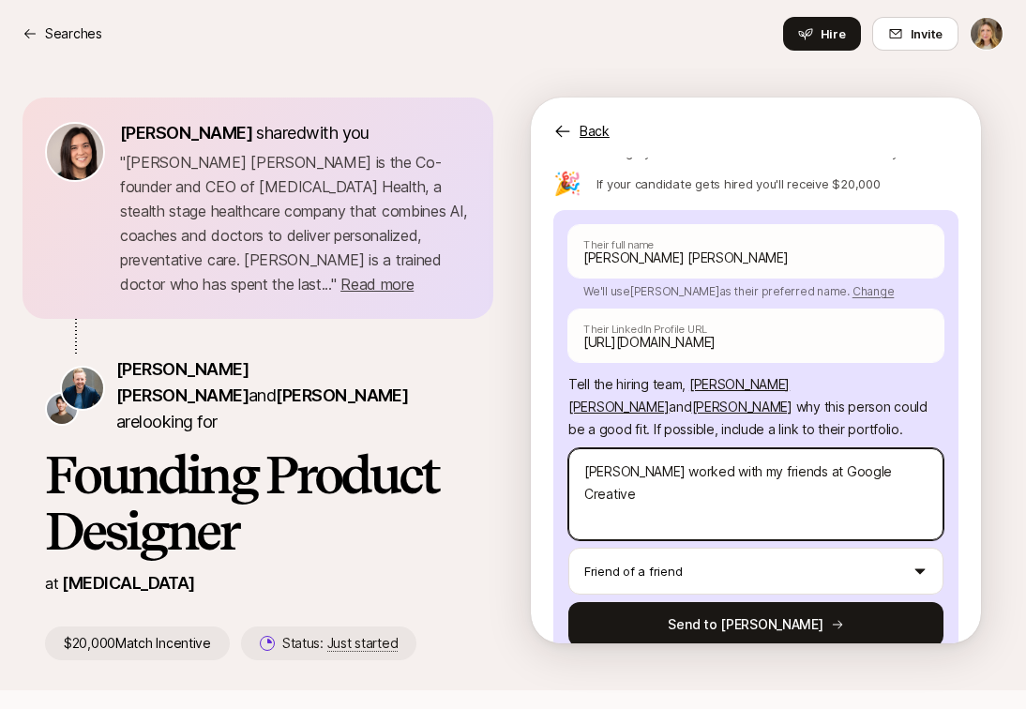
type textarea "[PERSON_NAME] worked with my friends at Google Creative L"
type textarea "x"
type textarea "[PERSON_NAME] worked with my friends at Google Creative La"
type textarea "x"
type textarea "[PERSON_NAME] worked with my friends at Google Creative Lab"
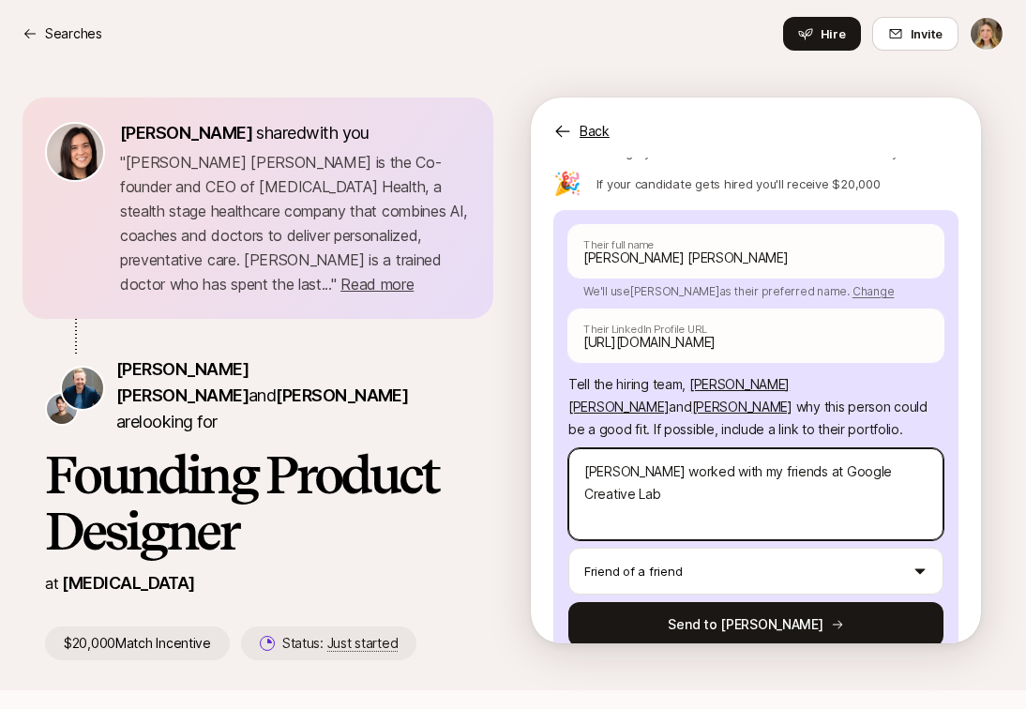
type textarea "x"
type textarea "[PERSON_NAME] worked with my friends at Google Creative Lab"
type textarea "x"
type textarea "[PERSON_NAME] worked with my friends at Google Creative Lab o"
type textarea "x"
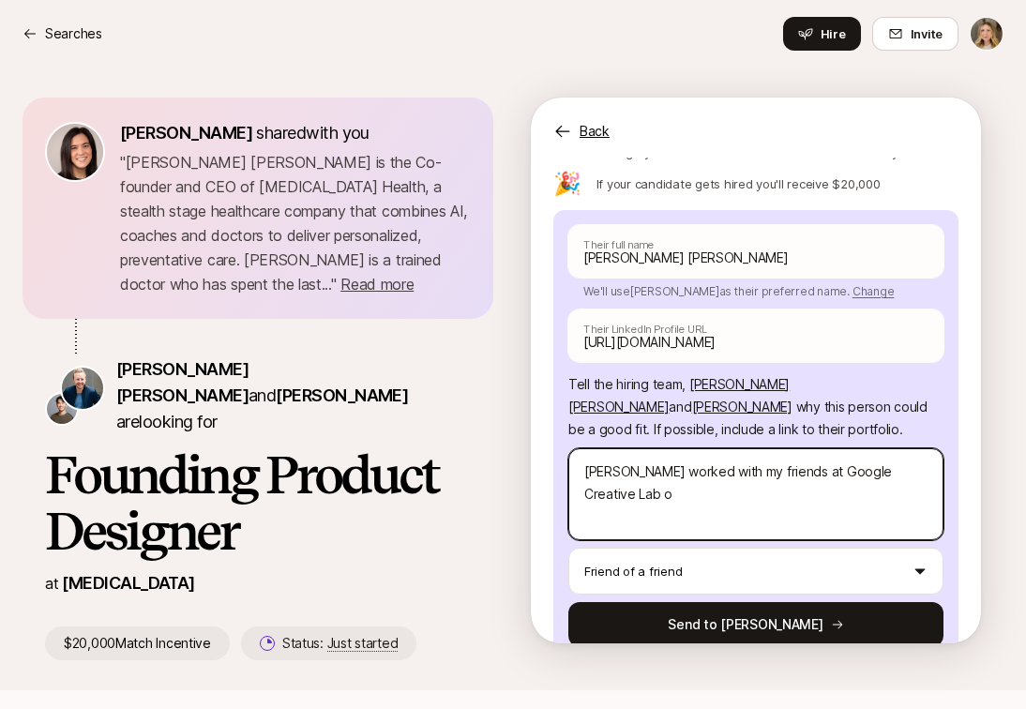
type textarea "[PERSON_NAME] worked with my friends at Google Creative Lab on"
type textarea "x"
type textarea "[PERSON_NAME] worked with my friends at Google Creative Lab on"
type textarea "x"
type textarea "[PERSON_NAME] worked with my friends at Google Creative Lab on s"
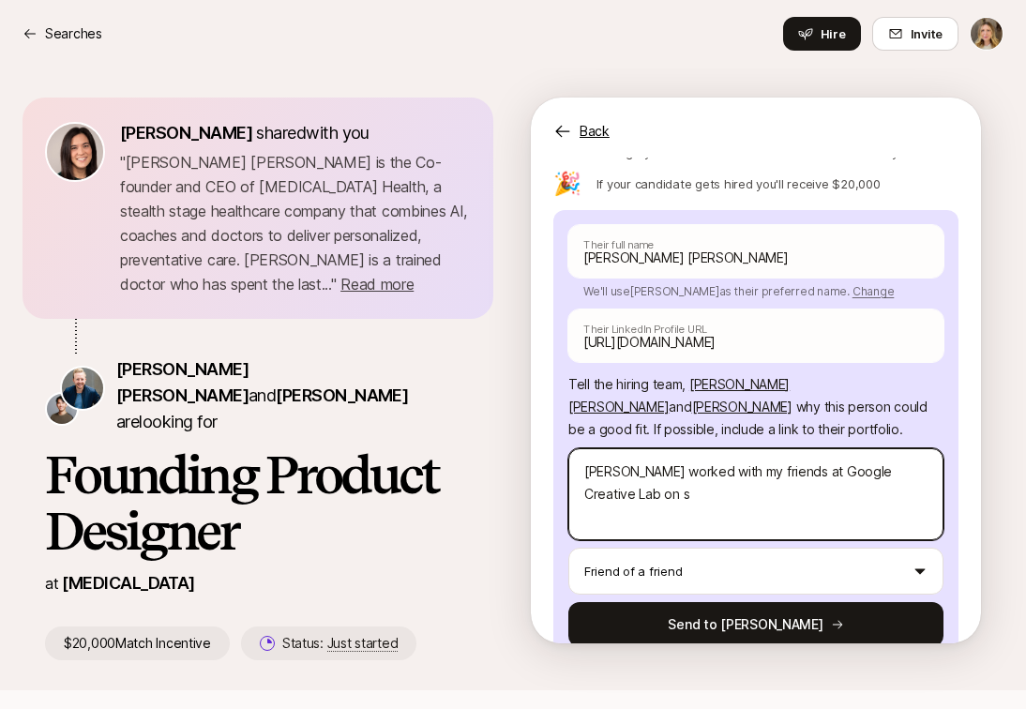
type textarea "x"
type textarea "[PERSON_NAME] worked with my friends at Google Creative Lab on se"
type textarea "x"
type textarea "[PERSON_NAME] worked with my friends at Google Creative Lab on sev"
type textarea "x"
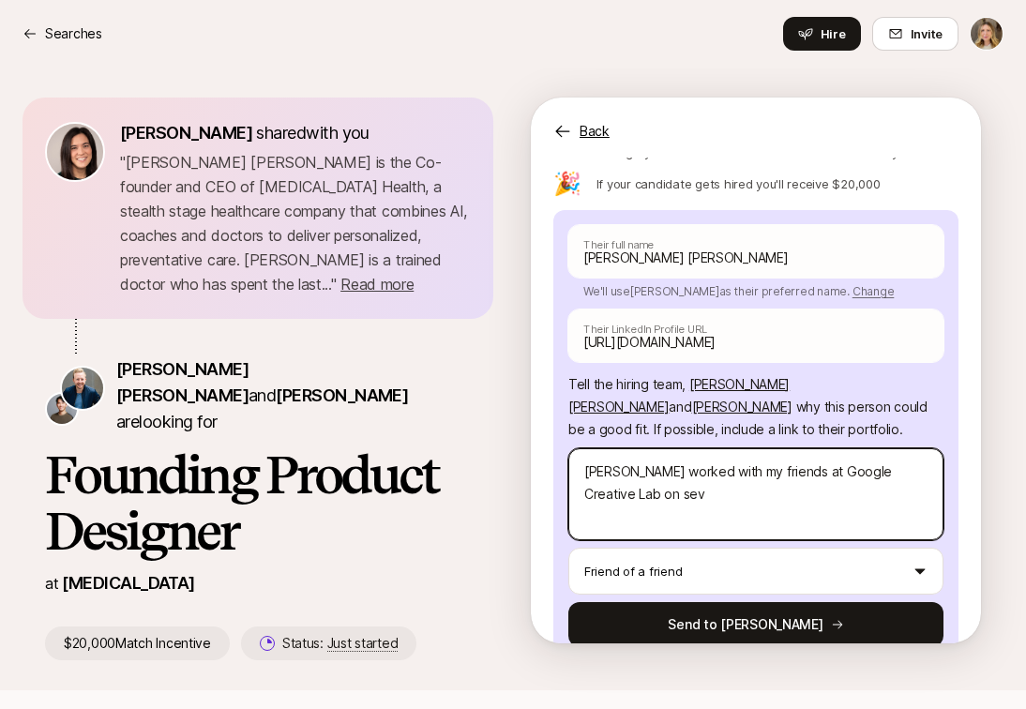
type textarea "[PERSON_NAME] worked with my friends at Google Creative Lab on seve"
type textarea "x"
type textarea "[PERSON_NAME] worked with my friends at Google Creative Lab on sever"
type textarea "x"
type textarea "[PERSON_NAME] worked with my friends at Google Creative Lab on severa"
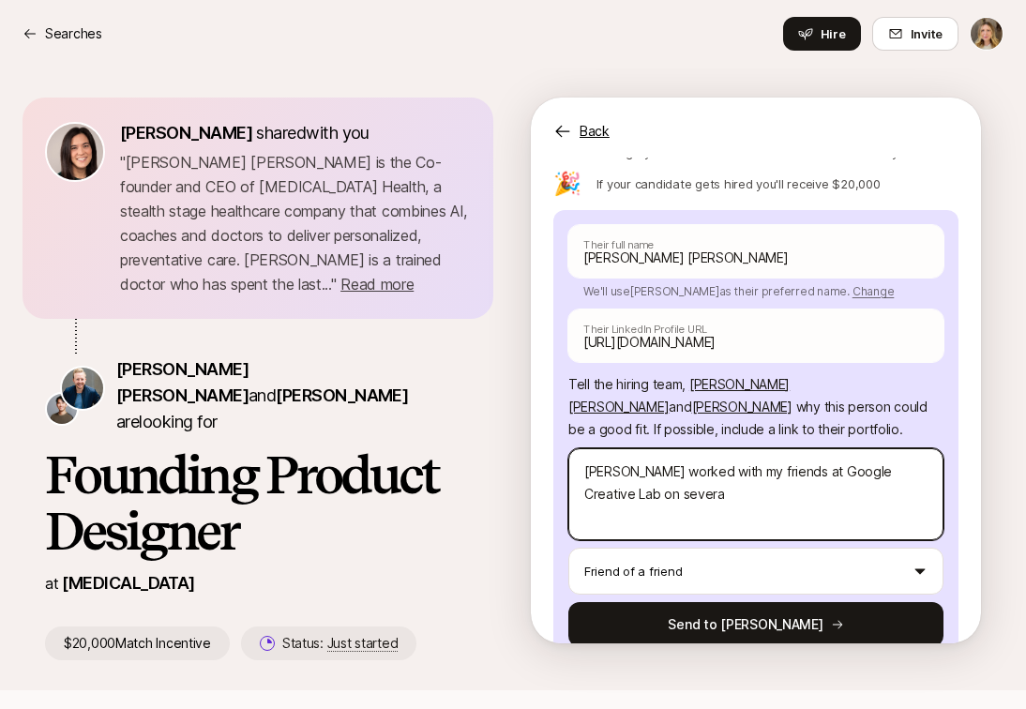
type textarea "x"
type textarea "[PERSON_NAME] worked with my friends at Google Creative Lab on several"
type textarea "x"
type textarea "[PERSON_NAME] worked with my friends at Google Creative Lab on several"
type textarea "x"
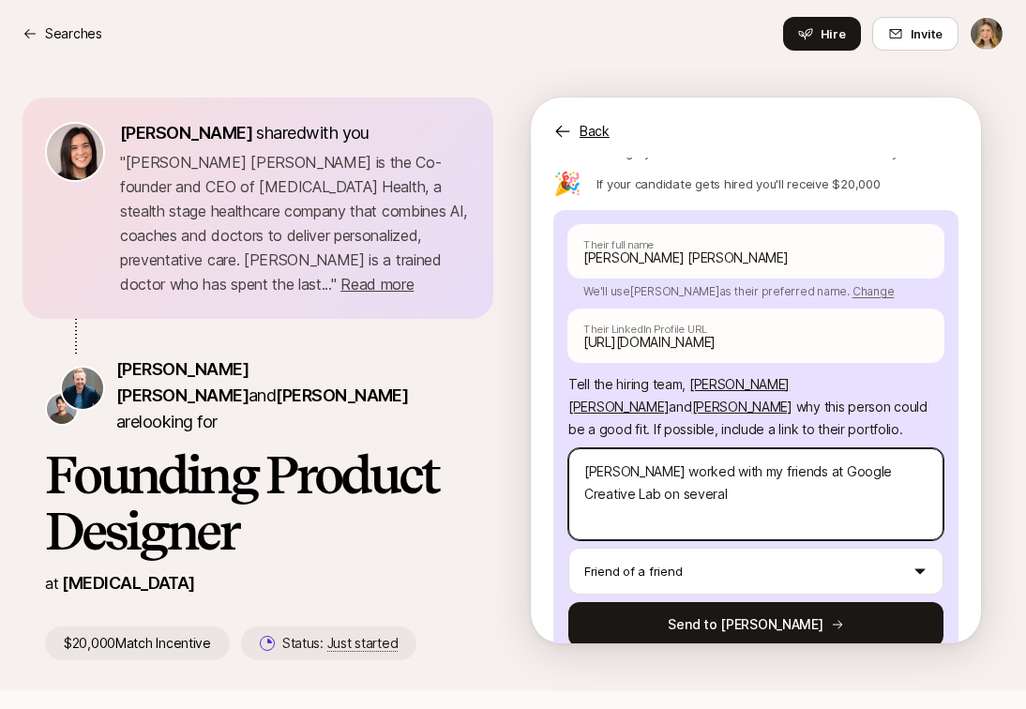
type textarea "[PERSON_NAME] worked with my friends at Google Creative Lab on several p"
type textarea "x"
type textarea "[PERSON_NAME] worked with my friends at Google Creative Lab on several pr"
type textarea "x"
type textarea "[PERSON_NAME] worked with my friends at Google Creative Lab on several pro"
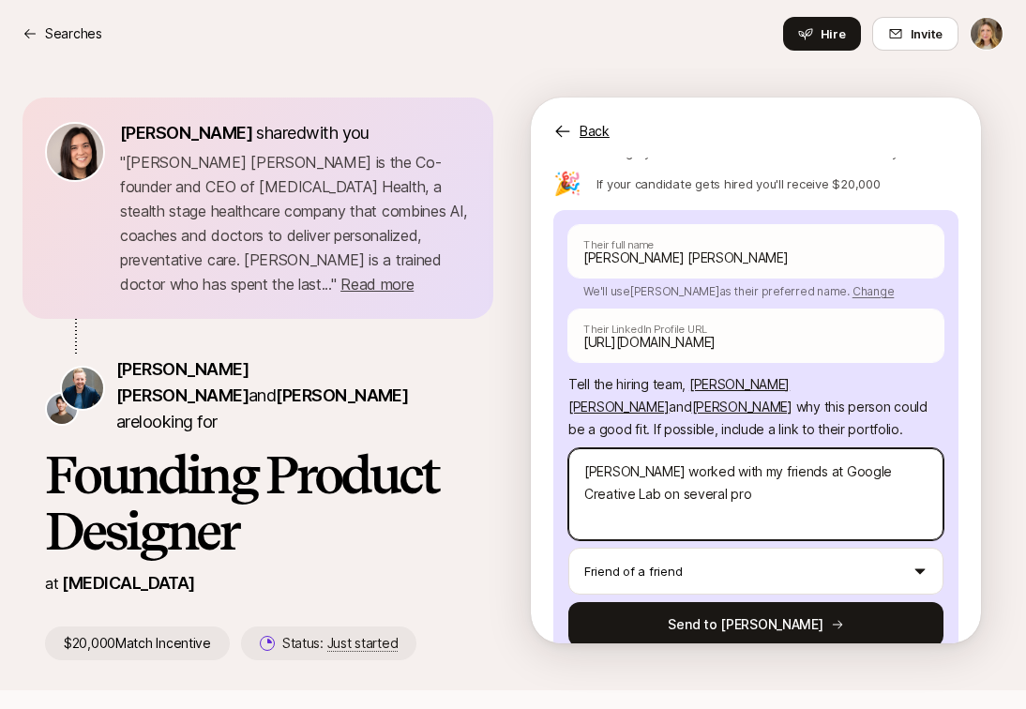
type textarea "x"
type textarea "[PERSON_NAME] worked with my friends at Google Creative Lab on several proj"
type textarea "x"
type textarea "[PERSON_NAME] worked with my friends at Google Creative Lab on several proje"
type textarea "x"
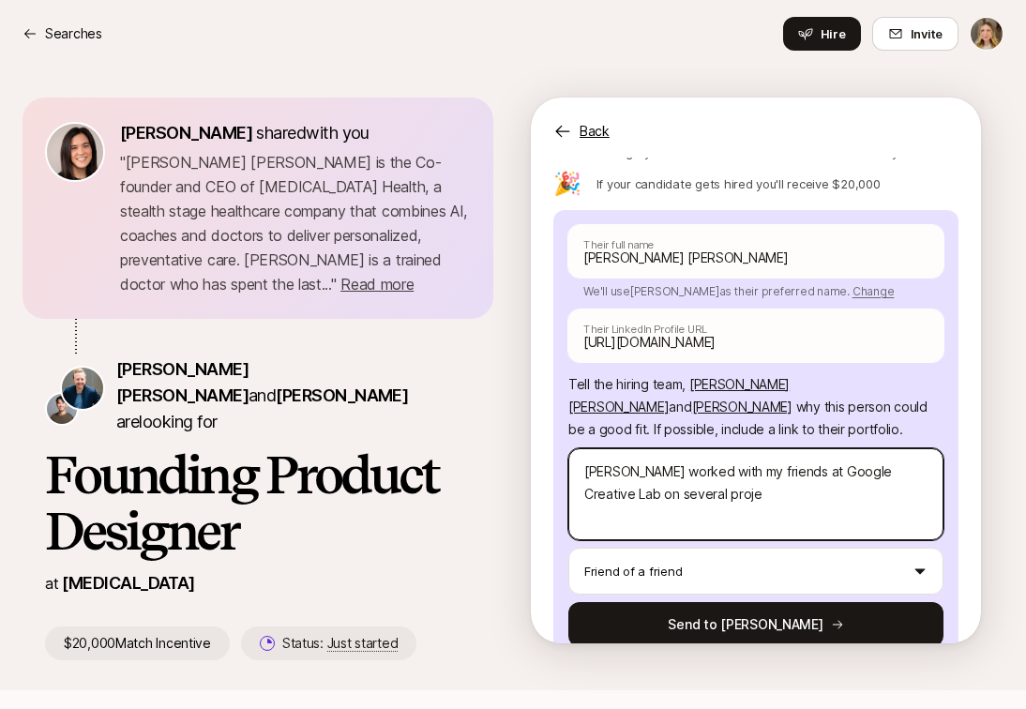
type textarea "[PERSON_NAME] worked with my friends at Google Creative Lab on several projec"
type textarea "x"
type textarea "[PERSON_NAME] worked with my friends at Google Creative Lab on several project"
type textarea "x"
type textarea "[PERSON_NAME] worked with my friends at Google Creative Lab on several projects"
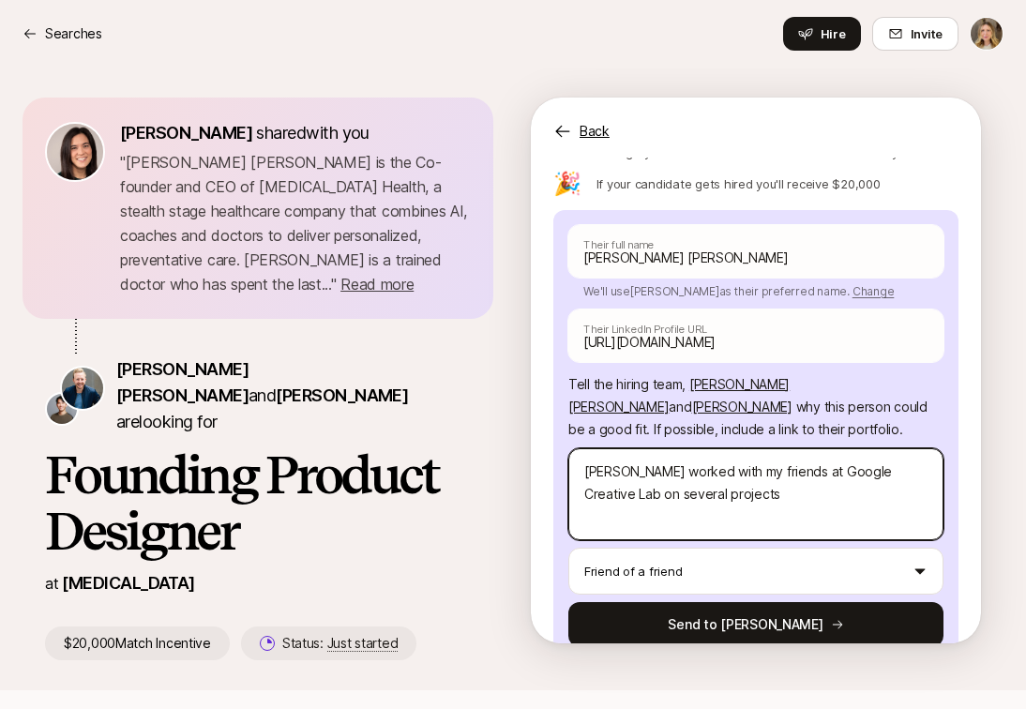
type textarea "x"
type textarea "[PERSON_NAME] worked with my friends at Google Creative Lab on several projects"
type textarea "x"
type textarea "[PERSON_NAME] worked with my friends at Google Creative Lab on several projects…"
type textarea "x"
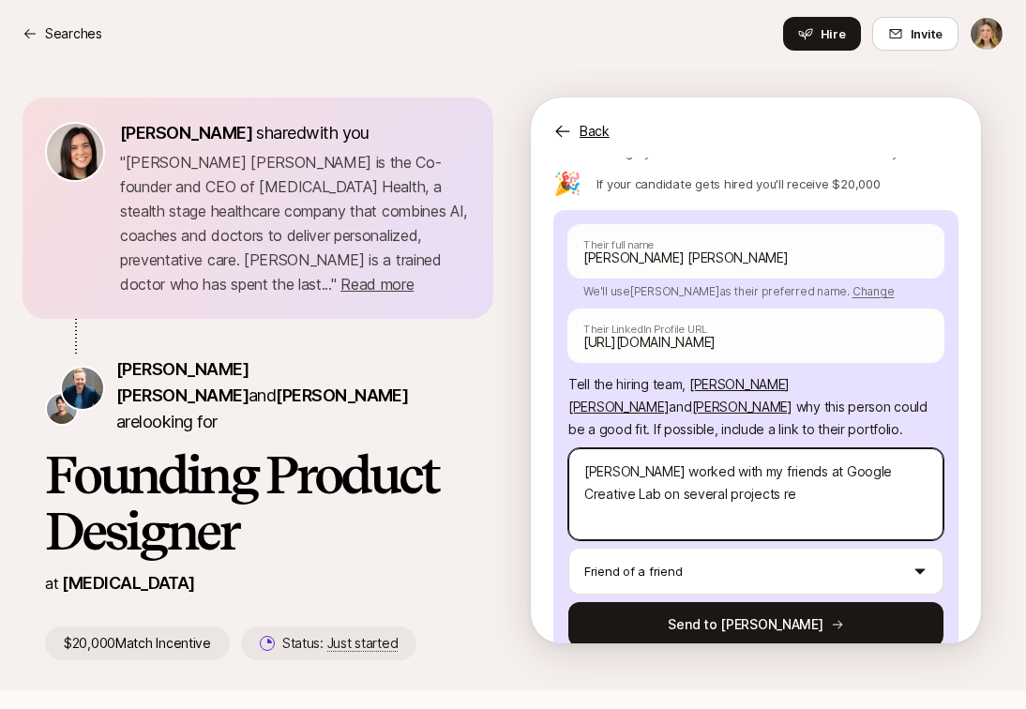
type textarea "[PERSON_NAME] worked with my friends at Google Creative Lab on several projects…"
type textarea "x"
type textarea "[PERSON_NAME] worked with my friends at Google Creative Lab on several projects…"
type textarea "x"
type textarea "[PERSON_NAME] worked with my friends at Google Creative Lab on several projects…"
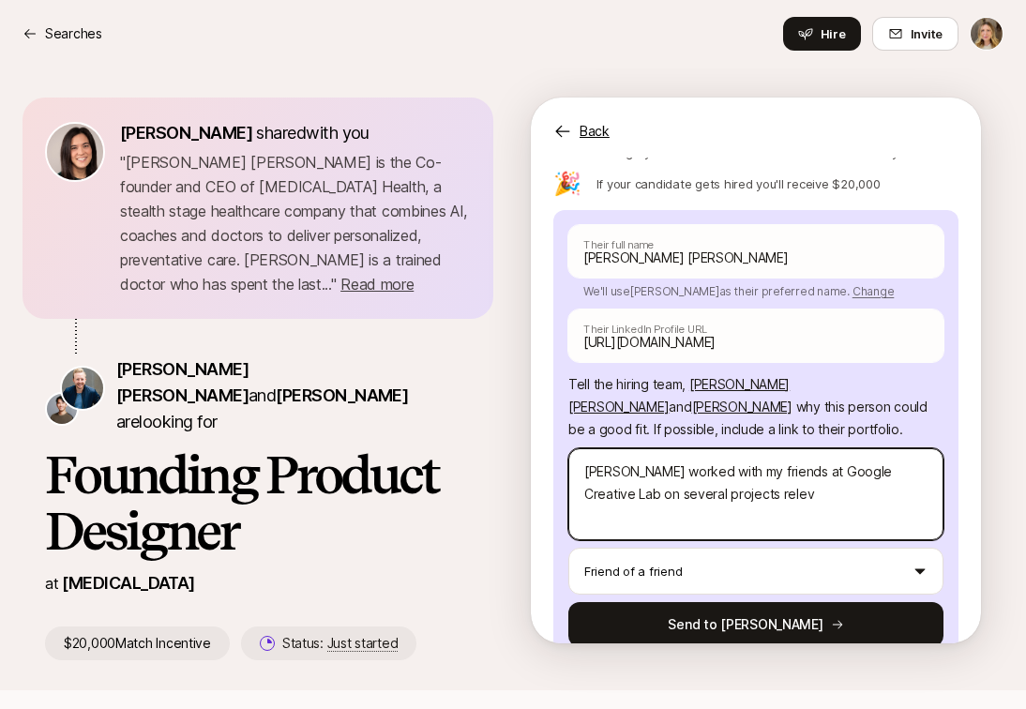
type textarea "x"
type textarea "[PERSON_NAME] worked with my friends at Google Creative Lab on several projects…"
type textarea "x"
type textarea "[PERSON_NAME] worked with my friends at Google Creative Lab on several projects…"
type textarea "x"
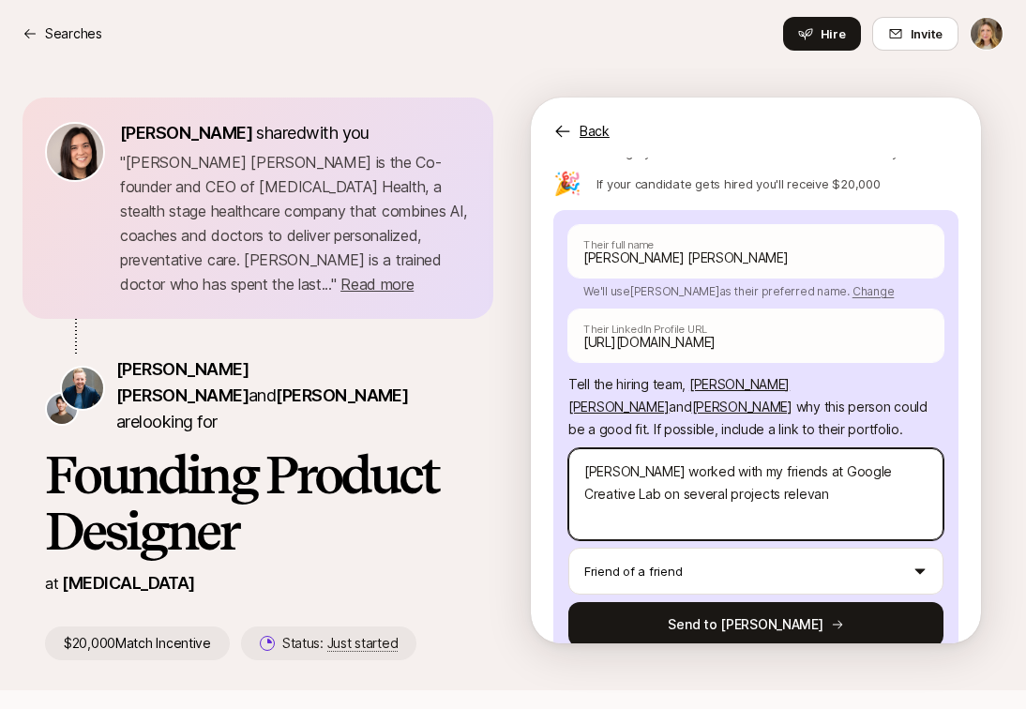
type textarea "[PERSON_NAME] worked with my friends at Google Creative Lab on several projects…"
type textarea "x"
type textarea "[PERSON_NAME] worked with my friends at Google Creative Lab on several projects…"
type textarea "x"
type textarea "[PERSON_NAME] worked with my friends at Google Creative Lab on several projects…"
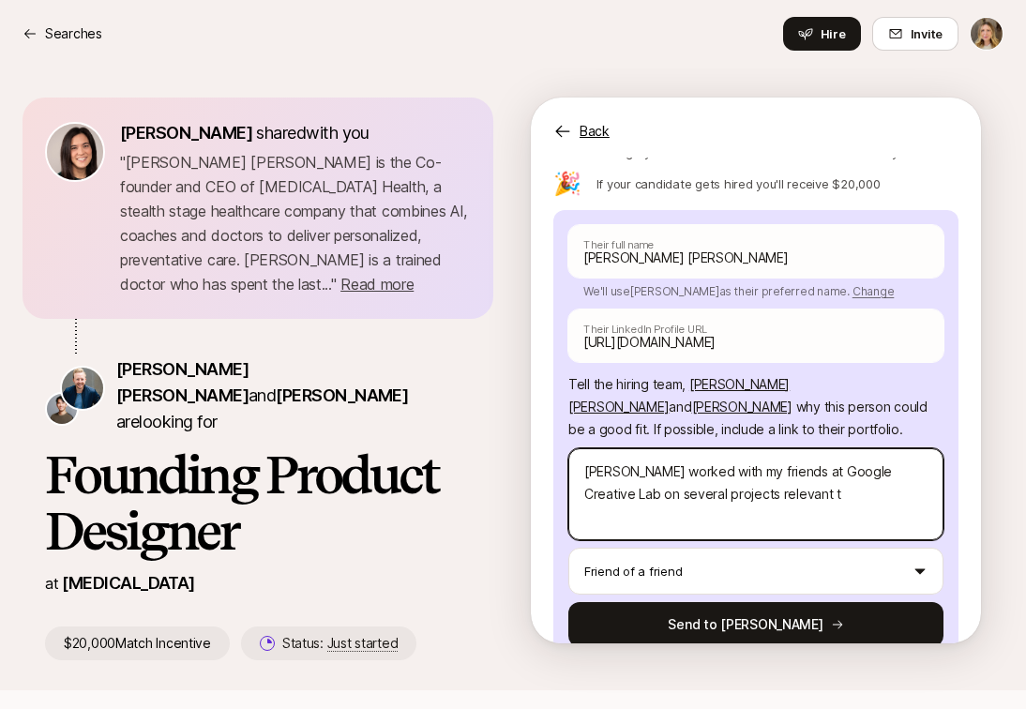
type textarea "x"
type textarea "[PERSON_NAME] worked with my friends at Google Creative Lab on several projects…"
type textarea "x"
type textarea "[PERSON_NAME] worked with my friends at Google Creative Lab on several projects…"
type textarea "x"
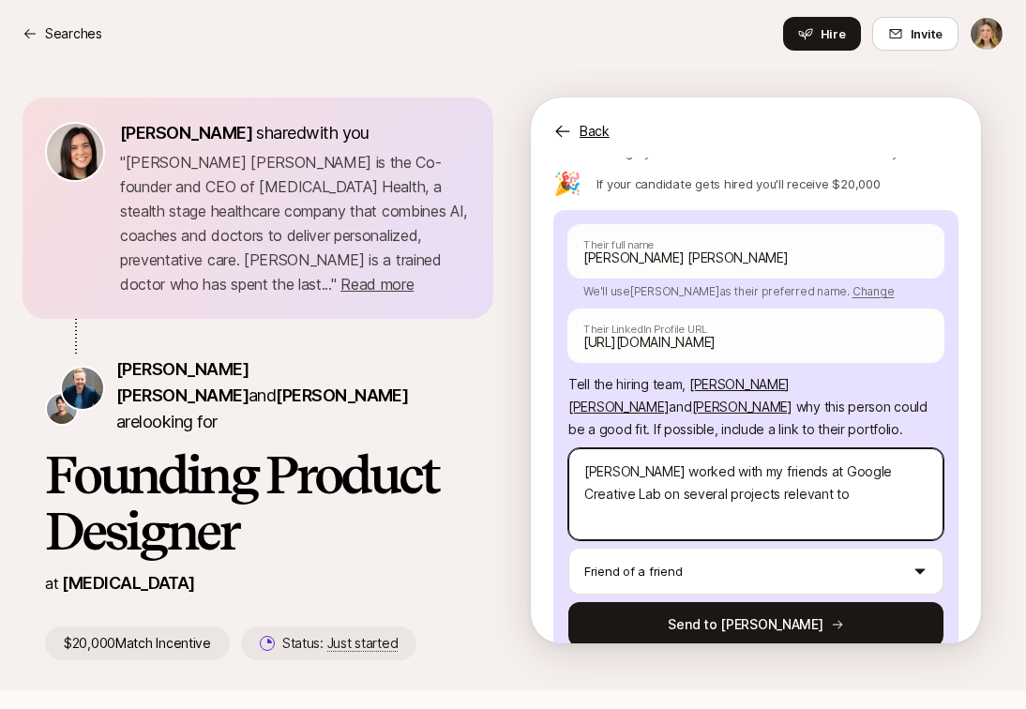
type textarea "[PERSON_NAME] worked with my friends at Google Creative Lab on several projects…"
type textarea "x"
type textarea "[PERSON_NAME] worked with my friends at Google Creative Lab on several projects…"
type textarea "x"
type textarea "[PERSON_NAME] worked with my friends at Google Creative Lab on several projects…"
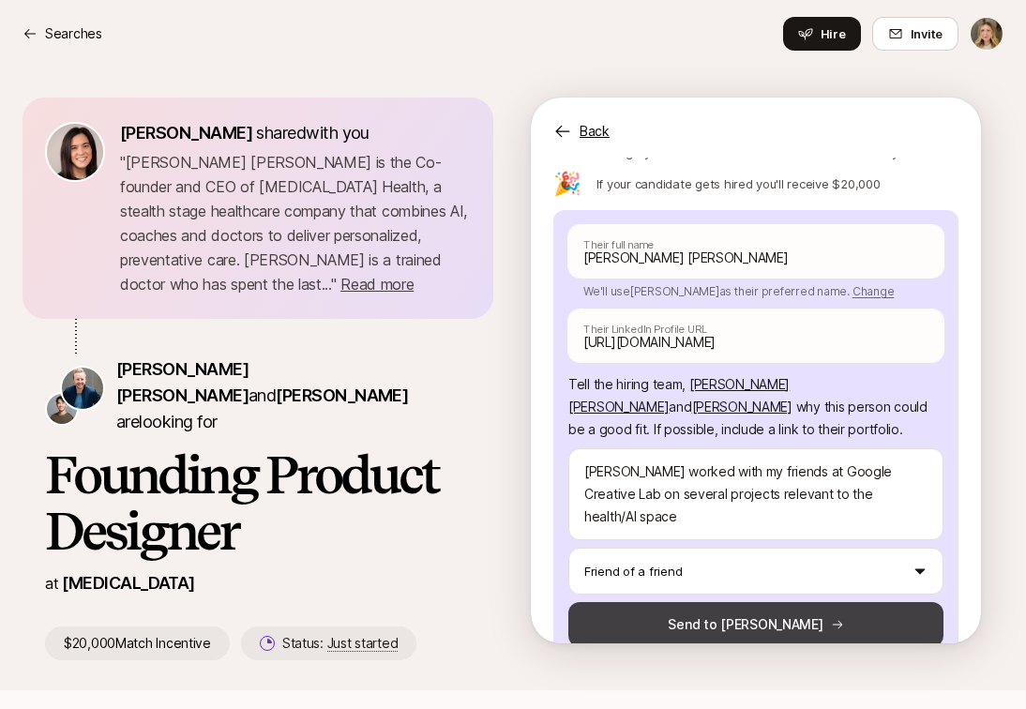
click at [766, 602] on button "Send to [PERSON_NAME]" at bounding box center [755, 624] width 375 height 45
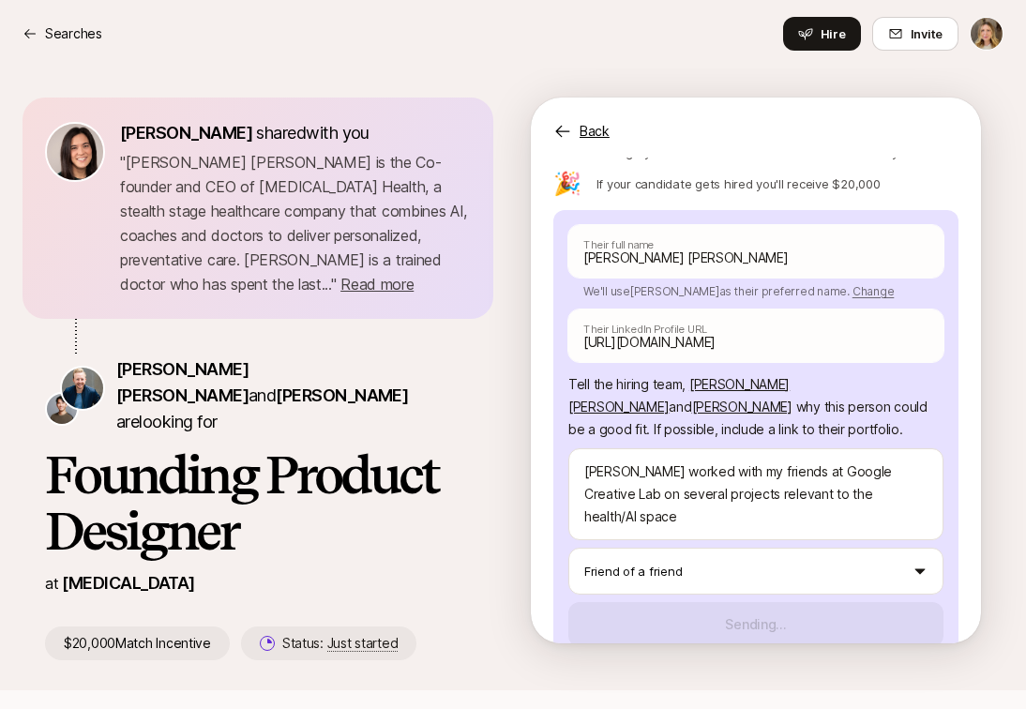
scroll to position [126, 0]
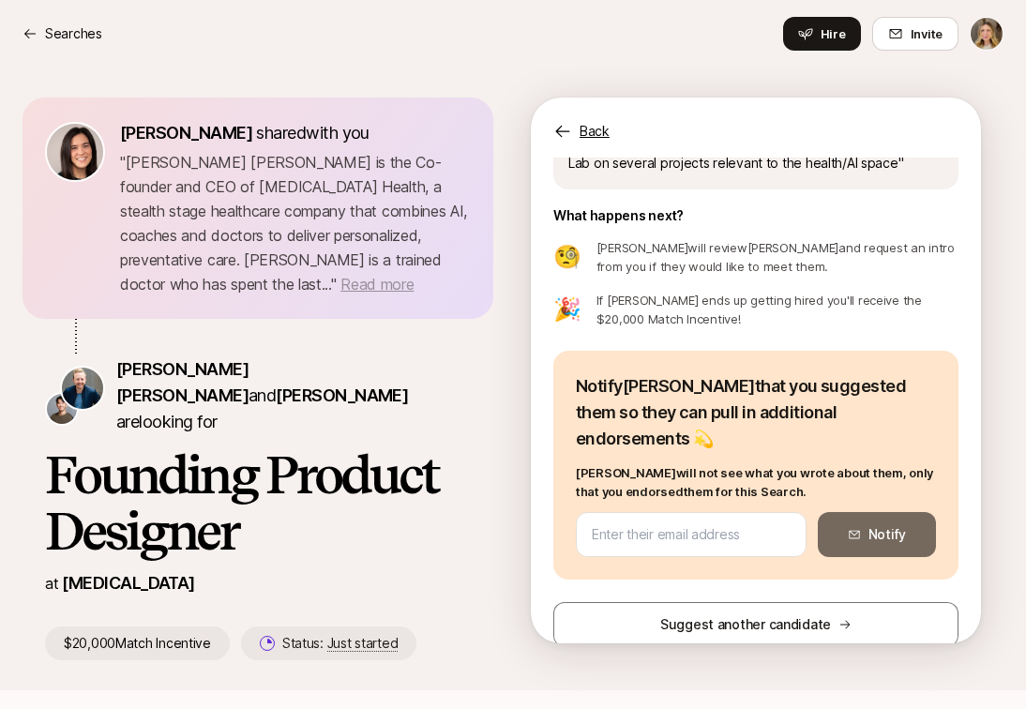
click at [387, 275] on span "Read more" at bounding box center [377, 284] width 73 height 19
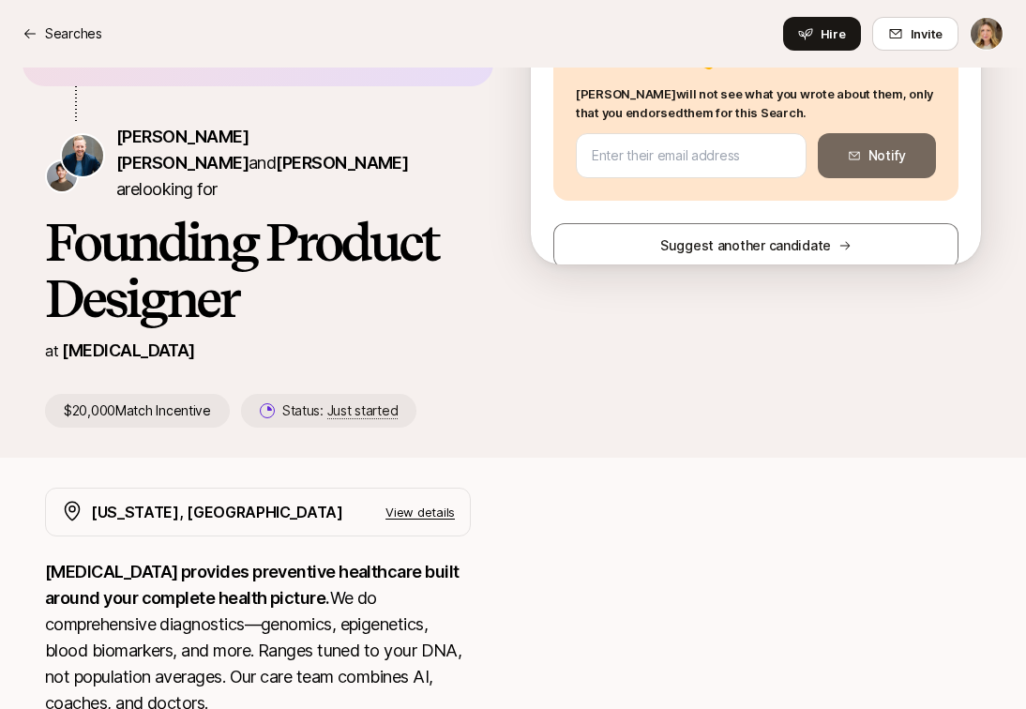
scroll to position [0, 0]
